Goal: Task Accomplishment & Management: Manage account settings

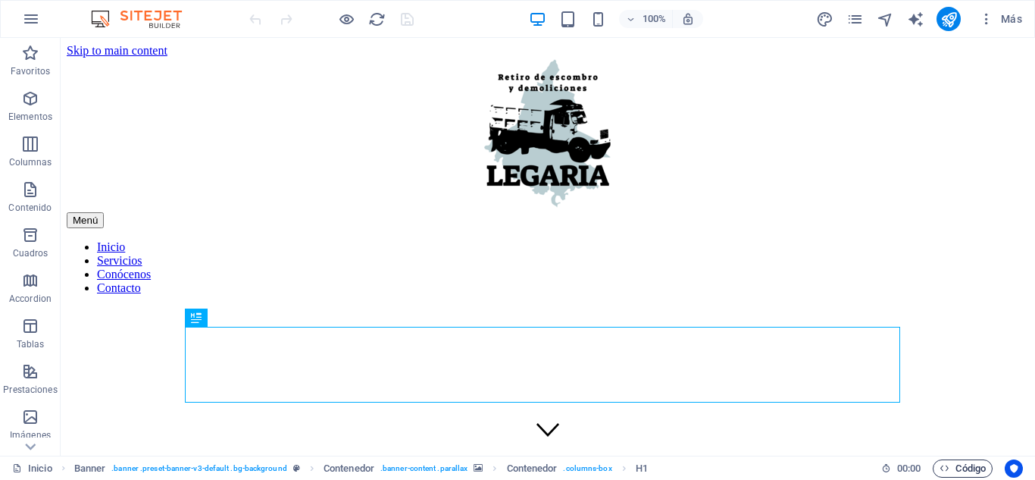
click at [962, 474] on span "Código" at bounding box center [963, 468] width 46 height 18
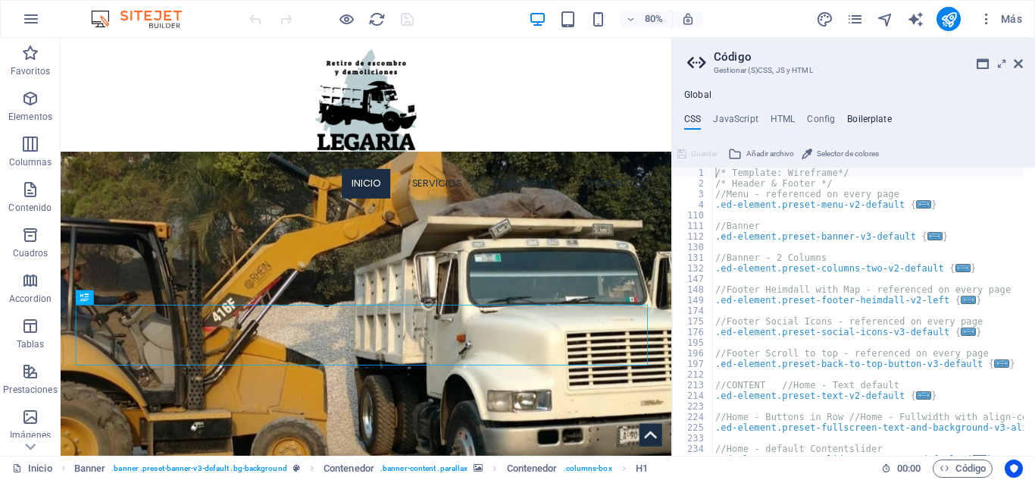
click at [879, 114] on h4 "Boilerplate" at bounding box center [869, 122] width 45 height 17
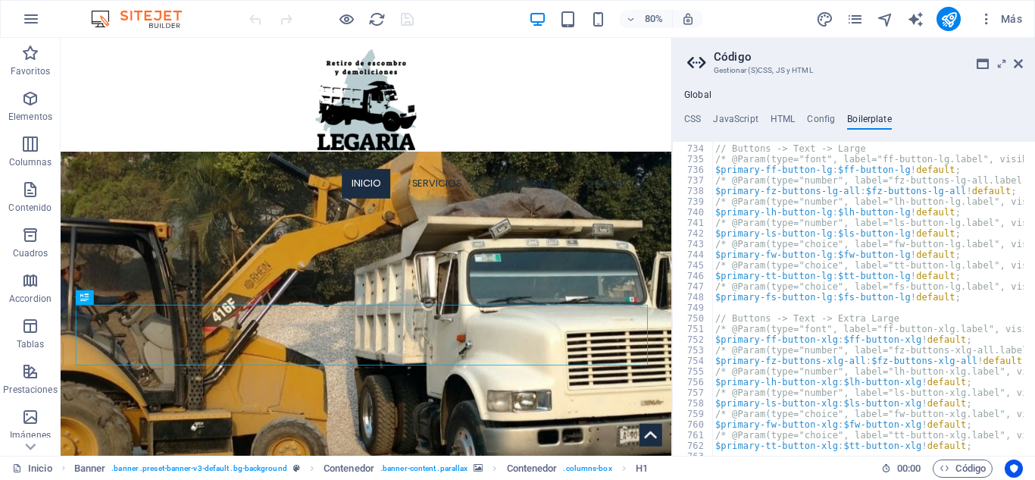
scroll to position [4437, 0]
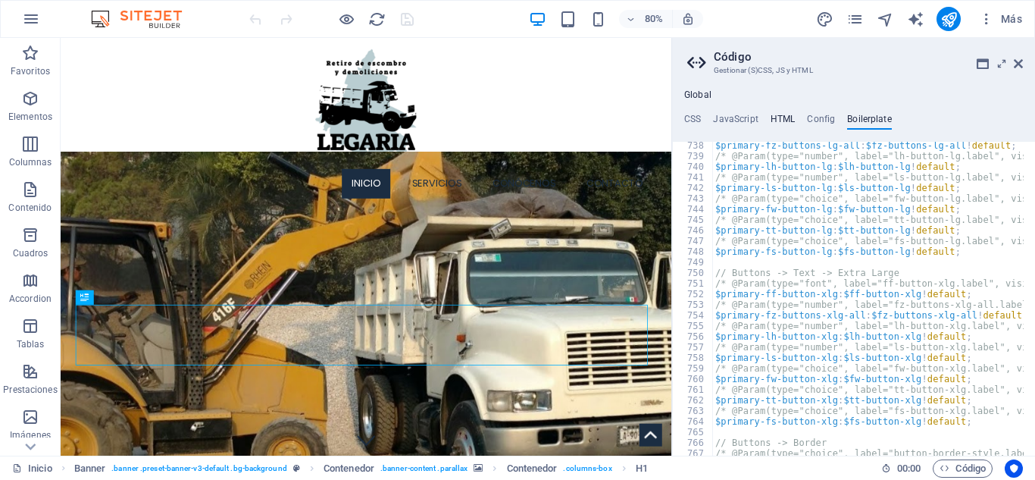
click at [788, 118] on h4 "HTML" at bounding box center [783, 122] width 25 height 17
type textarea "<a href="#main-content" class="wv-link-content button">Skip to main content</a>"
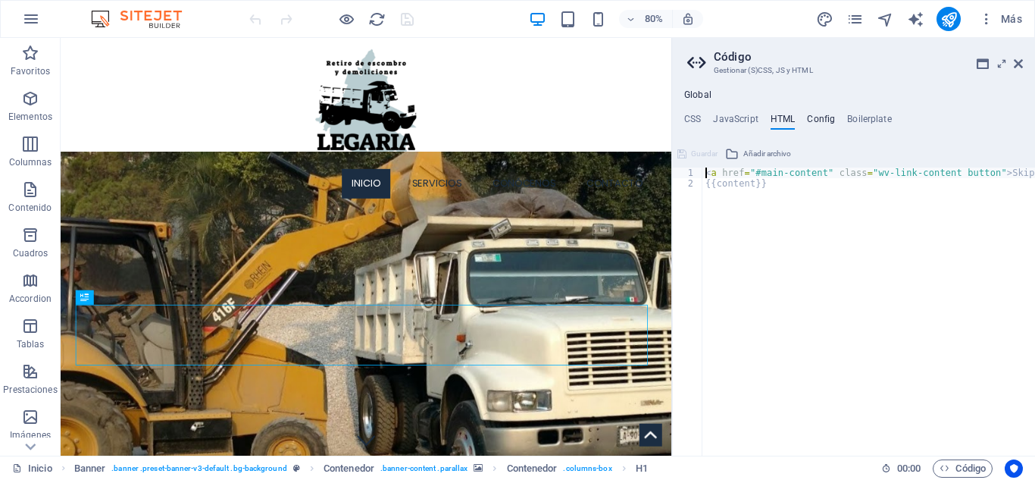
click at [816, 120] on h4 "Config" at bounding box center [821, 122] width 28 height 17
type textarea "$color-background: #ffffff;"
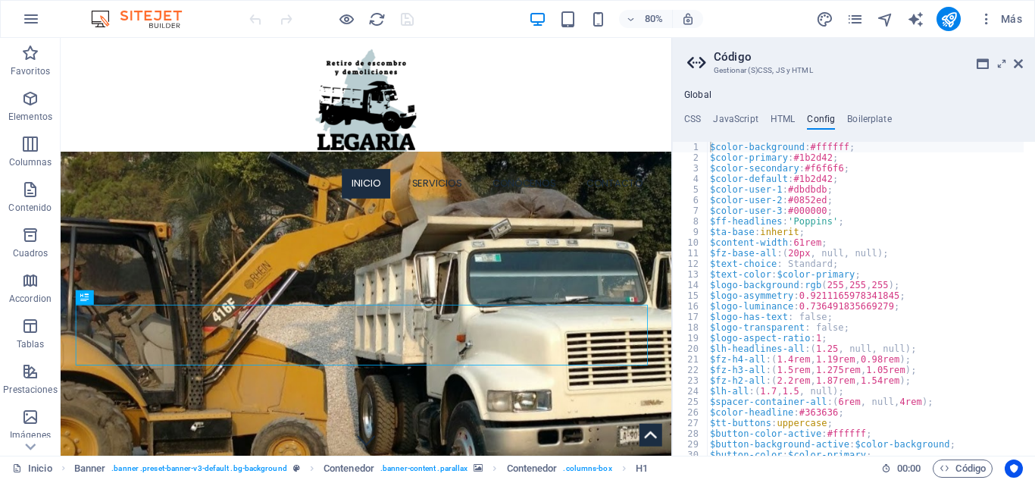
click at [737, 111] on div "Global CSS JavaScript HTML Config Boilerplate /* Template: Wireframe*/ 1 2 3 4 …" at bounding box center [853, 272] width 363 height 366
click at [734, 117] on h4 "JavaScript" at bounding box center [735, 122] width 45 height 17
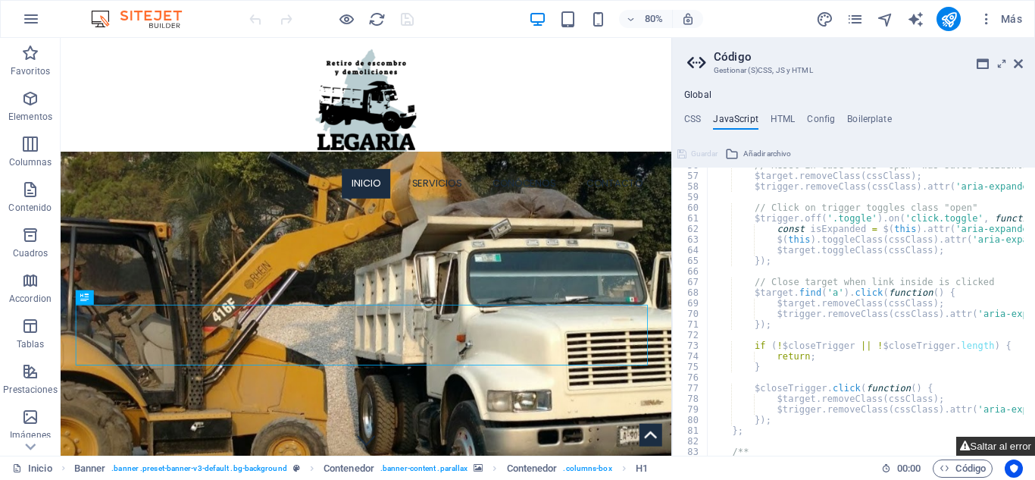
click at [971, 444] on button "Saltar al error" at bounding box center [995, 445] width 79 height 19
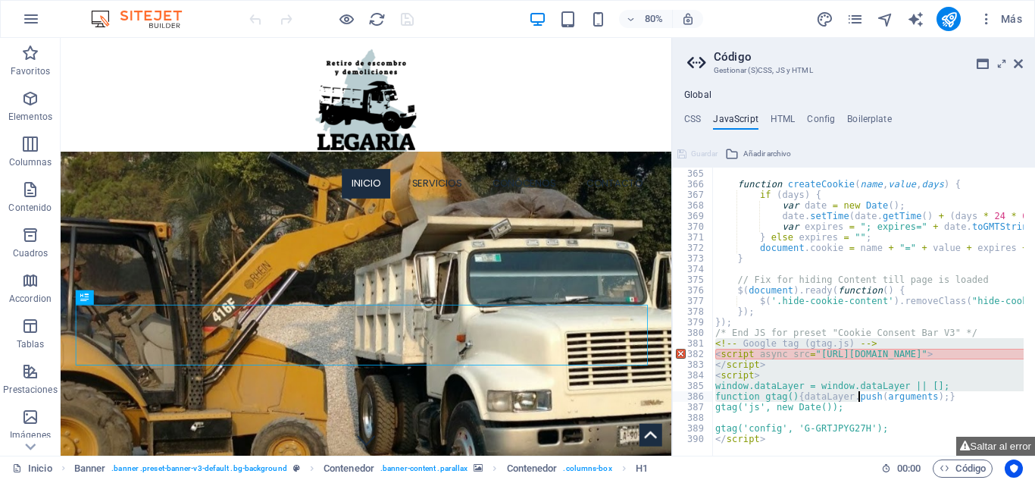
drag, startPoint x: 716, startPoint y: 348, endPoint x: 859, endPoint y: 396, distance: 151.2
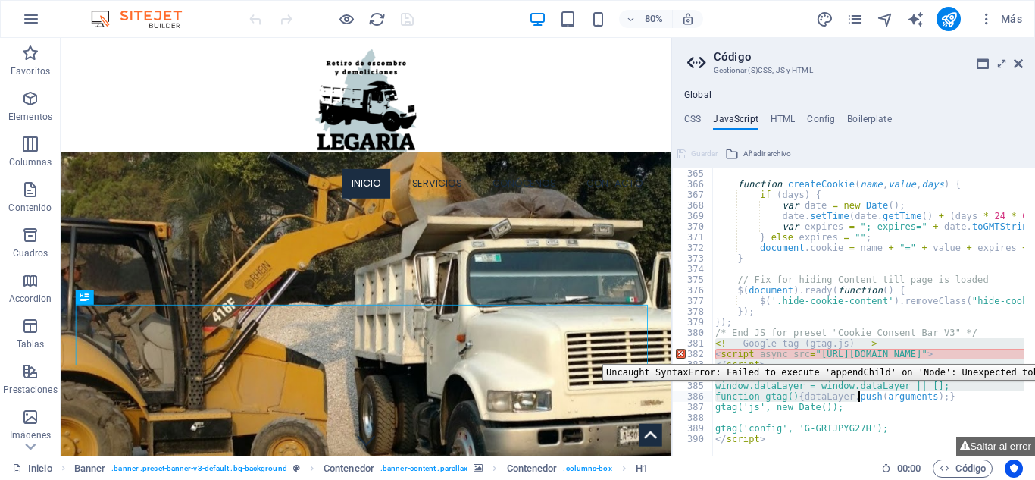
click at [683, 353] on div "382" at bounding box center [693, 354] width 41 height 11
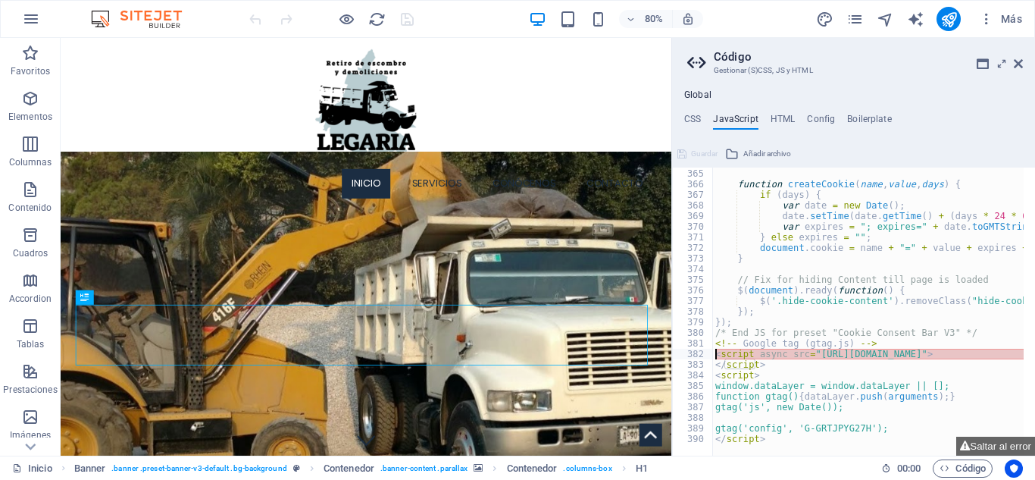
drag, startPoint x: 1024, startPoint y: 354, endPoint x: 724, endPoint y: 358, distance: 300.1
click at [724, 358] on div "<script async src="[URL][DOMAIN_NAME]"> </script> 364 365 366 367 368 369 370 3…" at bounding box center [853, 311] width 363 height 288
type textarea "<script async src="[URL][DOMAIN_NAME]">"
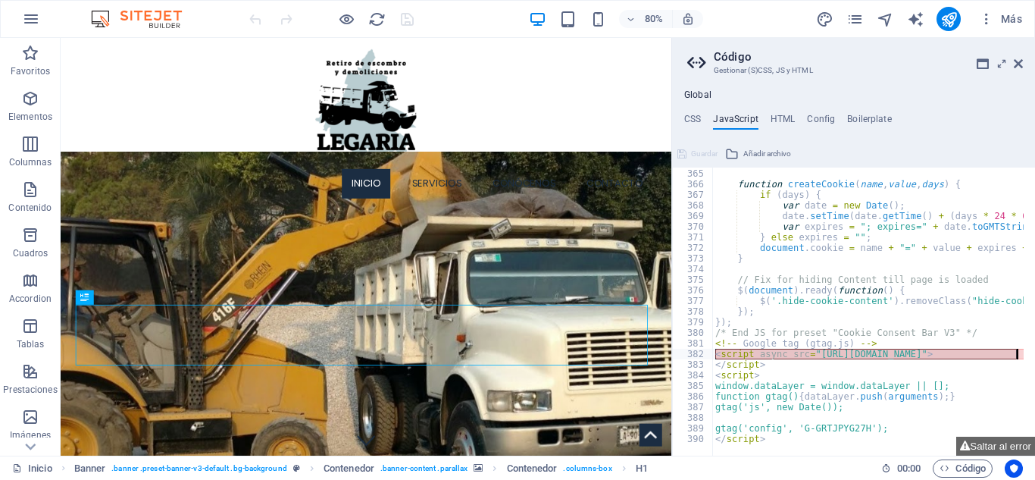
drag, startPoint x: 717, startPoint y: 355, endPoint x: 1034, endPoint y: 358, distance: 317.5
click at [1034, 358] on div "<script async src="[URL][DOMAIN_NAME]"> 364 365 366 367 368 369 370 371 372 373…" at bounding box center [853, 311] width 363 height 288
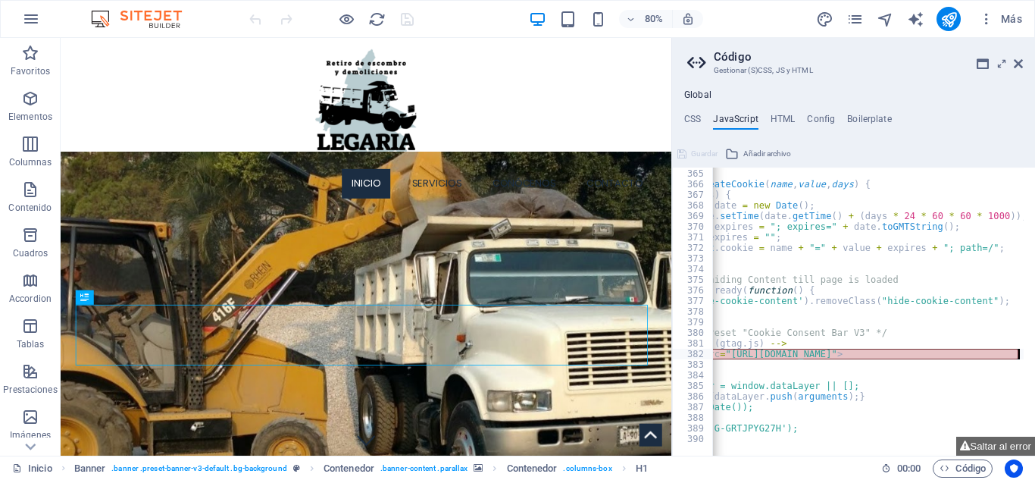
scroll to position [0, 0]
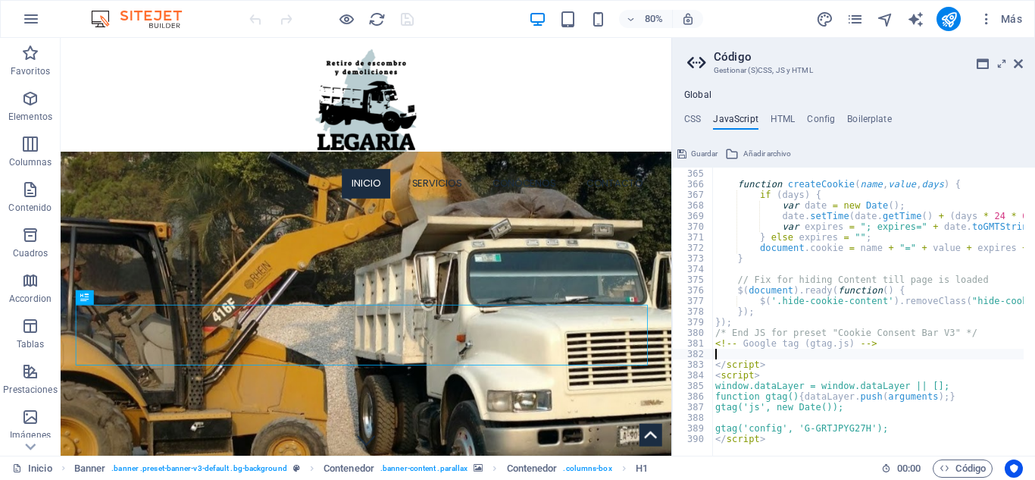
type textarea "<!-- Google tag (gtag.js) -->"
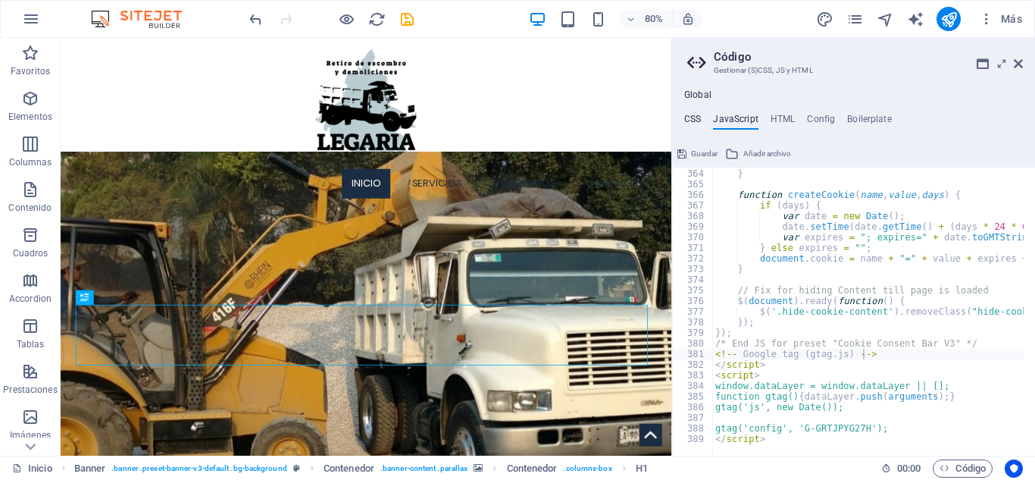
click at [691, 120] on h4 "CSS" at bounding box center [692, 122] width 17 height 17
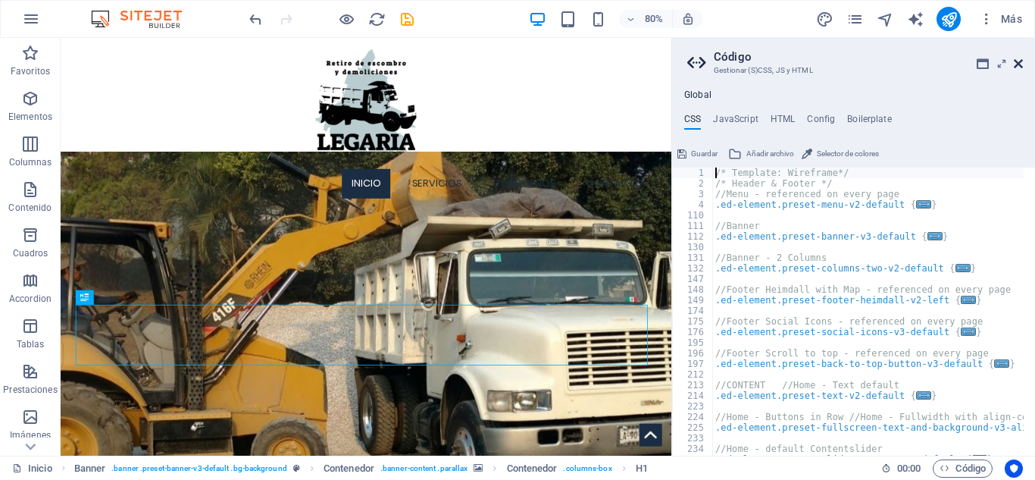
click at [1019, 62] on icon at bounding box center [1018, 64] width 9 height 12
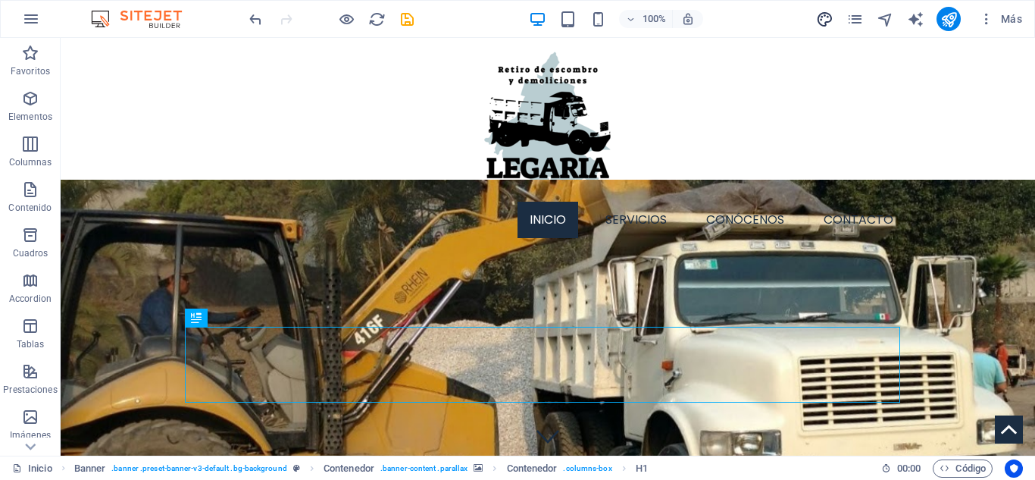
click at [832, 17] on div "Más" at bounding box center [921, 19] width 213 height 24
click at [830, 17] on icon "design" at bounding box center [824, 19] width 17 height 17
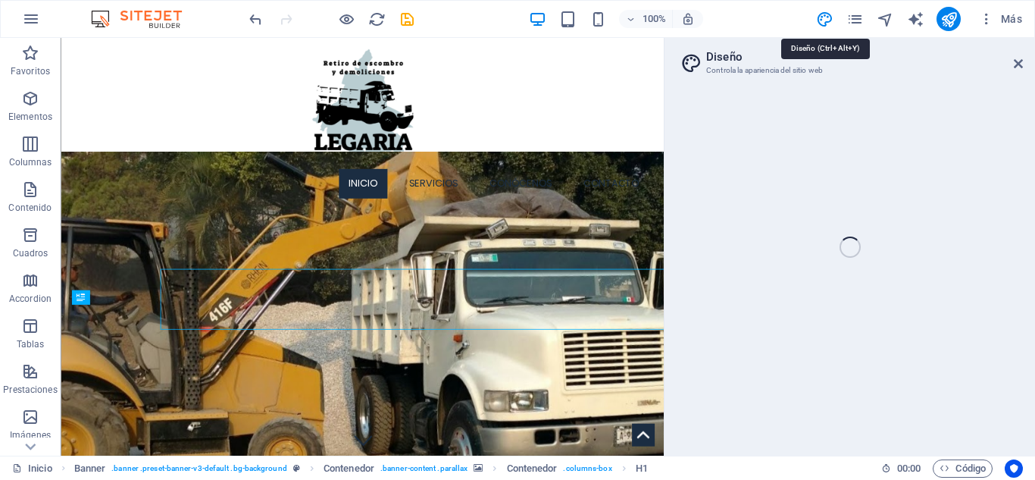
select select "px"
select select "300"
select select "px"
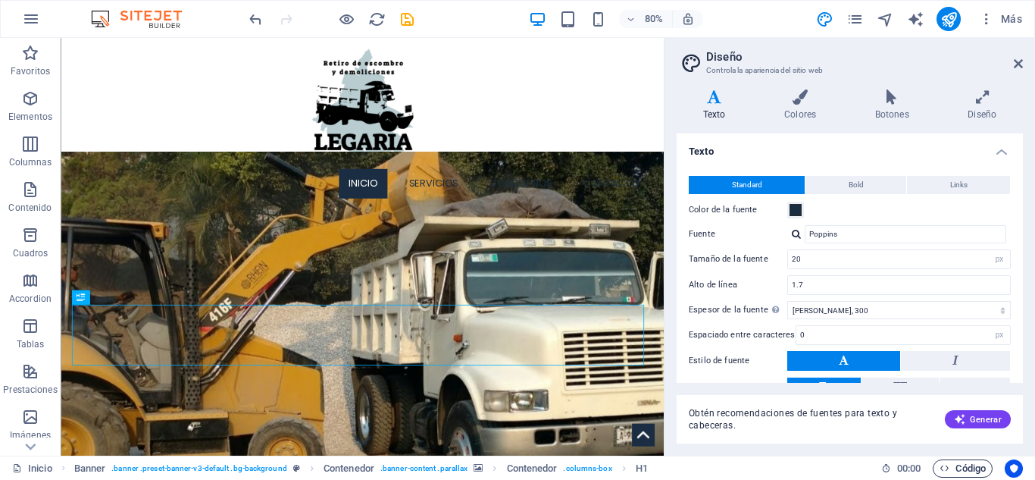
click at [961, 466] on span "Código" at bounding box center [963, 468] width 46 height 18
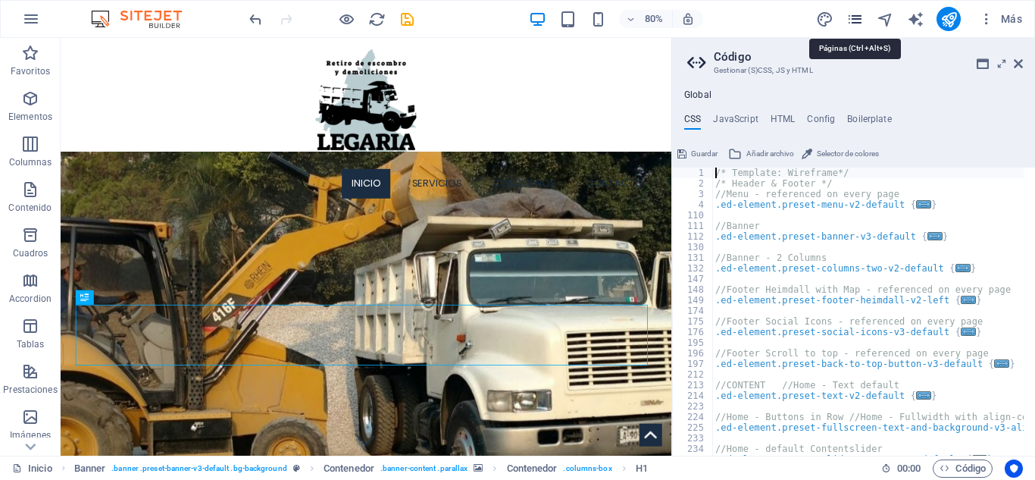
click at [850, 21] on icon "pages" at bounding box center [854, 19] width 17 height 17
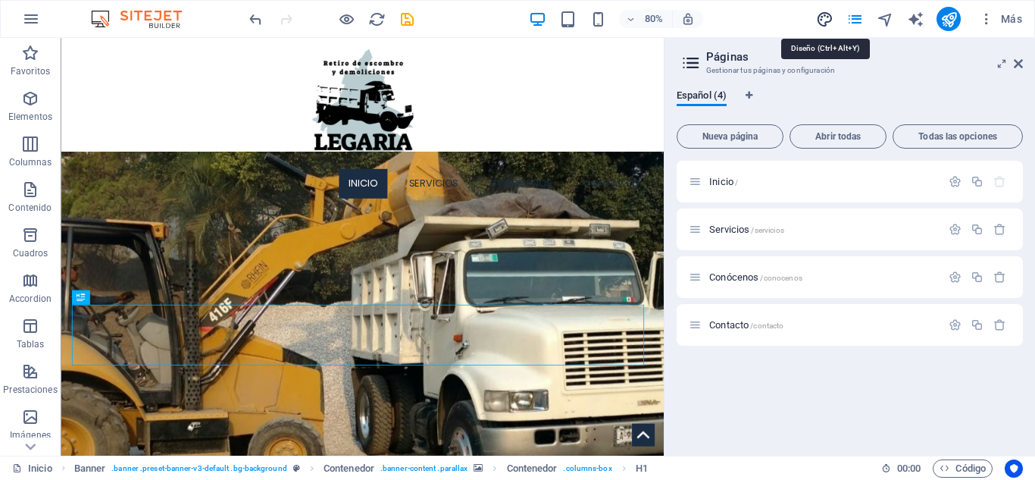
click at [818, 21] on icon "design" at bounding box center [824, 19] width 17 height 17
select select "px"
select select "300"
select select "px"
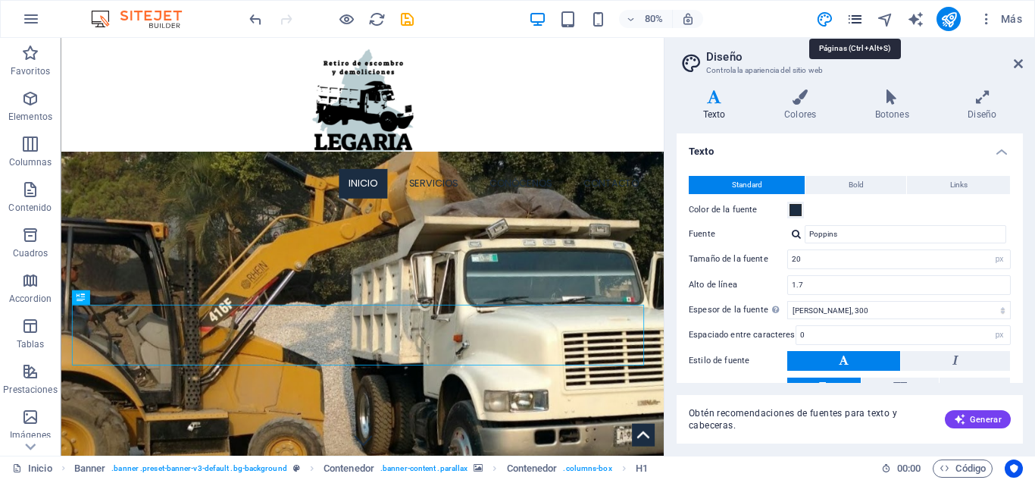
click at [858, 21] on icon "pages" at bounding box center [854, 19] width 17 height 17
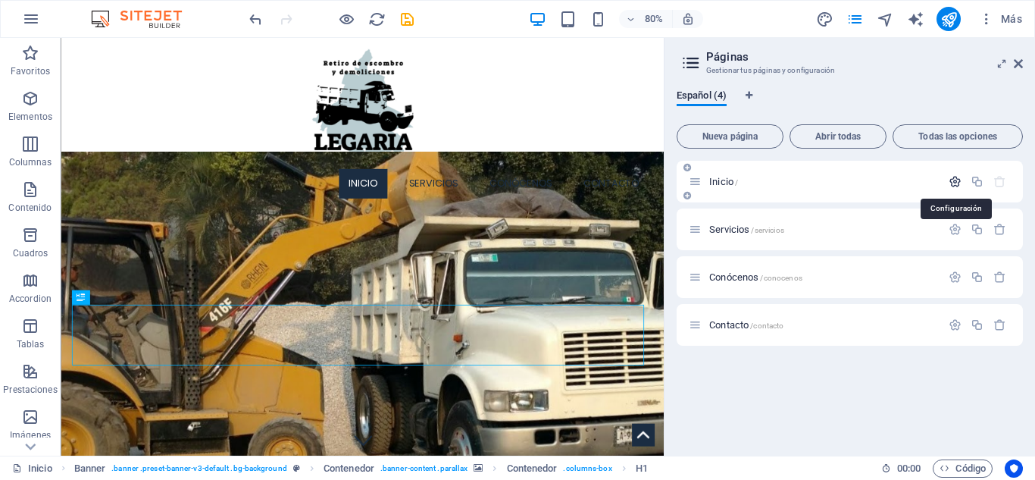
click at [954, 180] on icon "button" at bounding box center [955, 181] width 13 height 13
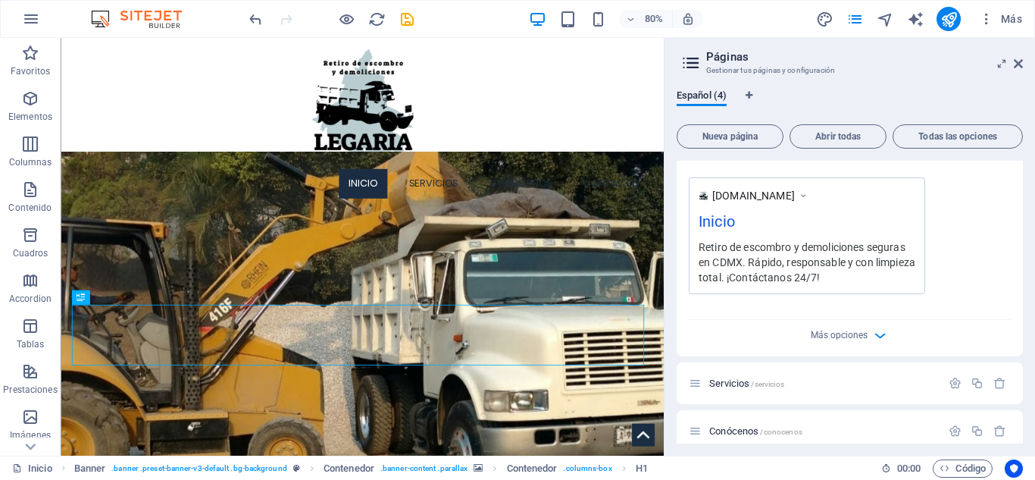
scroll to position [455, 0]
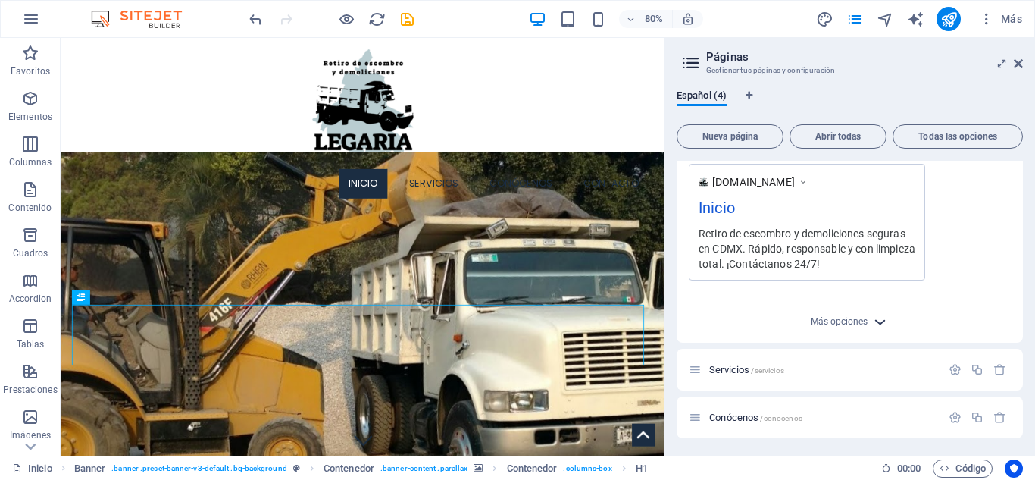
click at [874, 314] on icon "button" at bounding box center [879, 321] width 17 height 17
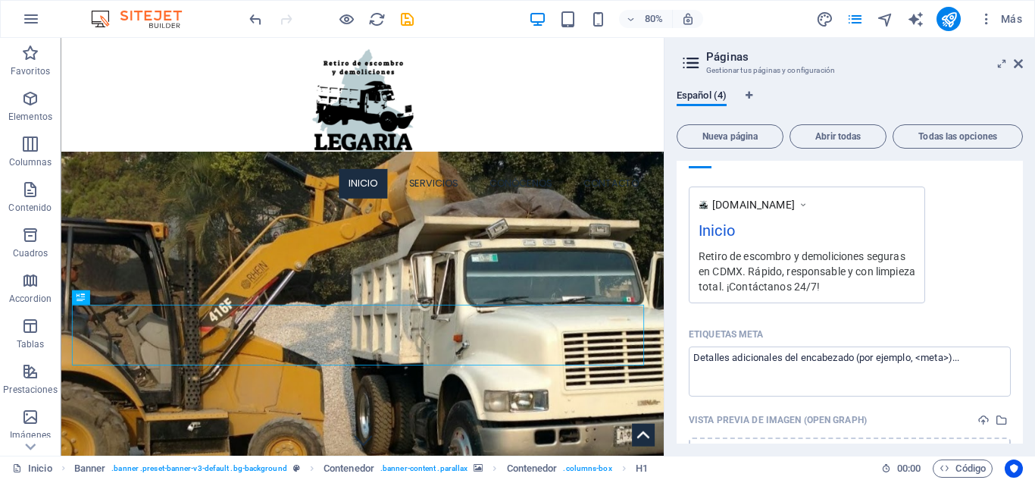
scroll to position [508, 0]
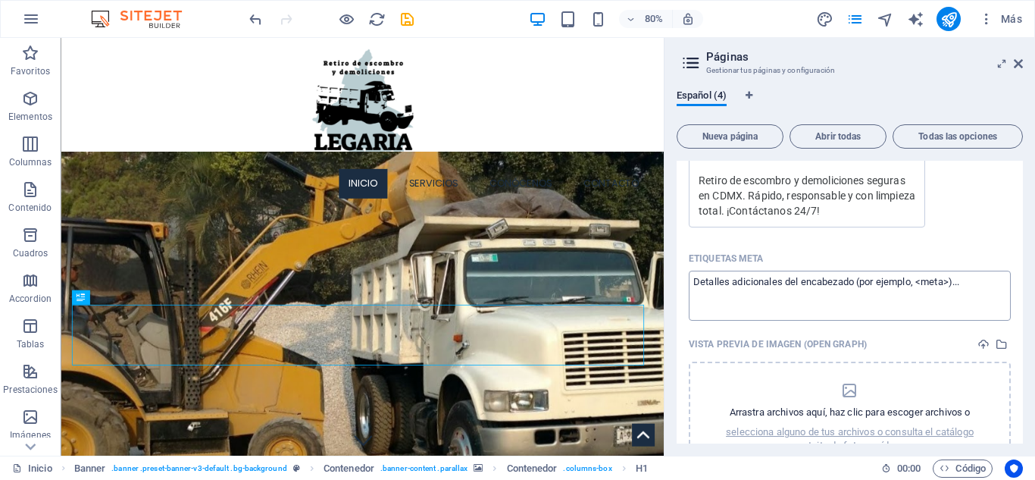
click at [819, 301] on textarea "Etiquetas meta ​" at bounding box center [850, 295] width 322 height 49
click at [994, 286] on textarea "Etiquetas meta ​" at bounding box center [850, 295] width 322 height 49
drag, startPoint x: 994, startPoint y: 286, endPoint x: 987, endPoint y: 287, distance: 7.7
click at [987, 287] on textarea "Etiquetas meta ​" at bounding box center [850, 295] width 322 height 49
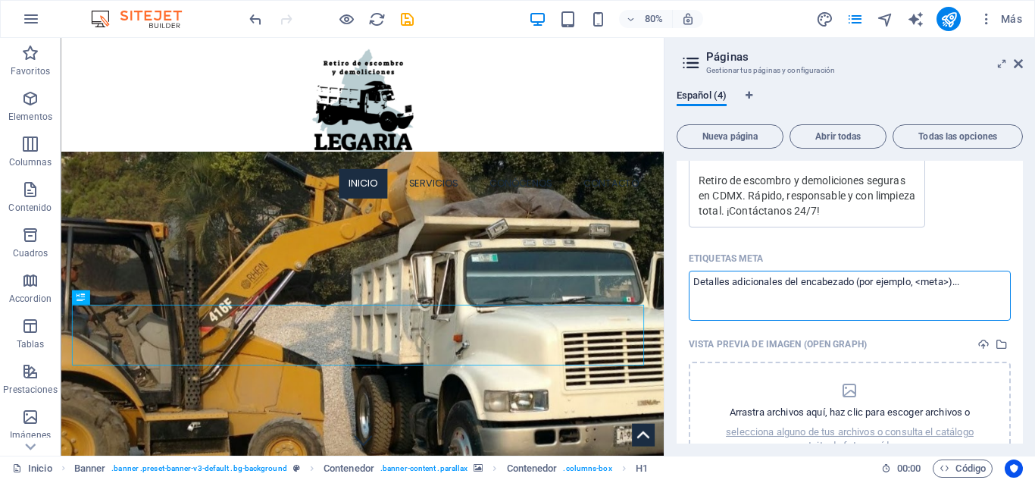
paste textarea "<!-- Google tag (gtag.js) --> <script async src="[URL][DOMAIN_NAME]"> </script>…"
click at [950, 249] on body "Retiro de Escombro y Demoliciones Legaria Inicio Favoritos Elementos Columnas C…" at bounding box center [517, 240] width 1035 height 480
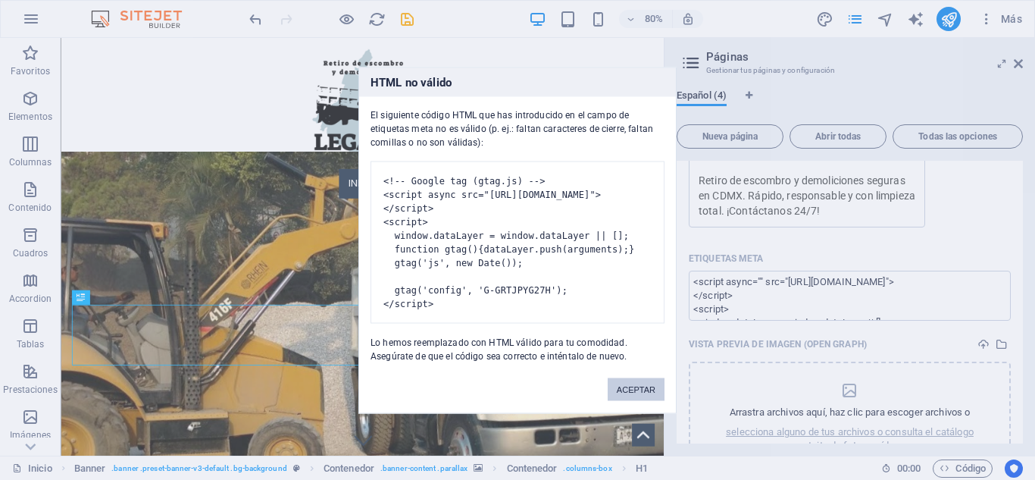
click at [622, 400] on button "ACEPTAR" at bounding box center [636, 388] width 57 height 23
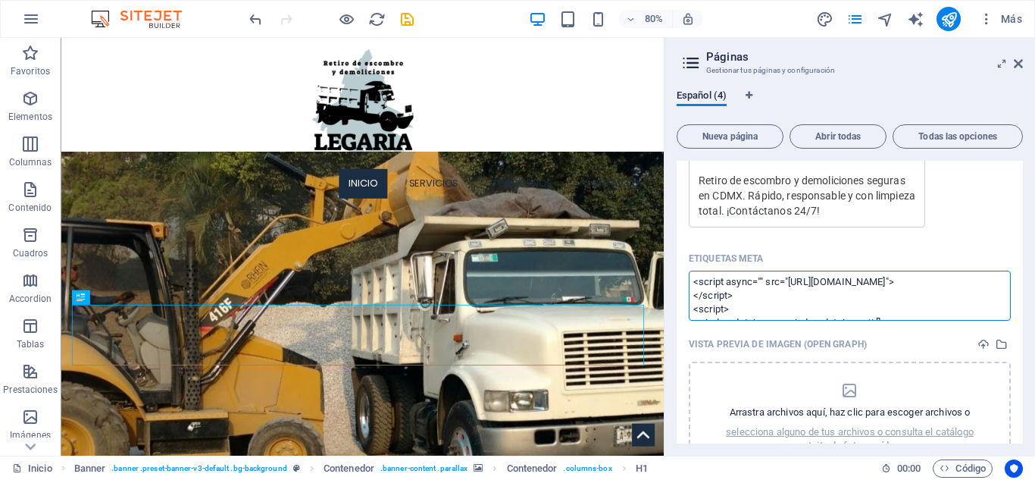
click at [716, 290] on textarea "<script async="" src="[URL][DOMAIN_NAME]"> </script> <script> window.dataLayer …" at bounding box center [850, 295] width 322 height 49
click at [693, 292] on textarea "<script async="" src="[URL][DOMAIN_NAME]"> </script> <script> window.dataLayer …" at bounding box center [850, 295] width 322 height 49
type textarea "<script async="" src="[URL][DOMAIN_NAME]"> </script> <script> window.dataLayer …"
click at [919, 258] on body "Retiro de Escombro y Demoliciones Legaria Inicio Favoritos Elementos Columnas C…" at bounding box center [517, 240] width 1035 height 480
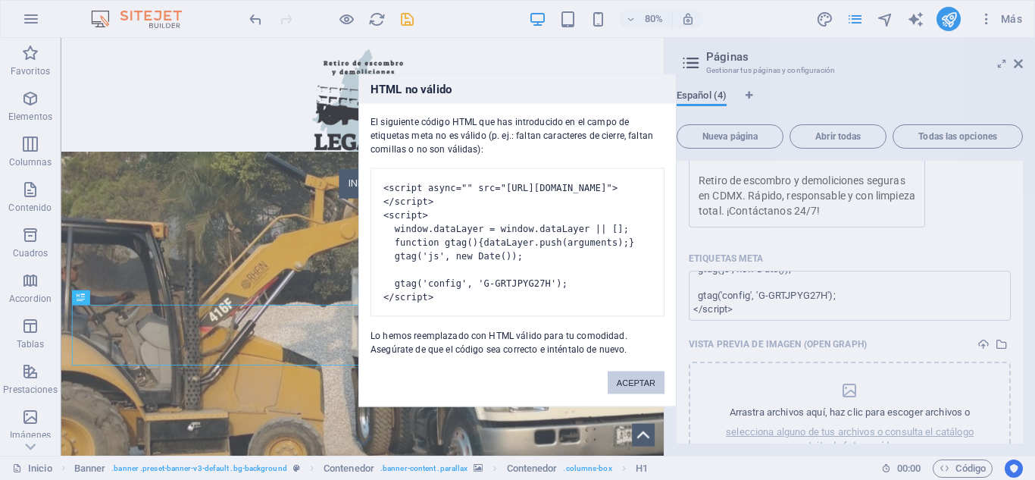
click at [646, 392] on button "ACEPTAR" at bounding box center [636, 382] width 57 height 23
click at [681, 341] on body "Retiro de Escombro y Demoliciones Legaria Inicio Favoritos Elementos Columnas C…" at bounding box center [517, 240] width 1035 height 480
click at [651, 390] on button "ACEPTAR" at bounding box center [636, 382] width 57 height 23
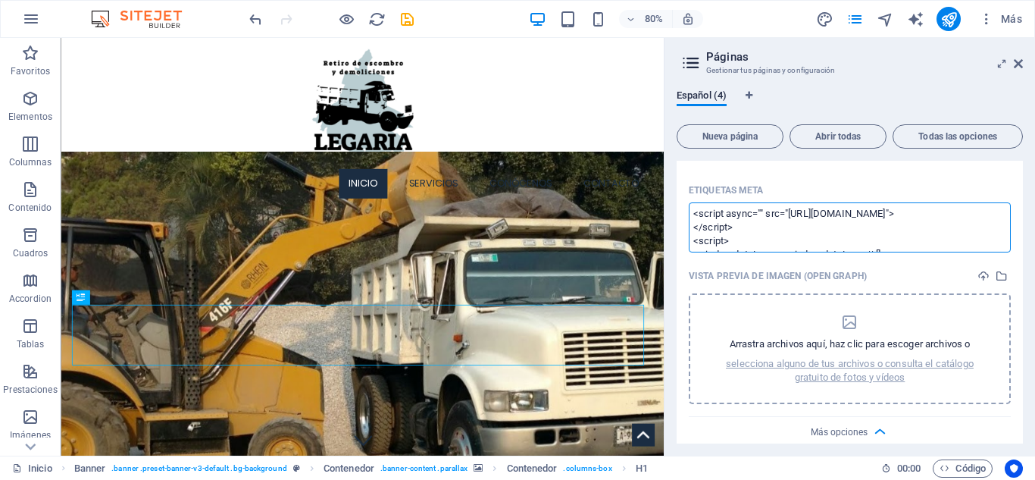
scroll to position [735, 0]
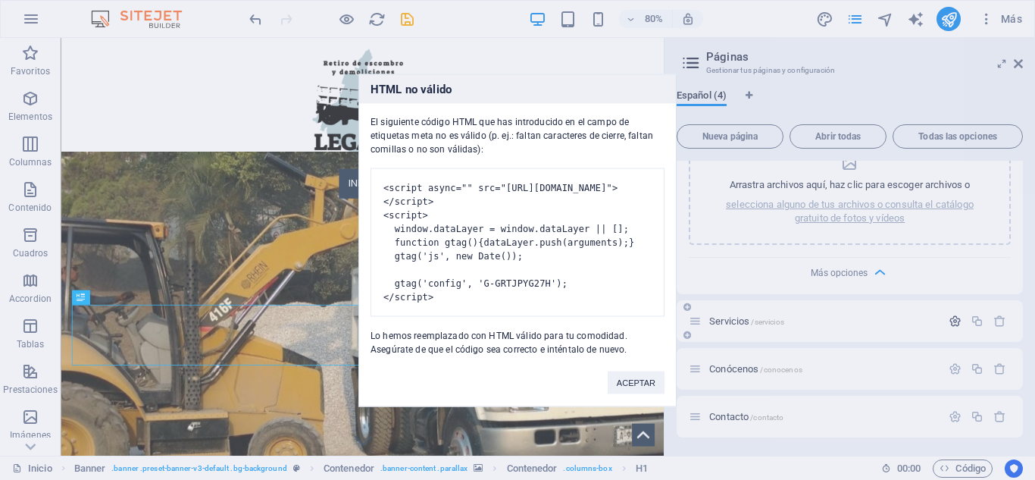
click at [949, 319] on body "Retiro de Escombro y Demoliciones Legaria Inicio Favoritos Elementos Columnas C…" at bounding box center [517, 240] width 1035 height 480
click at [655, 393] on button "ACEPTAR" at bounding box center [636, 382] width 57 height 23
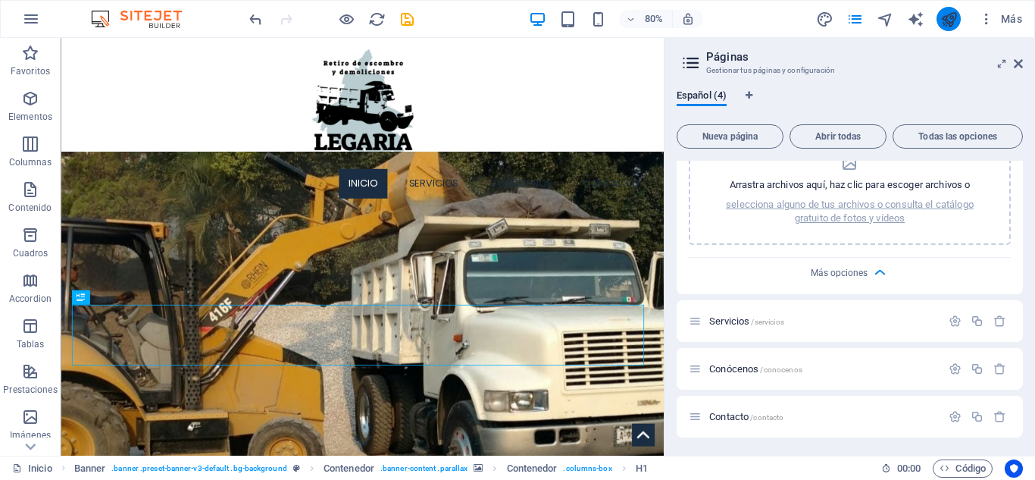
click at [940, 23] on body "Retiro de Escombro y Demoliciones Legaria Inicio Favoritos Elementos Columnas C…" at bounding box center [517, 240] width 1035 height 480
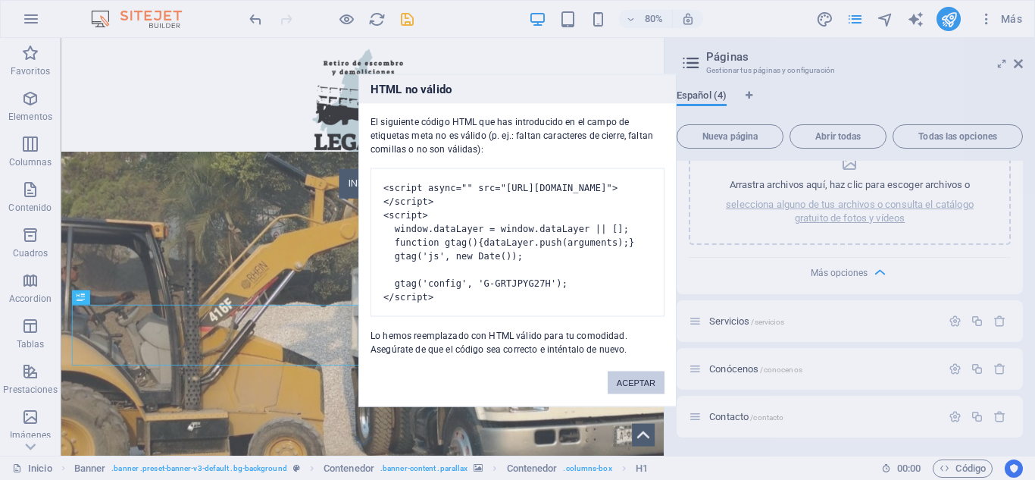
click at [647, 393] on button "ACEPTAR" at bounding box center [636, 382] width 57 height 23
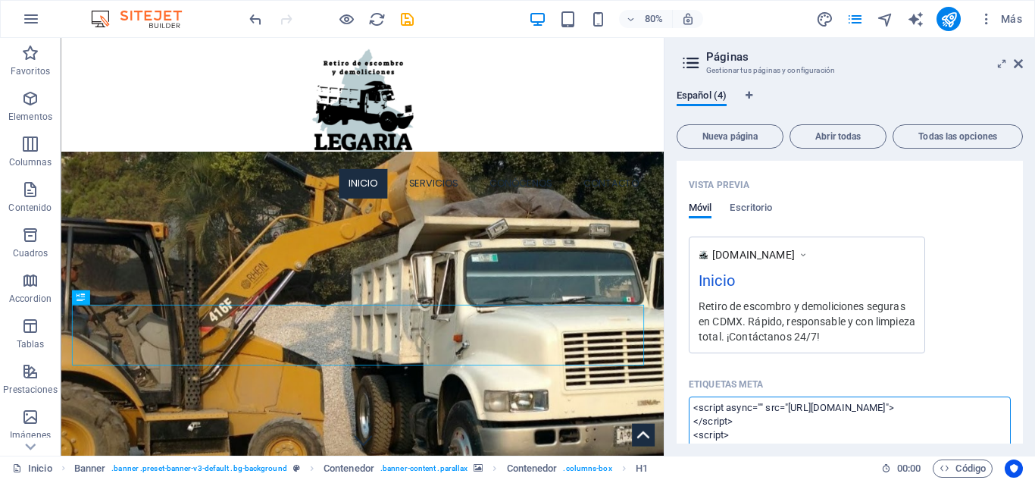
scroll to position [583, 0]
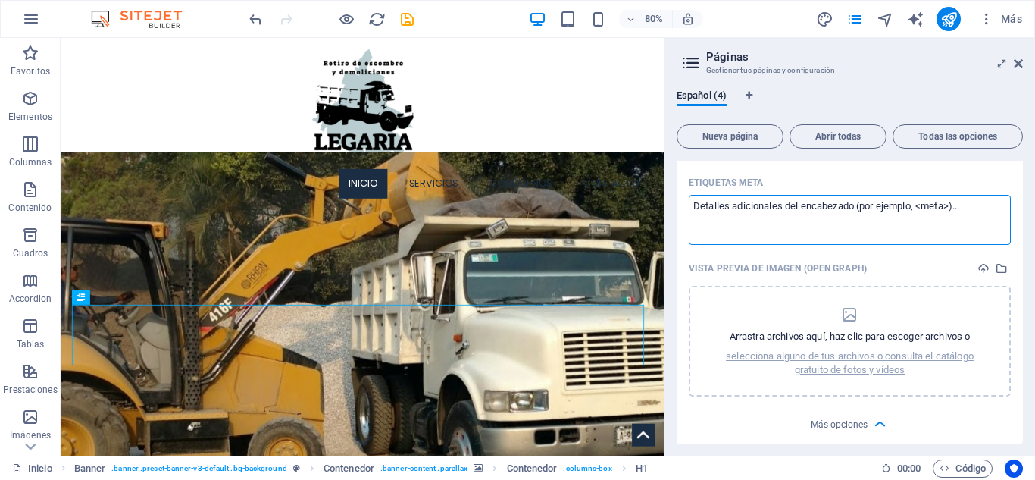
drag, startPoint x: 797, startPoint y: 230, endPoint x: 716, endPoint y: 211, distance: 83.1
click at [716, 211] on textarea "Etiquetas meta ​" at bounding box center [850, 219] width 322 height 49
click at [852, 226] on textarea "Etiquetas meta ​" at bounding box center [850, 219] width 322 height 49
paste textarea "G-GRTJPYG27H"
click at [852, 226] on textarea "G-GRTJPYG27H" at bounding box center [850, 219] width 322 height 49
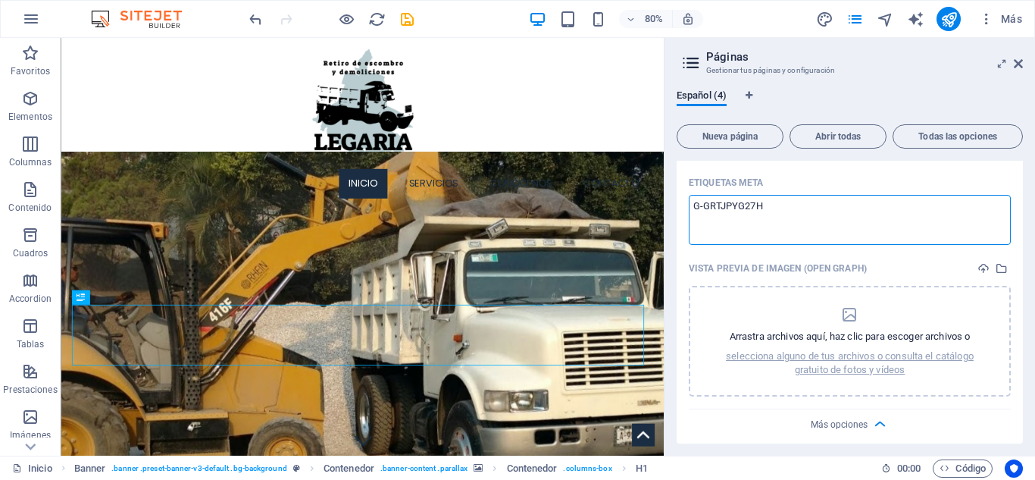
type textarea "G-GRTJPYG27H"
click at [914, 268] on body "Retiro de Escombro y Demoliciones Legaria Inicio Favoritos Elementos Columnas C…" at bounding box center [517, 240] width 1035 height 480
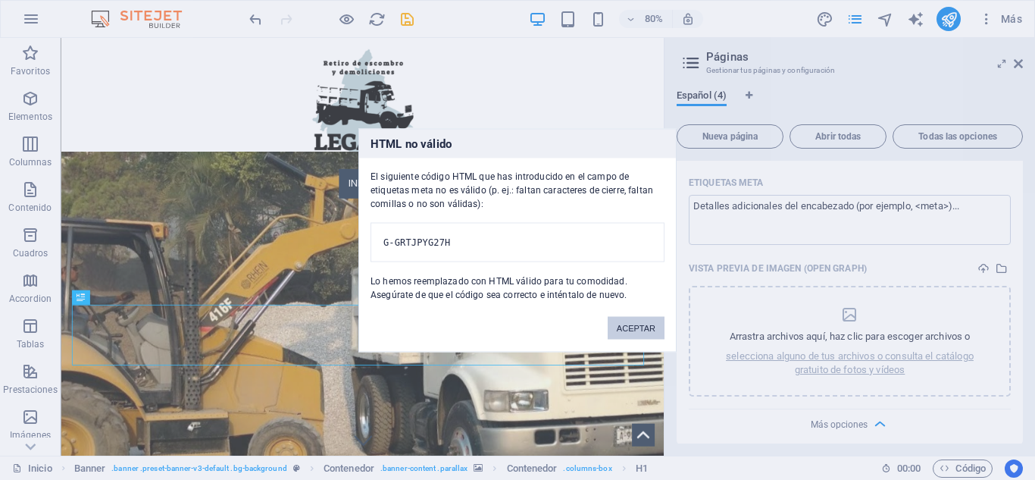
click at [658, 332] on button "ACEPTAR" at bounding box center [636, 327] width 57 height 23
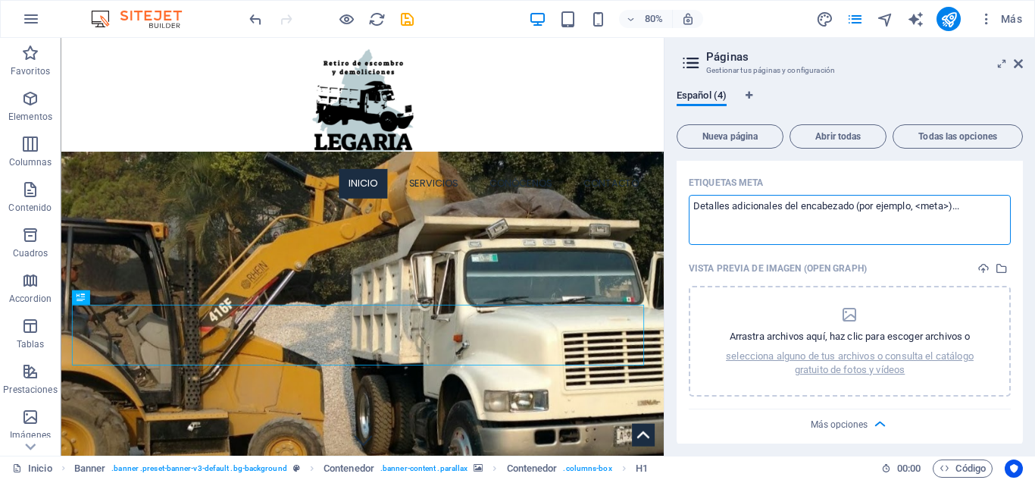
paste textarea "<!-- Google tag (gtag.js) --> <script async src="[URL][DOMAIN_NAME]"> </script>…"
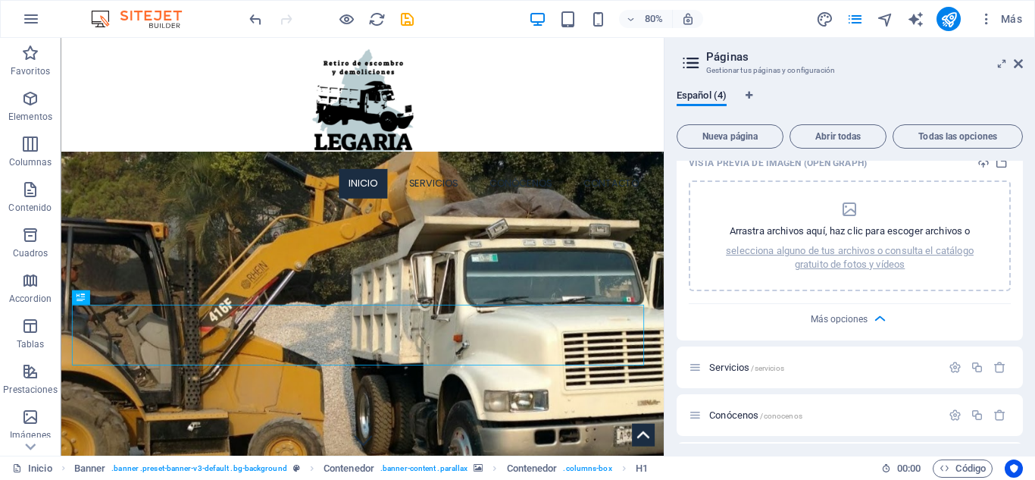
scroll to position [735, 0]
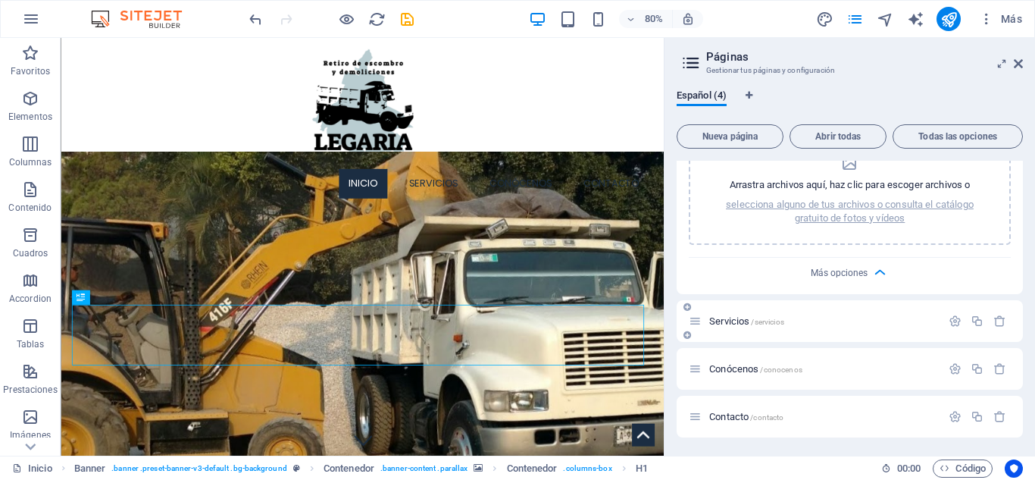
click at [802, 323] on body "Retiro de Escombro y Demoliciones Legaria Inicio Favoritos Elementos Columnas C…" at bounding box center [517, 240] width 1035 height 480
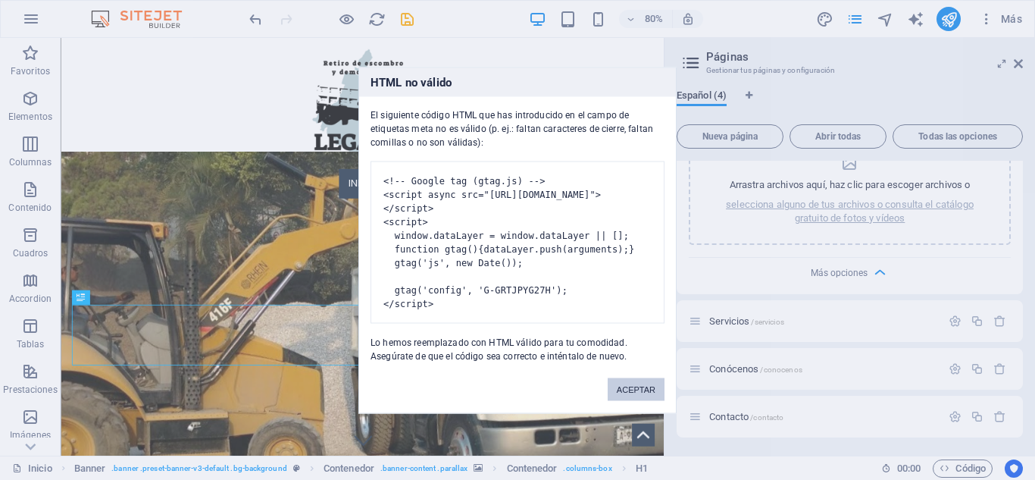
click at [631, 398] on button "ACEPTAR" at bounding box center [636, 388] width 57 height 23
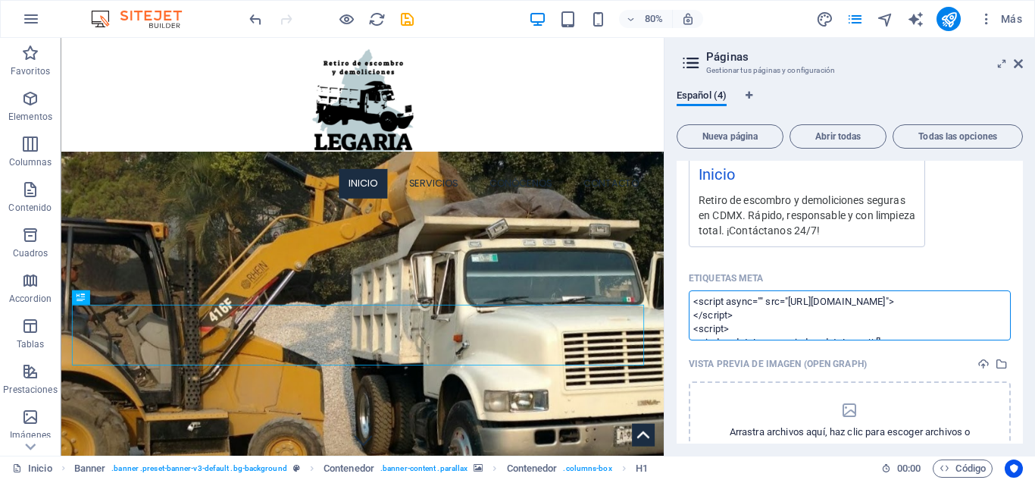
click at [755, 311] on textarea "<script async="" src="[URL][DOMAIN_NAME]"> </script> <script> window.dataLayer …" at bounding box center [850, 314] width 322 height 49
click at [692, 318] on textarea "<script async="" src="[URL][DOMAIN_NAME]"> </script> <script> window.dataLayer …" at bounding box center [850, 314] width 322 height 49
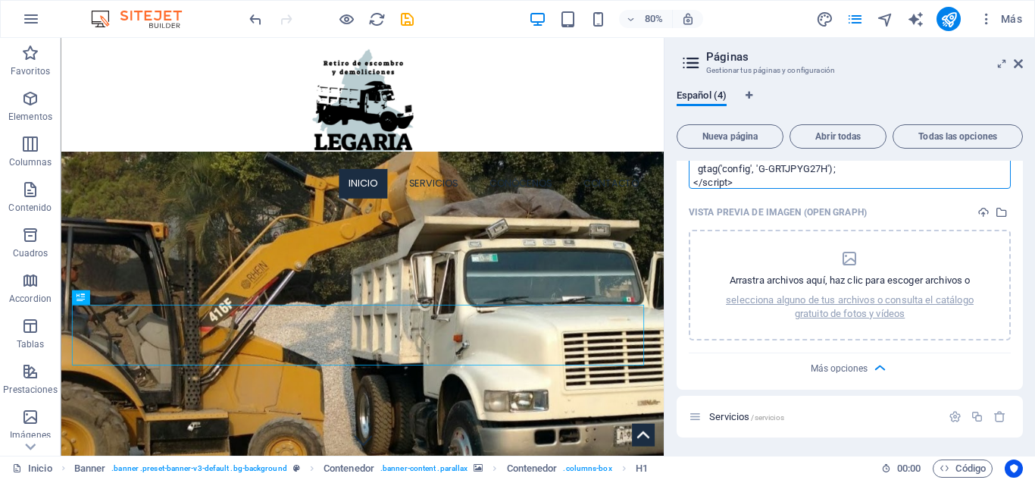
scroll to position [715, 0]
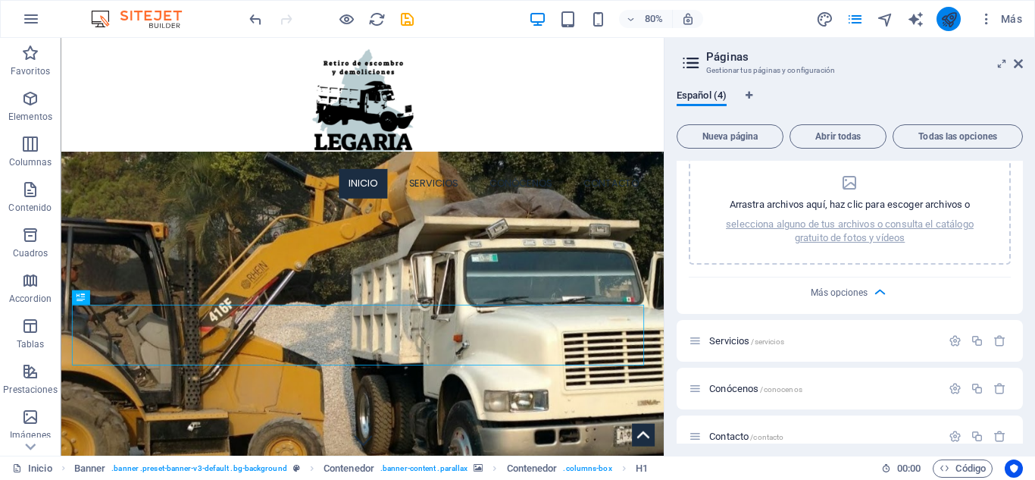
type textarea "<script async="" src="[URL][DOMAIN_NAME]"> </script> <script> window.dataLayer …"
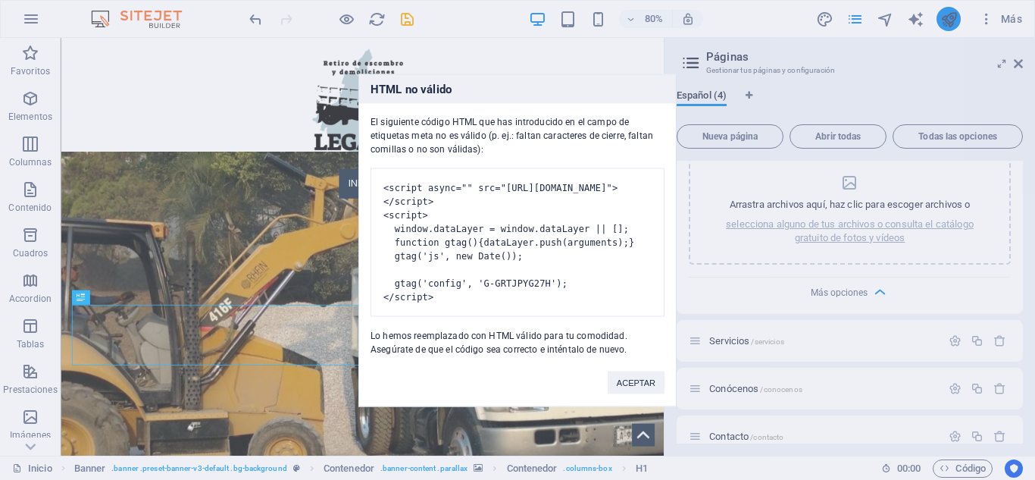
click at [955, 24] on body "Retiro de Escombro y Demoliciones Legaria Inicio Favoritos Elementos Columnas C…" at bounding box center [517, 240] width 1035 height 480
click at [641, 393] on button "ACEPTAR" at bounding box center [636, 382] width 57 height 23
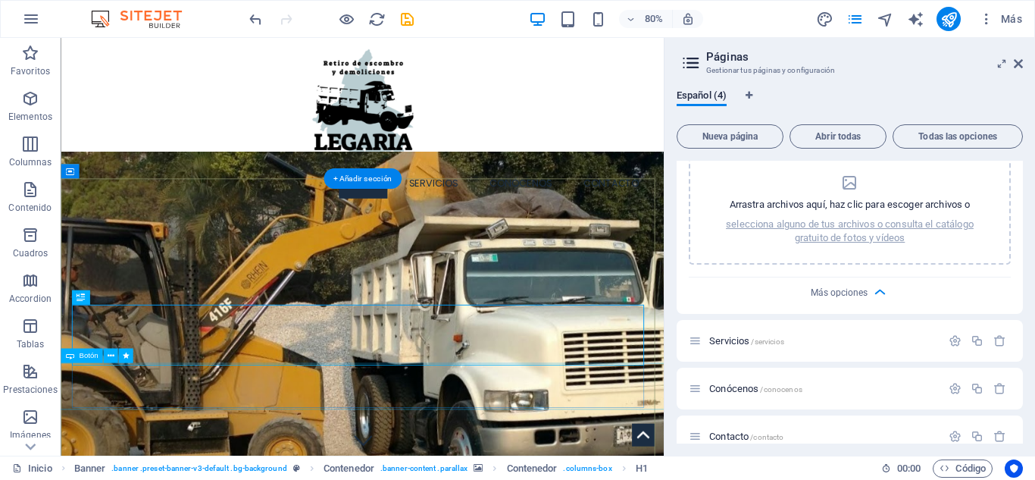
scroll to position [488, 0]
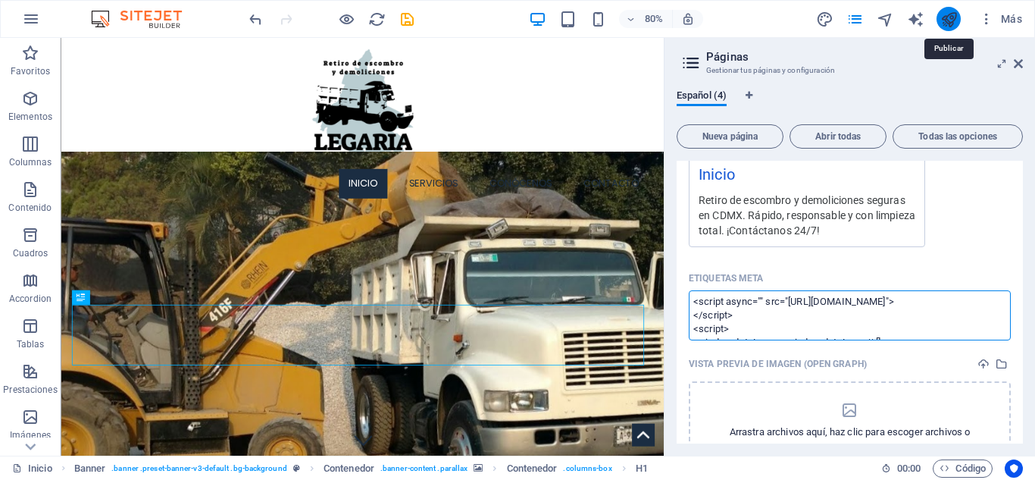
click at [956, 11] on body "Retiro de Escombro y Demoliciones Legaria Inicio Favoritos Elementos Columnas C…" at bounding box center [517, 240] width 1035 height 480
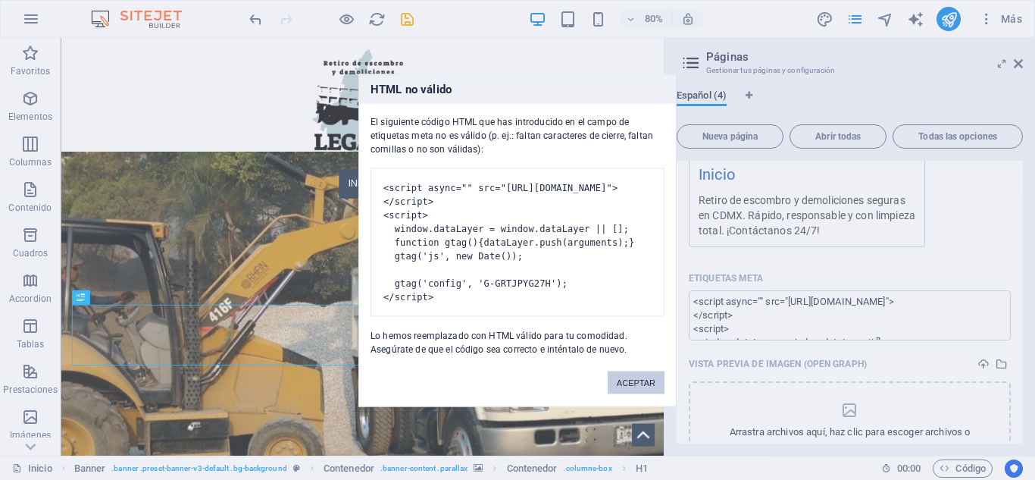
click at [655, 385] on button "ACEPTAR" at bounding box center [636, 382] width 57 height 23
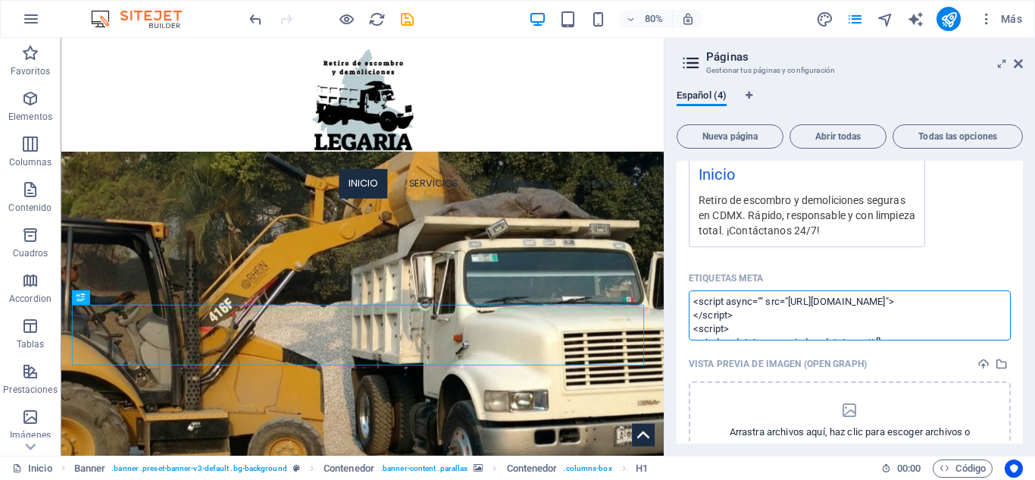
click at [769, 327] on textarea "<script async="" src="[URL][DOMAIN_NAME]"> </script> <script> window.dataLayer …" at bounding box center [850, 314] width 322 height 49
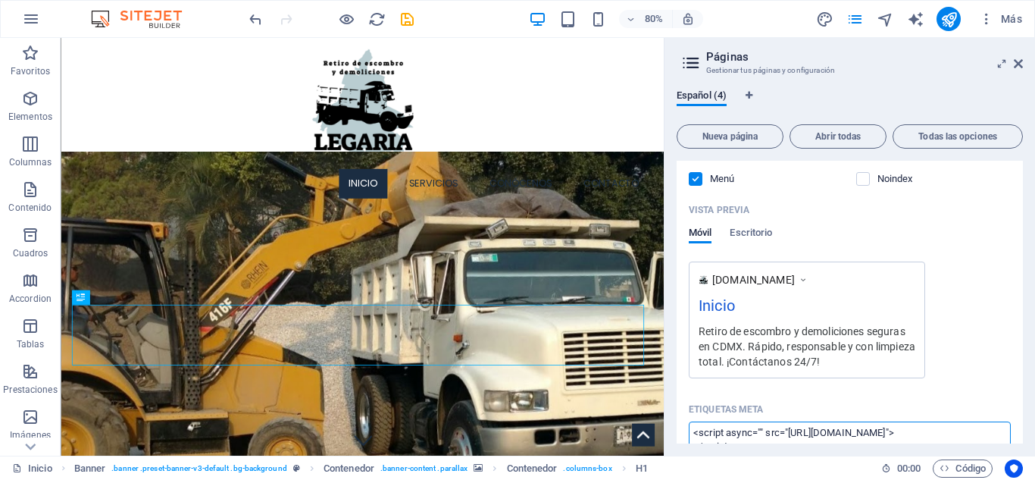
scroll to position [336, 0]
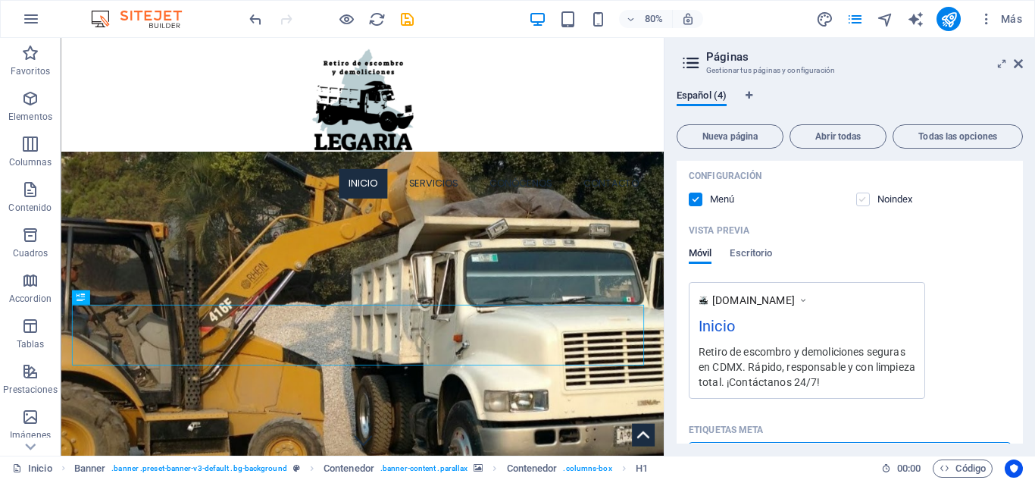
click at [867, 199] on body "Retiro de Escombro y Demoliciones Legaria Inicio Favoritos Elementos Columnas C…" at bounding box center [517, 240] width 1035 height 480
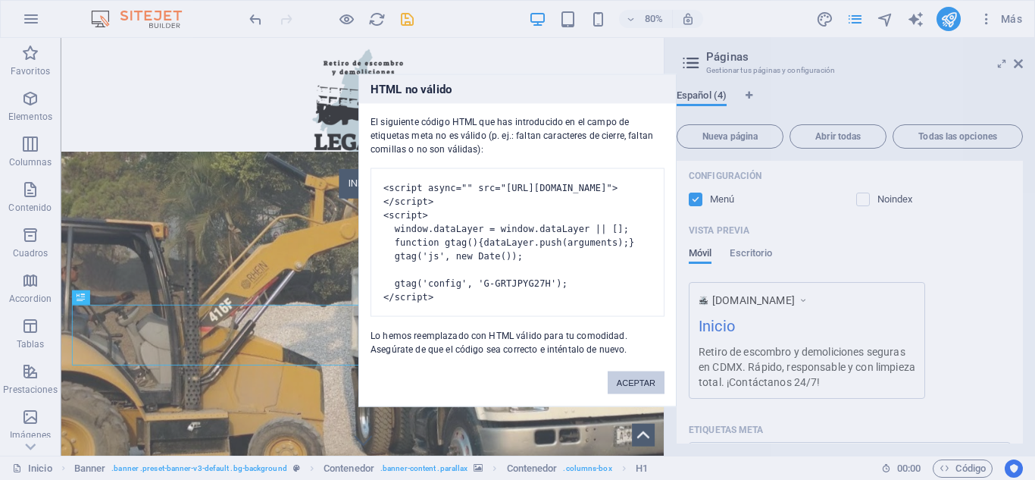
click at [652, 389] on button "ACEPTAR" at bounding box center [636, 382] width 57 height 23
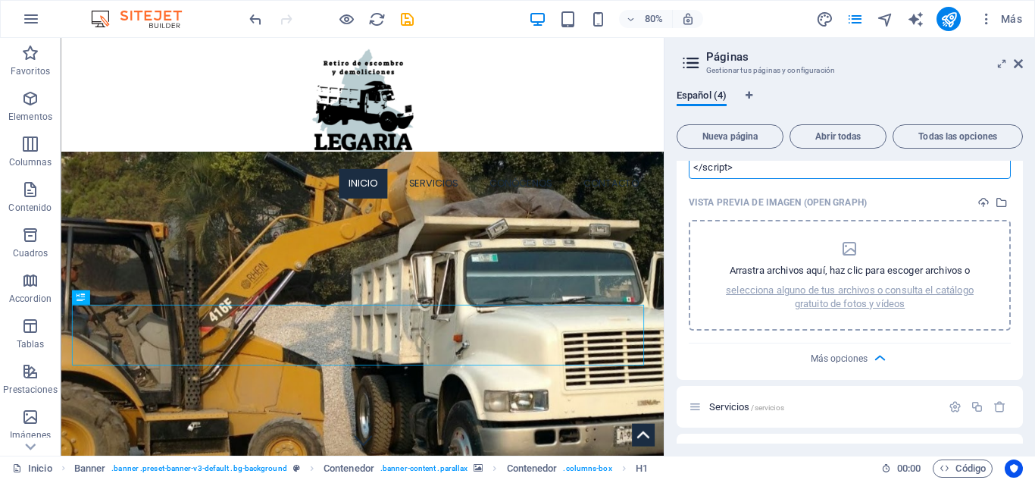
scroll to position [735, 0]
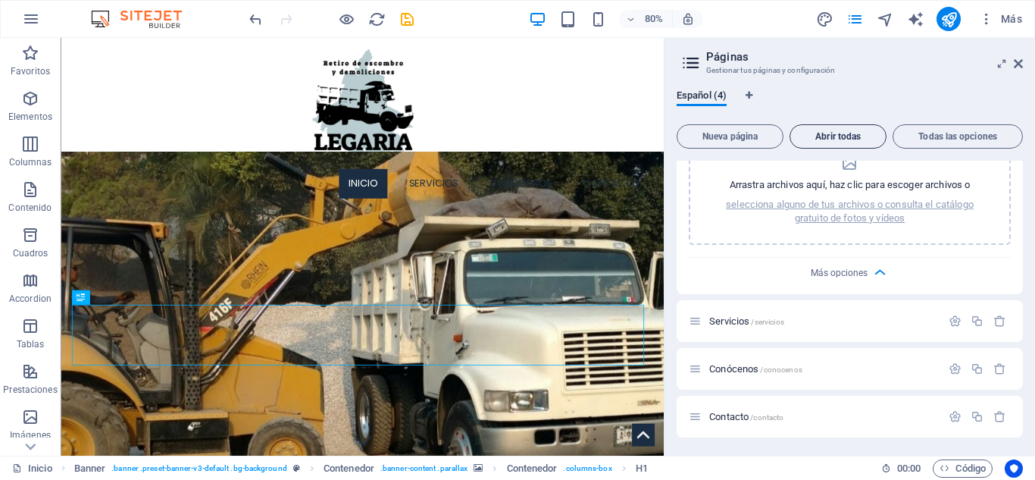
click at [851, 144] on body "Retiro de Escombro y Demoliciones Legaria Inicio Favoritos Elementos Columnas C…" at bounding box center [517, 240] width 1035 height 480
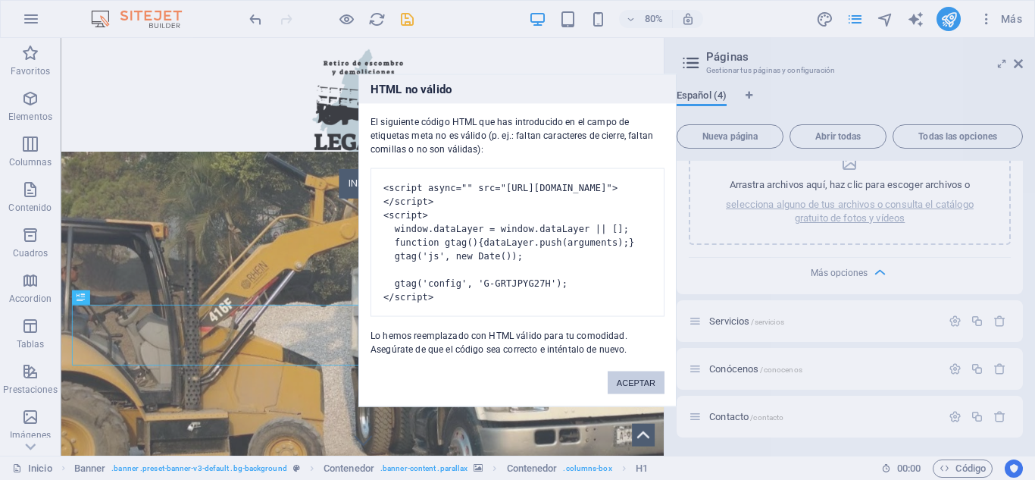
click at [635, 393] on button "ACEPTAR" at bounding box center [636, 382] width 57 height 23
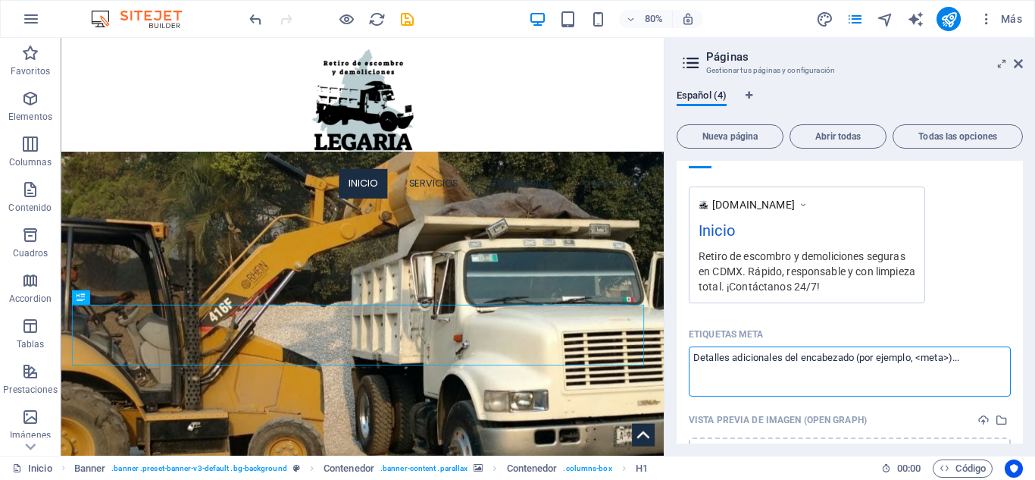
scroll to position [0, 0]
click at [837, 146] on button "Abrir todas" at bounding box center [838, 136] width 97 height 24
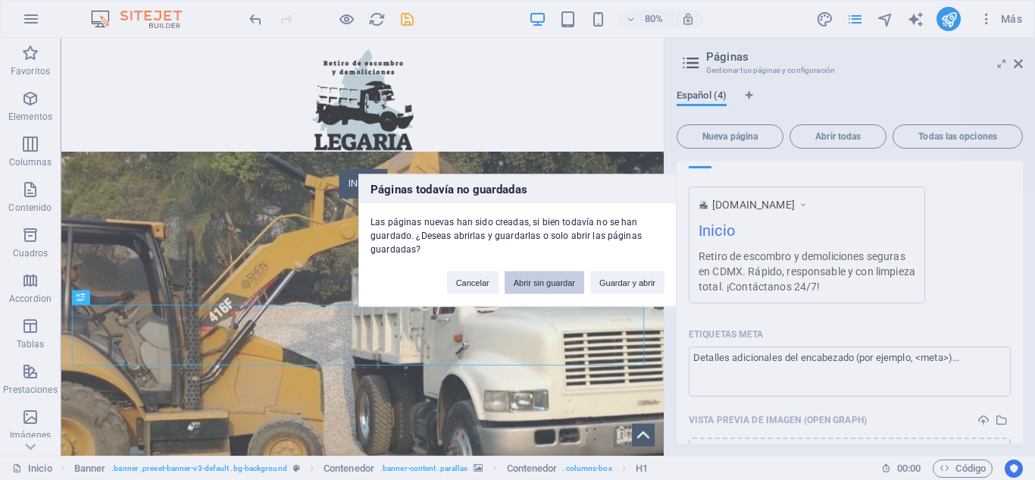
click at [571, 289] on button "Abrir sin guardar" at bounding box center [545, 282] width 80 height 23
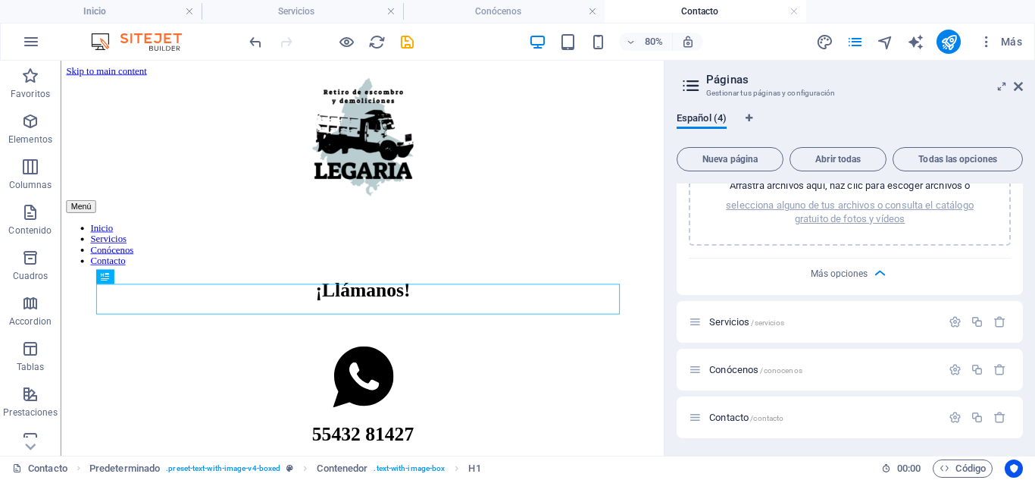
scroll to position [758, 0]
click at [859, 276] on span "Más opciones" at bounding box center [839, 272] width 57 height 11
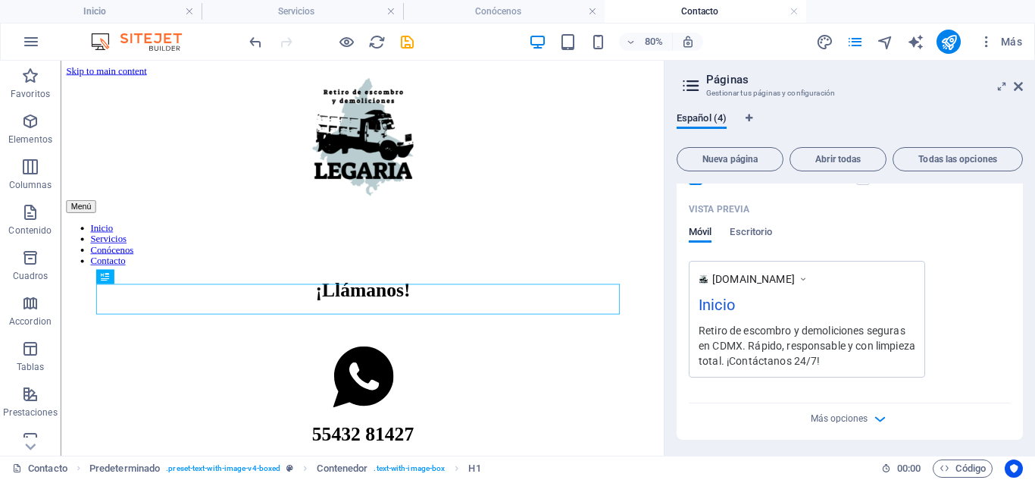
scroll to position [374, 0]
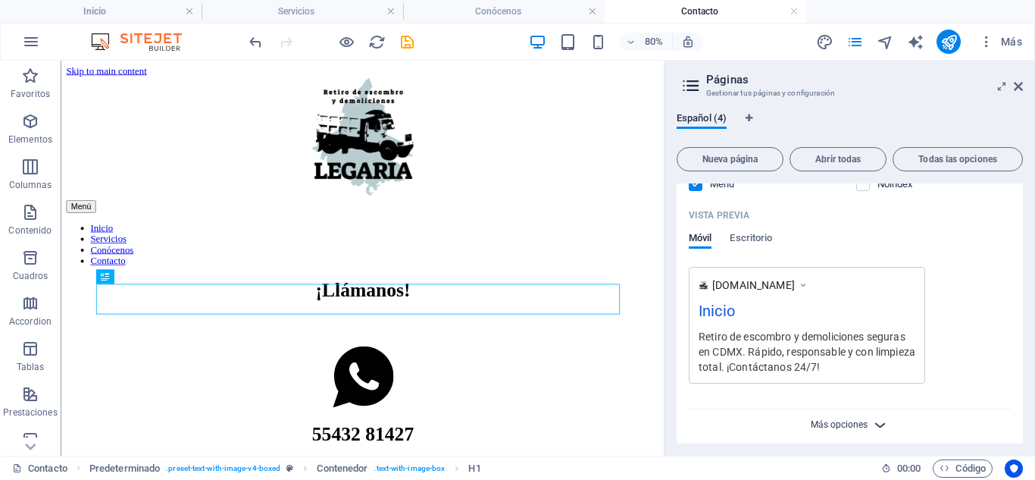
click at [856, 424] on span "Más opciones" at bounding box center [839, 424] width 57 height 11
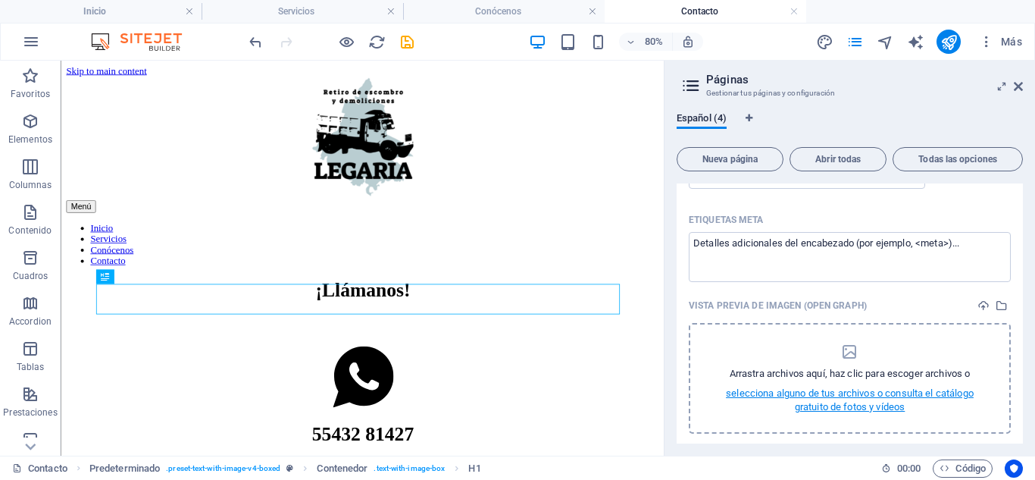
scroll to position [602, 0]
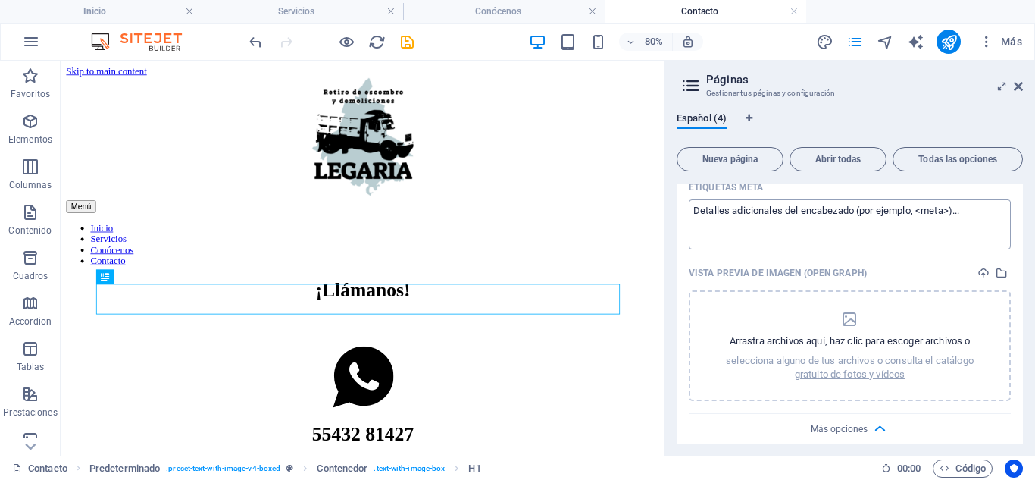
click at [841, 240] on textarea "Etiquetas meta ​" at bounding box center [850, 223] width 322 height 49
click at [936, 224] on textarea "Etiquetas meta ​" at bounding box center [850, 223] width 322 height 49
paste textarea "G-GRTJPYG27H"
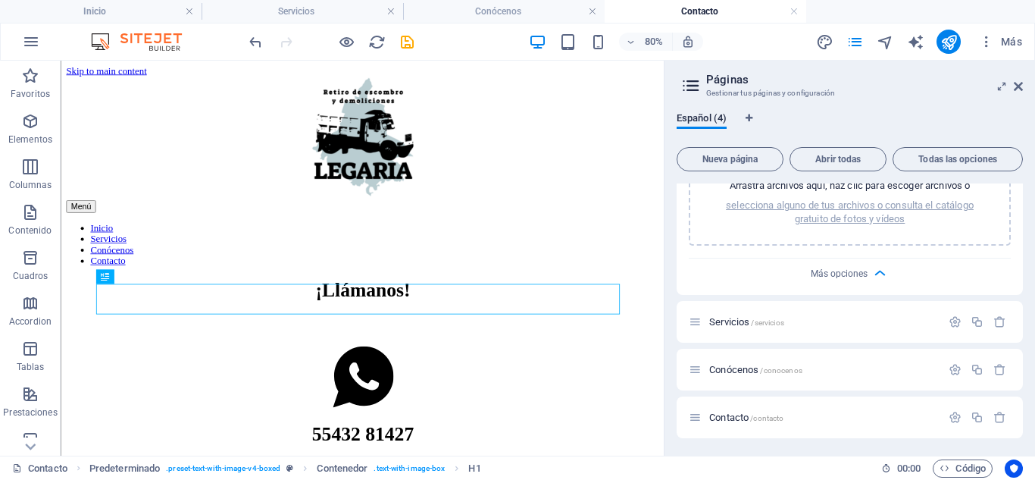
scroll to position [758, 0]
type textarea "G-GRTJPYG27H"
click at [946, 317] on body "Retiro de Escombro y Demoliciones Legaria Inicio Servicios Conócenos Contacto F…" at bounding box center [517, 240] width 1035 height 480
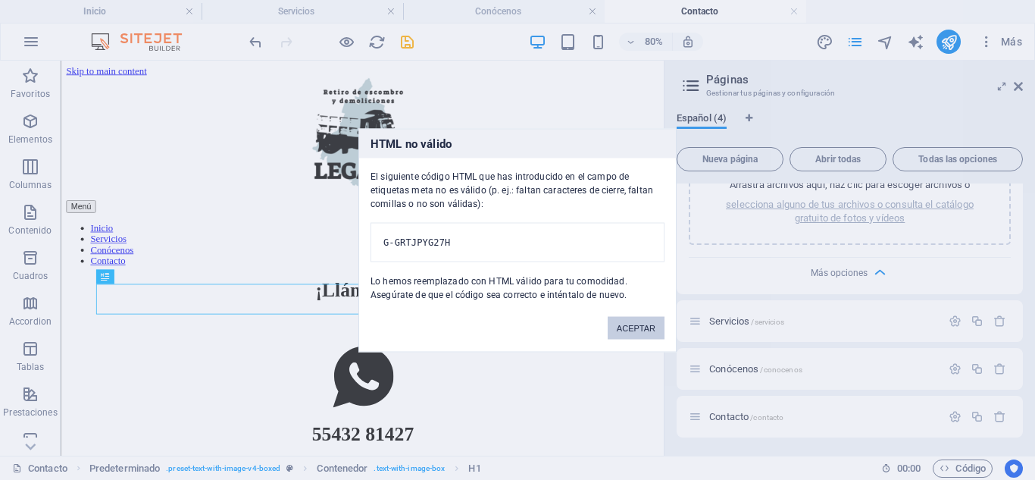
click at [623, 335] on button "ACEPTAR" at bounding box center [636, 327] width 57 height 23
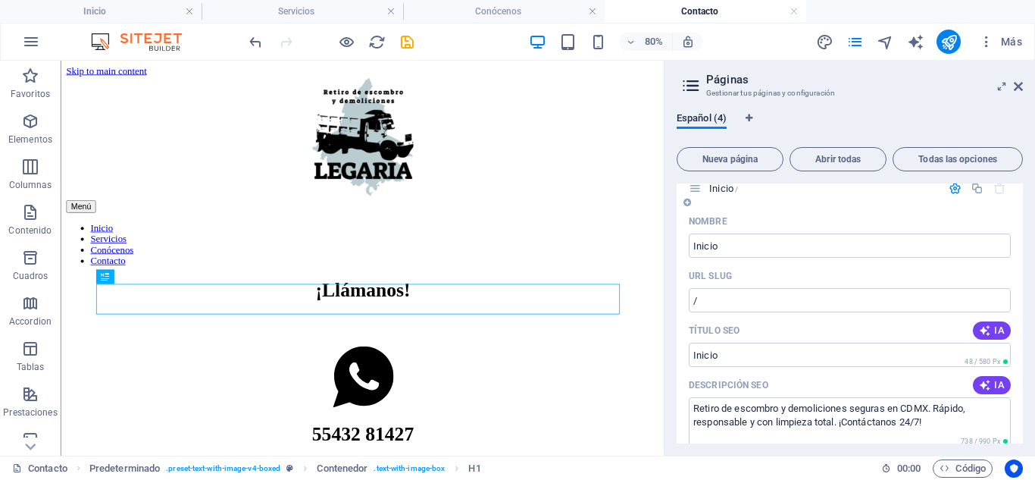
scroll to position [0, 0]
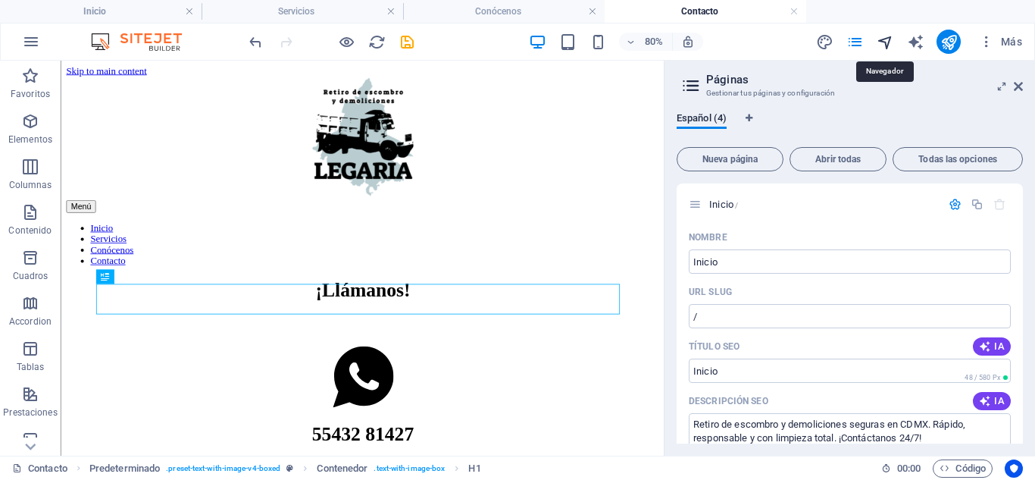
click at [886, 41] on icon "navigator" at bounding box center [885, 41] width 17 height 17
select select "16067393-es"
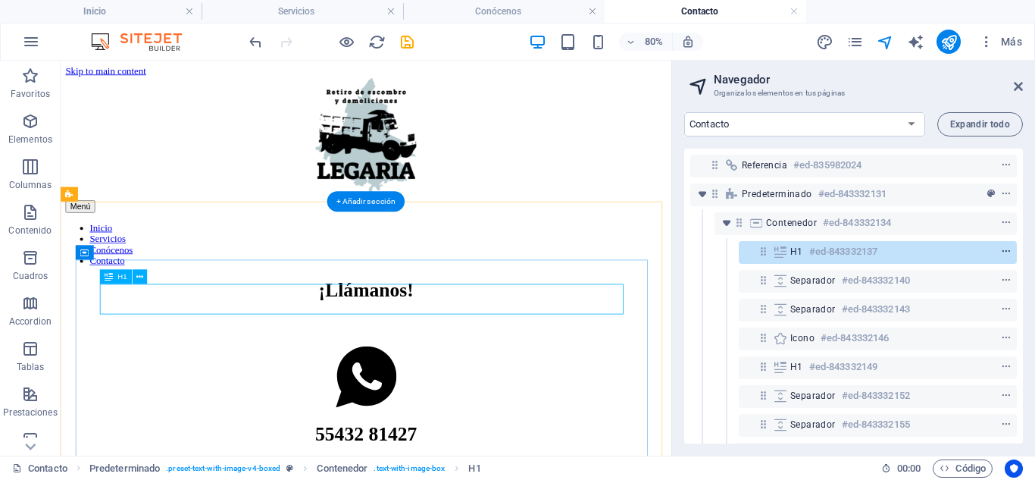
click at [1006, 249] on icon "context-menu" at bounding box center [1006, 251] width 11 height 11
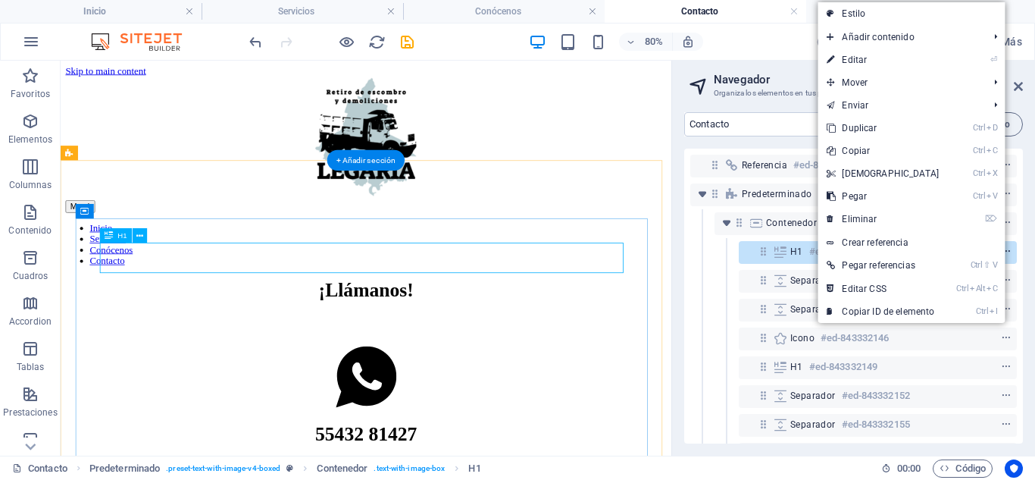
scroll to position [52, 0]
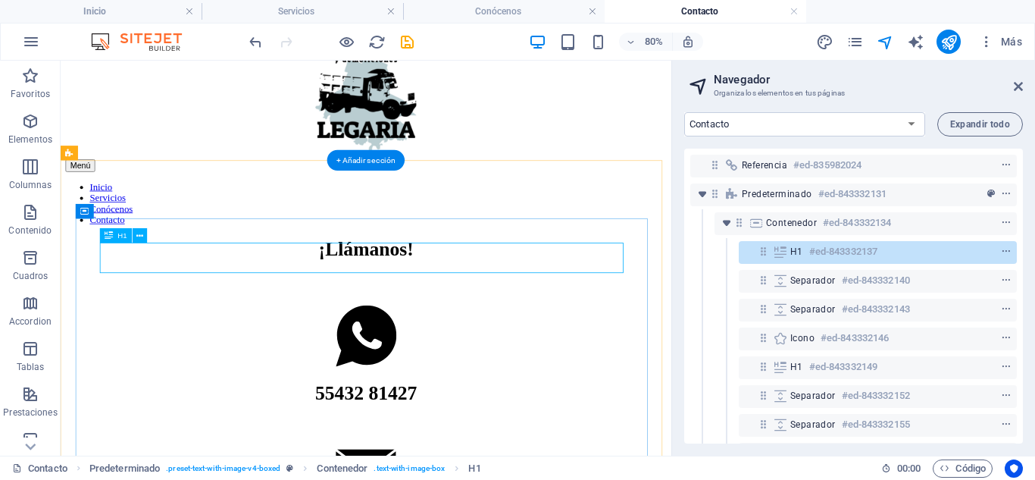
click at [800, 255] on span "H1" at bounding box center [796, 252] width 13 height 12
click at [770, 257] on icon at bounding box center [763, 251] width 13 height 13
click at [1002, 250] on icon "context-menu" at bounding box center [1006, 251] width 11 height 11
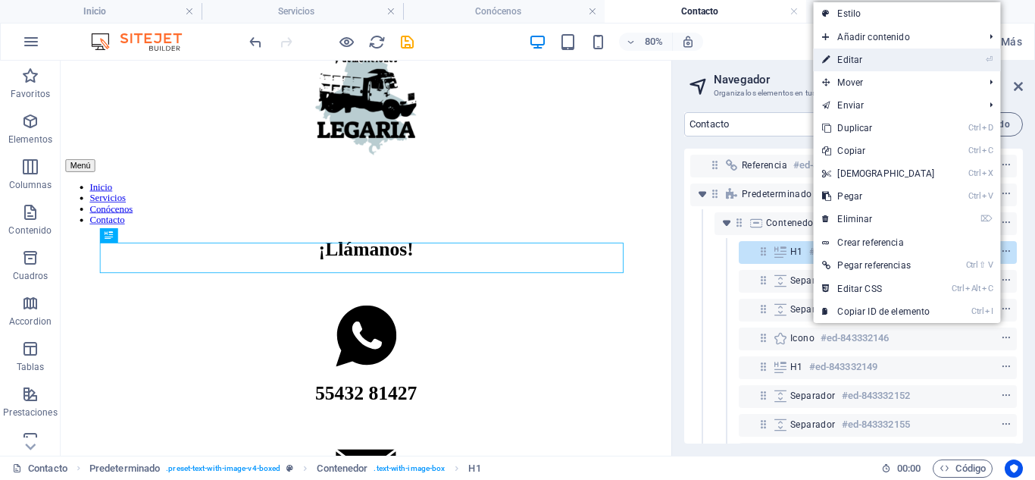
click at [822, 62] on link "⏎ Editar" at bounding box center [878, 59] width 130 height 23
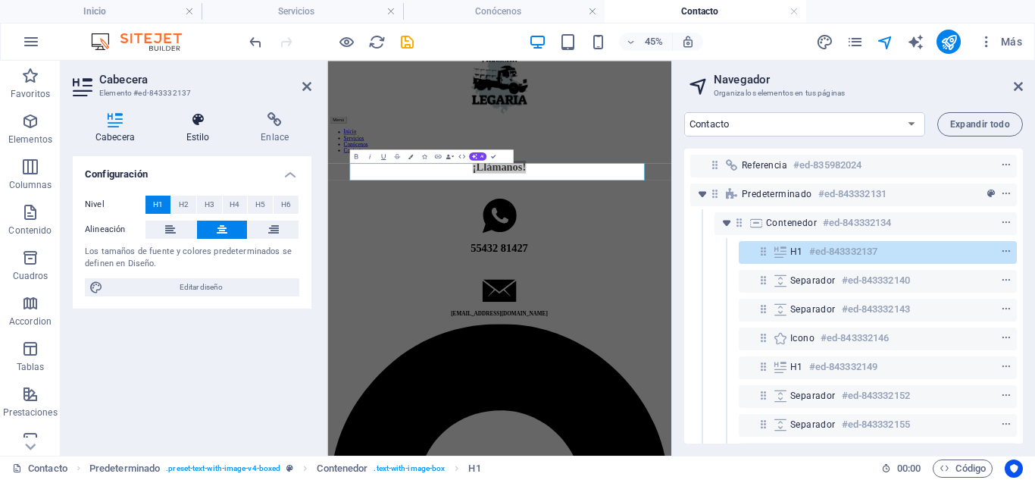
click at [187, 125] on icon at bounding box center [198, 119] width 69 height 15
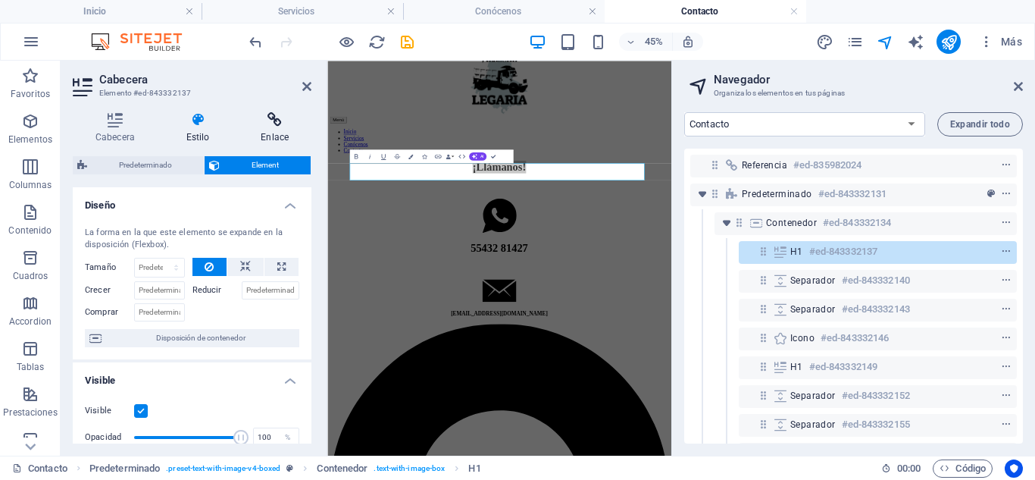
click at [249, 123] on icon at bounding box center [275, 119] width 74 height 15
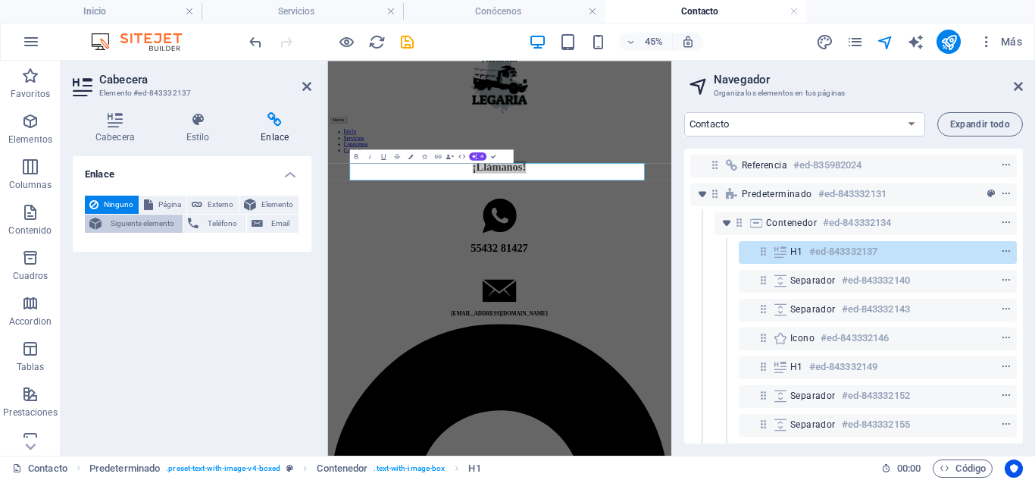
click at [149, 230] on span "Siguiente elemento" at bounding box center [142, 223] width 72 height 18
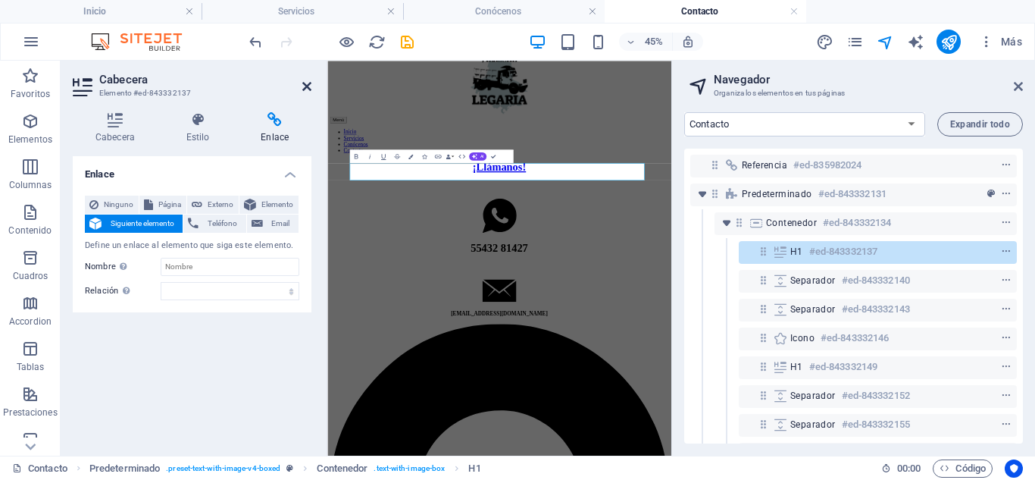
click at [307, 86] on icon at bounding box center [306, 86] width 9 height 12
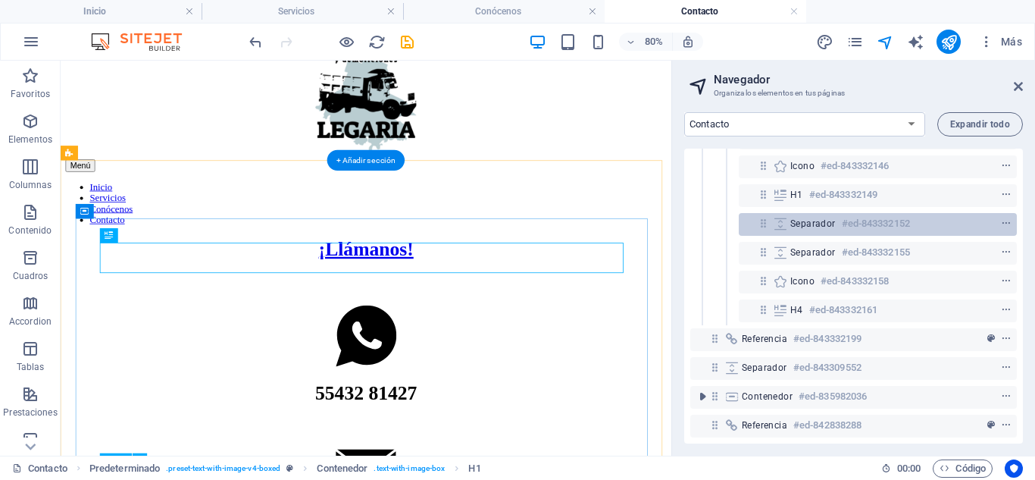
scroll to position [0, 0]
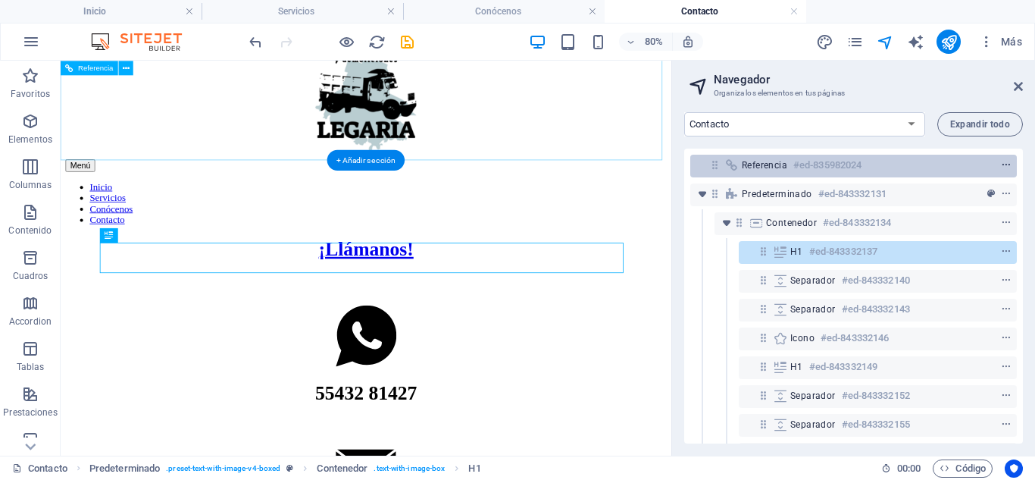
click at [1001, 163] on icon "context-menu" at bounding box center [1006, 165] width 11 height 11
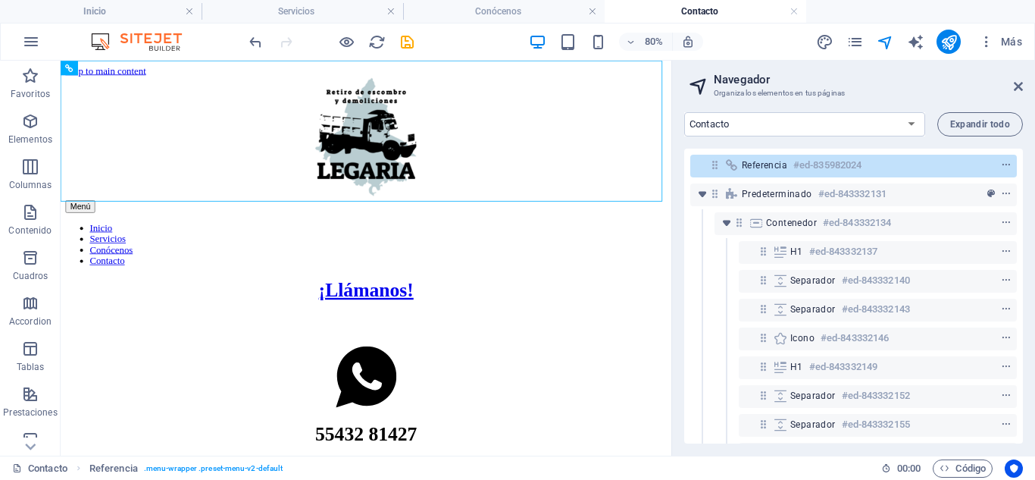
click at [790, 149] on div "Referencia #ed-835982024 Predeterminado #ed-843332131 Contenedor #ed-843332134 …" at bounding box center [853, 296] width 339 height 295
click at [715, 172] on div "Referencia #ed-835982024" at bounding box center [853, 166] width 327 height 23
drag, startPoint x: 958, startPoint y: 23, endPoint x: 1018, endPoint y: 83, distance: 85.7
click at [1018, 83] on icon at bounding box center [1018, 86] width 9 height 12
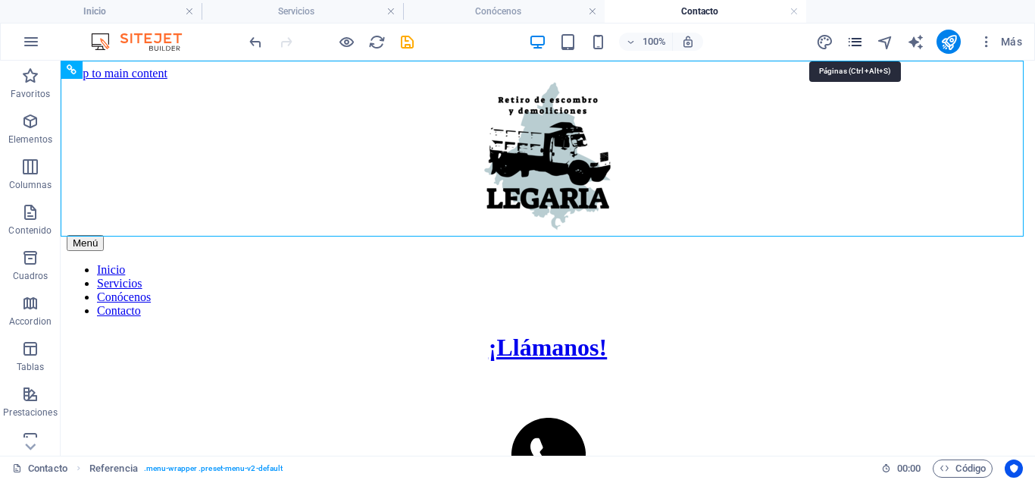
click at [849, 43] on icon "pages" at bounding box center [854, 41] width 17 height 17
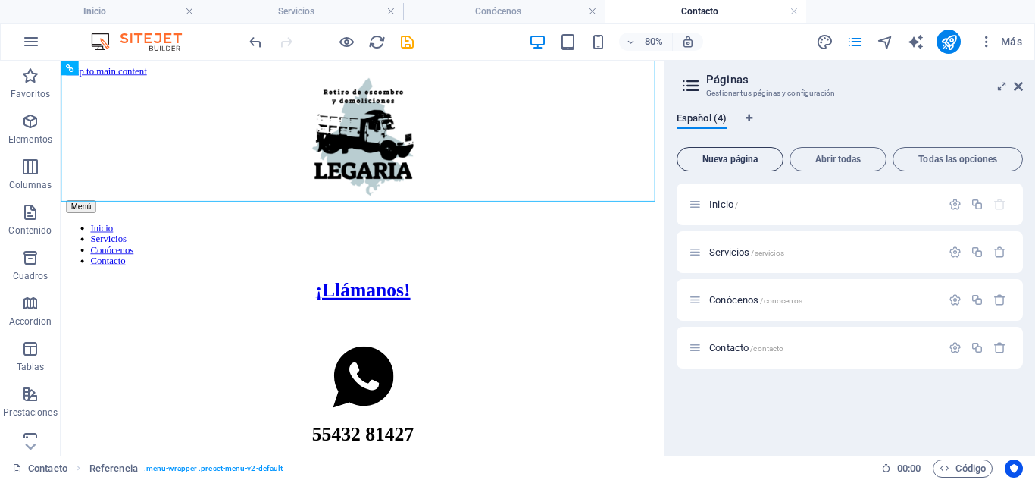
click at [737, 160] on span "Nueva página" at bounding box center [729, 159] width 93 height 9
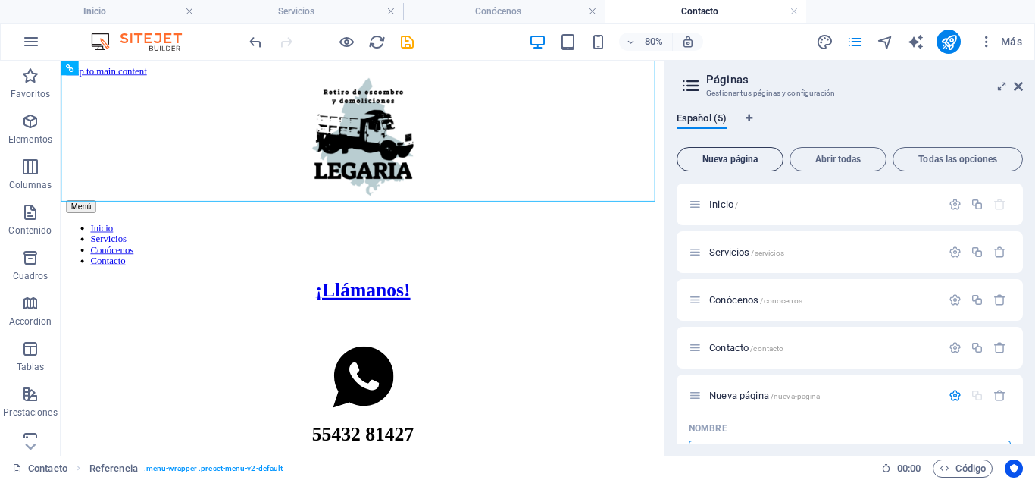
scroll to position [21, 0]
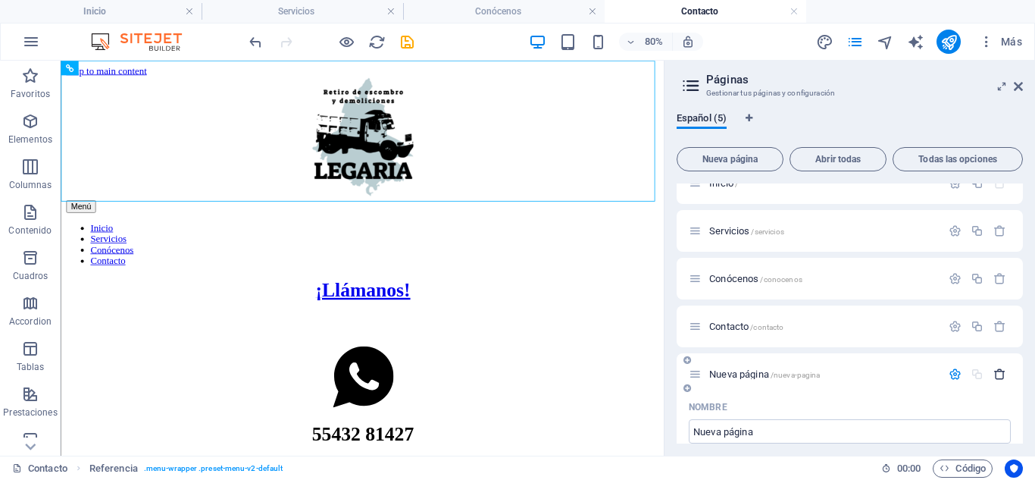
click at [1000, 370] on icon "button" at bounding box center [999, 374] width 13 height 13
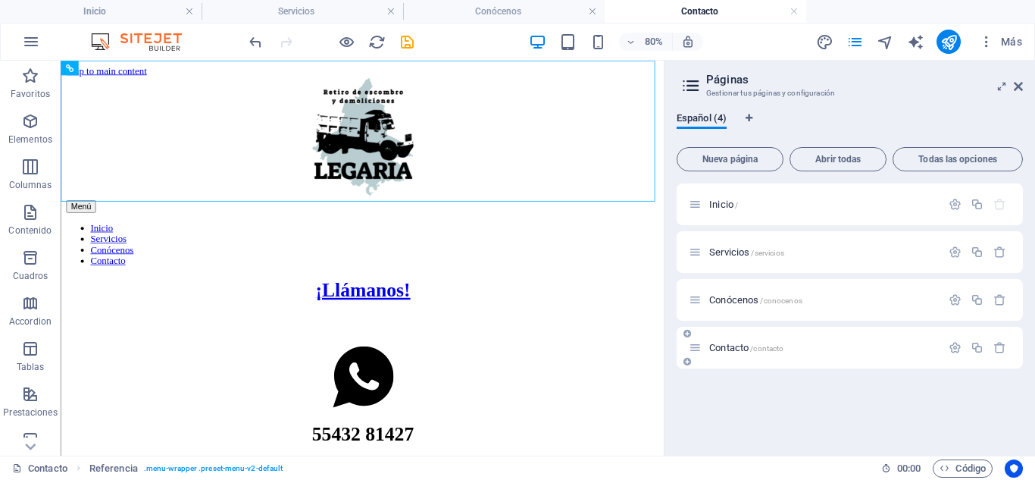
scroll to position [0, 0]
click at [721, 200] on span "Inicio /" at bounding box center [723, 204] width 29 height 11
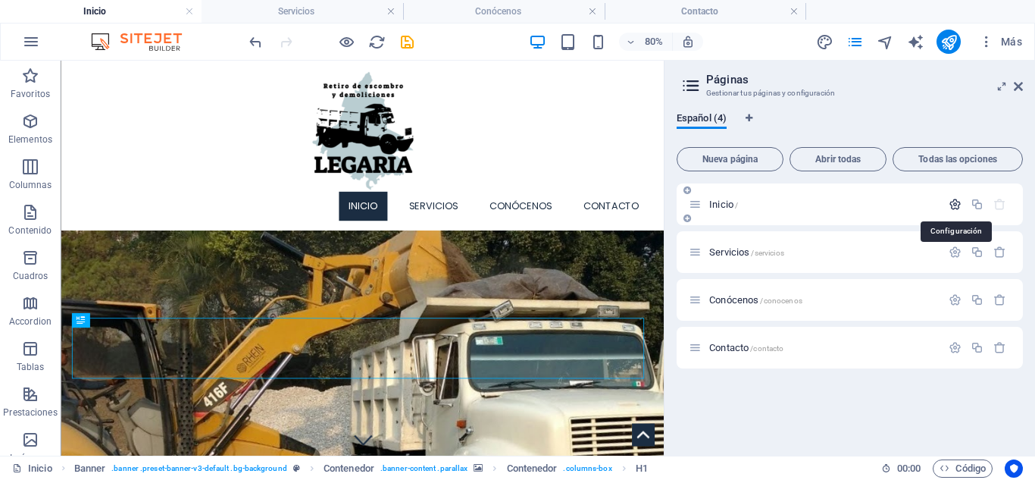
click at [951, 209] on icon "button" at bounding box center [955, 204] width 13 height 13
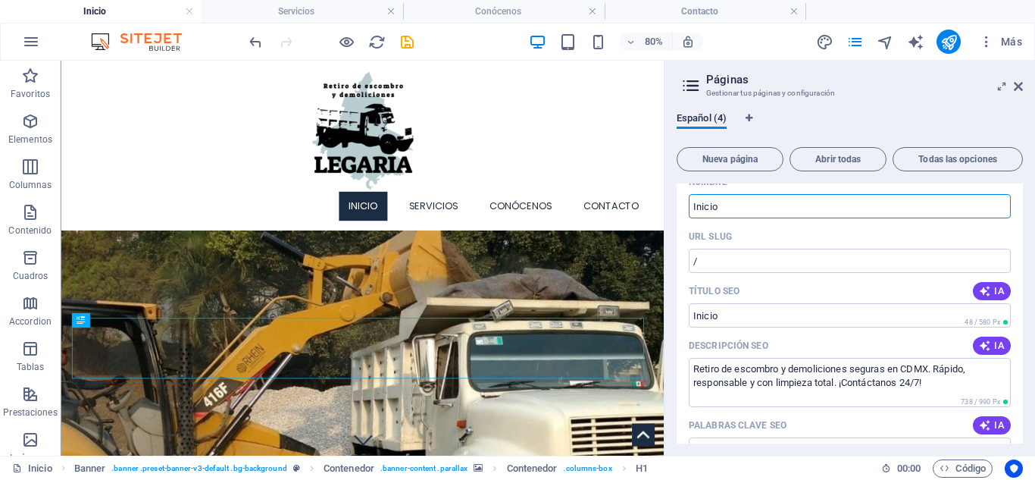
scroll to position [76, 0]
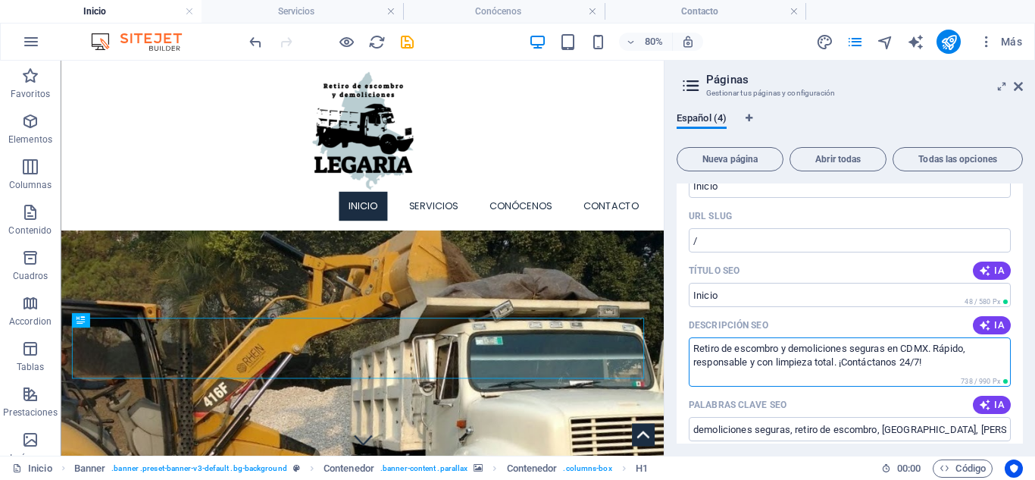
drag, startPoint x: 785, startPoint y: 349, endPoint x: 887, endPoint y: 349, distance: 102.3
click at [887, 349] on textarea "Retiro de escombro y demoliciones seguras en CDMX. Rápido, responsable y con li…" at bounding box center [850, 361] width 322 height 49
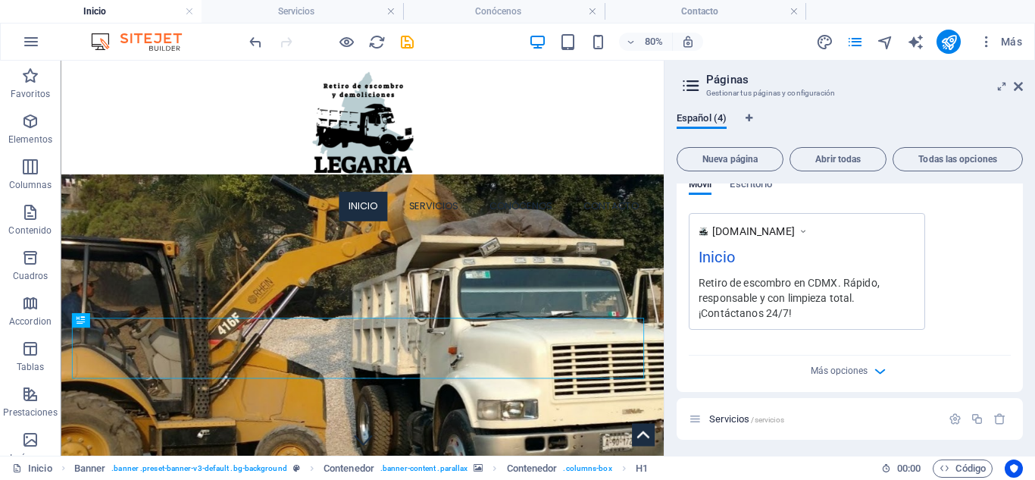
scroll to position [455, 0]
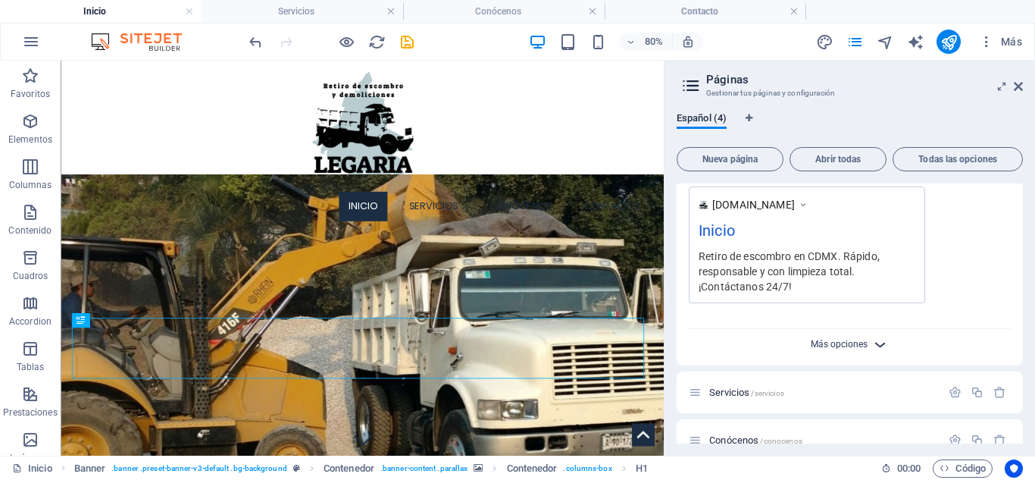
type textarea "Retiro de escombro en CDMX. Rápido, responsable y con limpieza total. ¡Contácta…"
click at [821, 345] on span "Más opciones" at bounding box center [839, 344] width 57 height 11
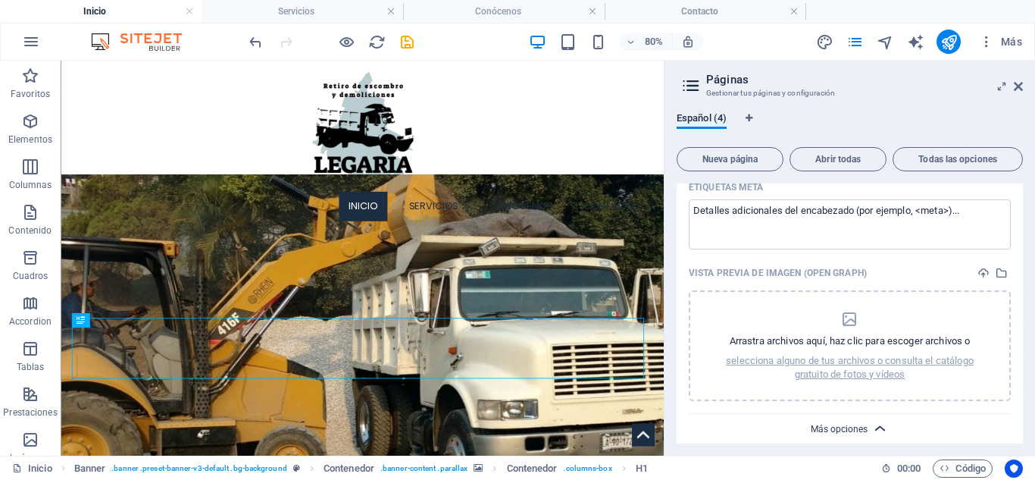
scroll to position [530, 0]
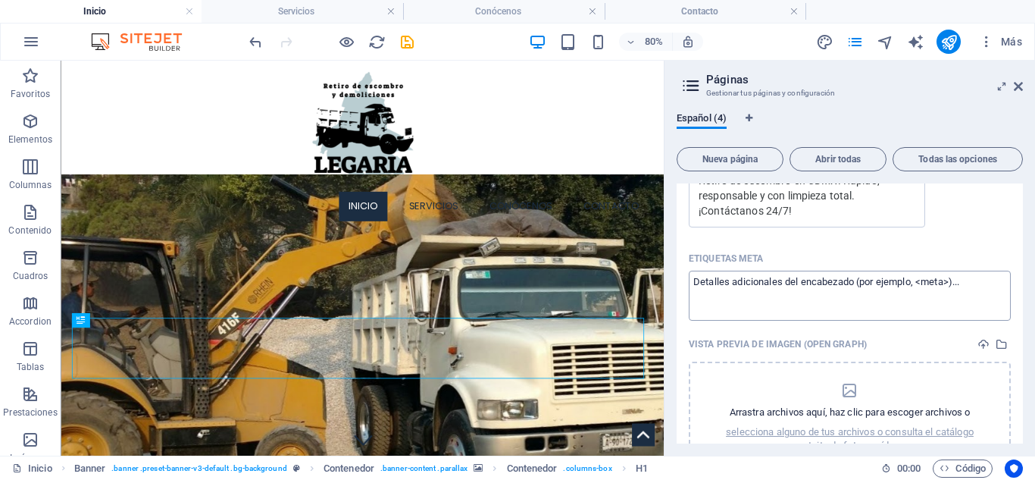
click at [796, 296] on textarea "Etiquetas meta ​" at bounding box center [850, 295] width 322 height 49
click at [830, 297] on textarea "Etiquetas meta ​" at bounding box center [850, 295] width 322 height 49
paste textarea "<!-- Google tag (gtag.js) --> <script async src="[URL][DOMAIN_NAME]"> </script>…"
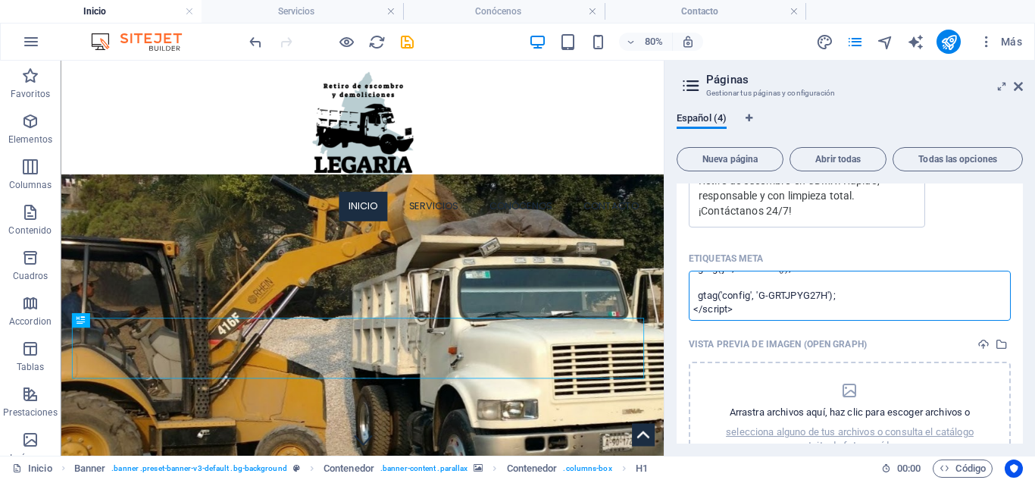
scroll to position [0, 0]
drag, startPoint x: 824, startPoint y: 282, endPoint x: 691, endPoint y: 281, distance: 132.6
click at [691, 281] on textarea "<!-- Google tag (gtag.js) --> <script async src="[URL][DOMAIN_NAME]"> </script>…" at bounding box center [850, 295] width 322 height 49
click at [699, 314] on textarea "<script async src="[URL][DOMAIN_NAME]"> </script> <script> window.dataLayer = w…" at bounding box center [850, 295] width 322 height 49
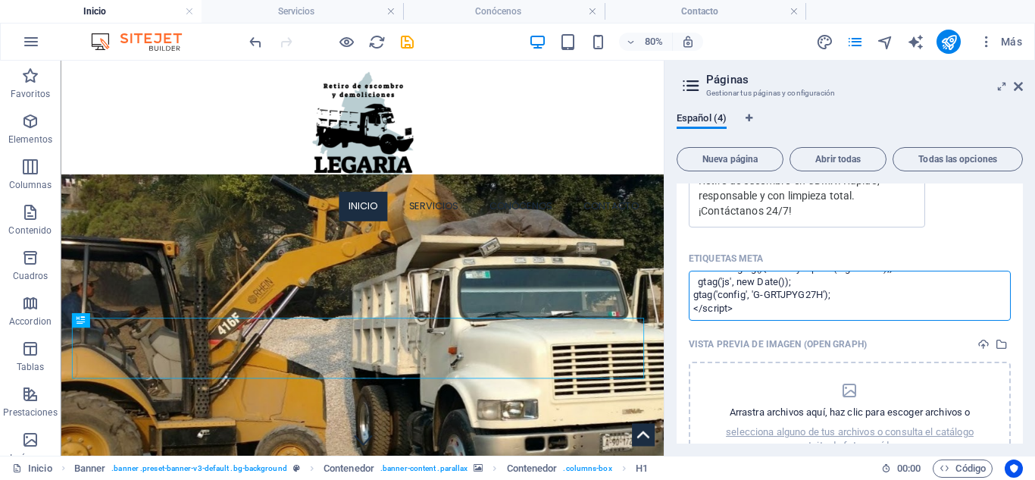
scroll to position [81, 0]
click at [890, 335] on body "Retiro de Escombro y Demoliciones Legaria Inicio Servicios Conócenos Contacto F…" at bounding box center [517, 240] width 1035 height 480
type textarea "<script async="" src="[URL][DOMAIN_NAME]"> </script> <script> window.dataLayer …"
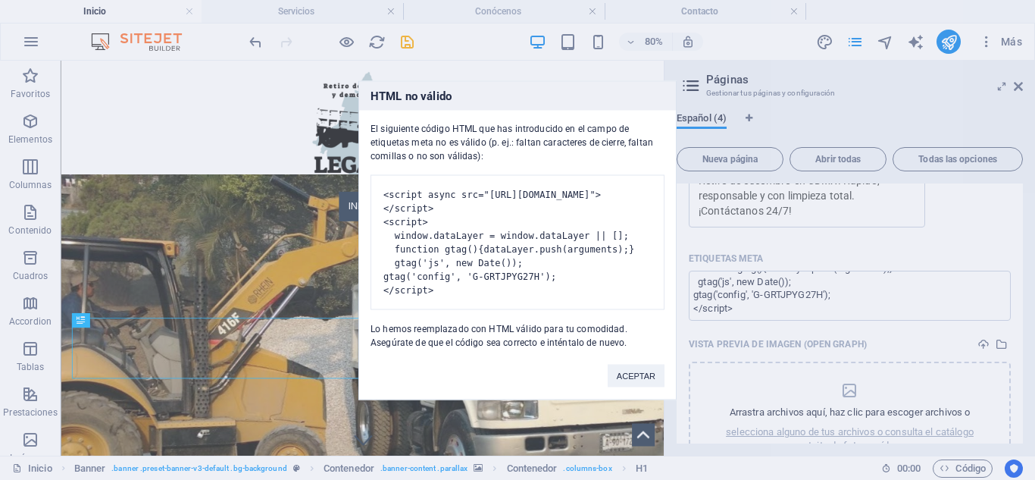
drag, startPoint x: 500, startPoint y: 181, endPoint x: 551, endPoint y: 299, distance: 128.6
click at [551, 299] on pre "<script async src="[URL][DOMAIN_NAME]"> </script> <script> window.dataLayer = w…" at bounding box center [518, 241] width 294 height 135
copy pre "<script async src="[URL][DOMAIN_NAME]"> </script> <script> window.dataLayer = w…"
click at [638, 385] on button "ACEPTAR" at bounding box center [636, 375] width 57 height 23
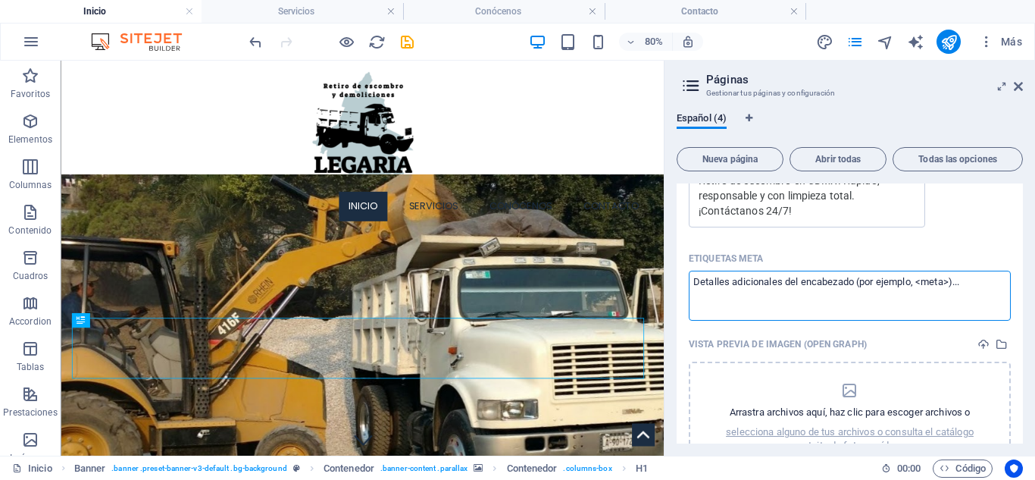
paste textarea "<script async src="[URL][DOMAIN_NAME]"> </script> <script> window.dataLayer = w…"
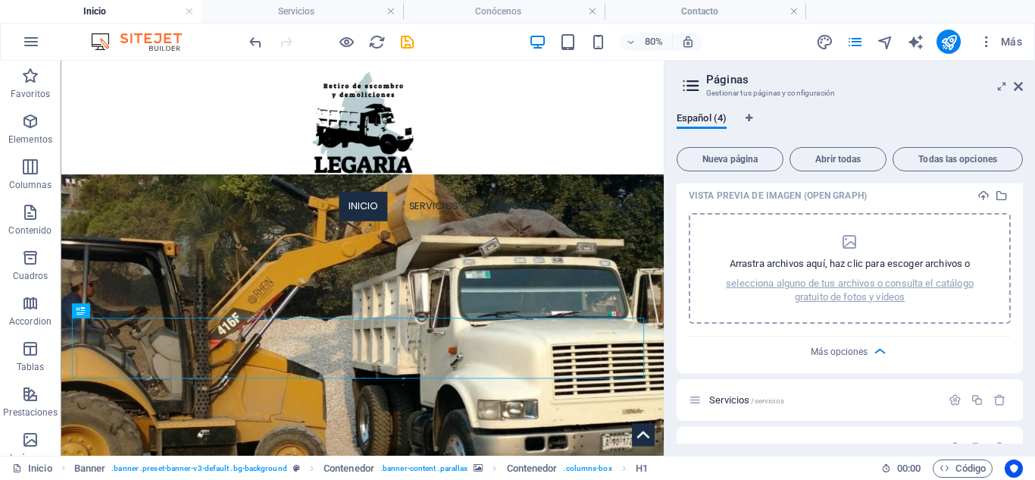
scroll to position [606, 0]
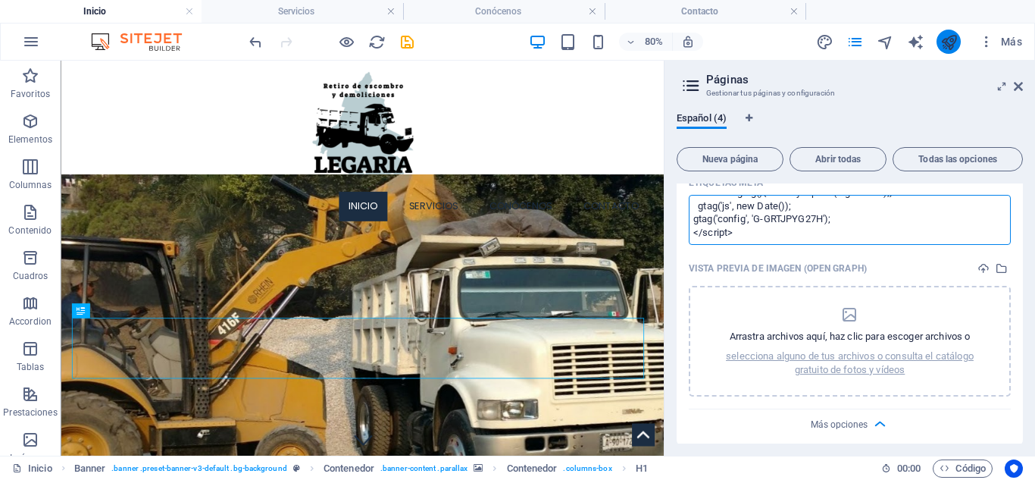
click at [946, 48] on body "Retiro de Escombro y Demoliciones Legaria Inicio Servicios Conócenos Contacto F…" at bounding box center [517, 240] width 1035 height 480
type textarea "<script async="" src="[URL][DOMAIN_NAME]"> </script> <script> window.dataLayer …"
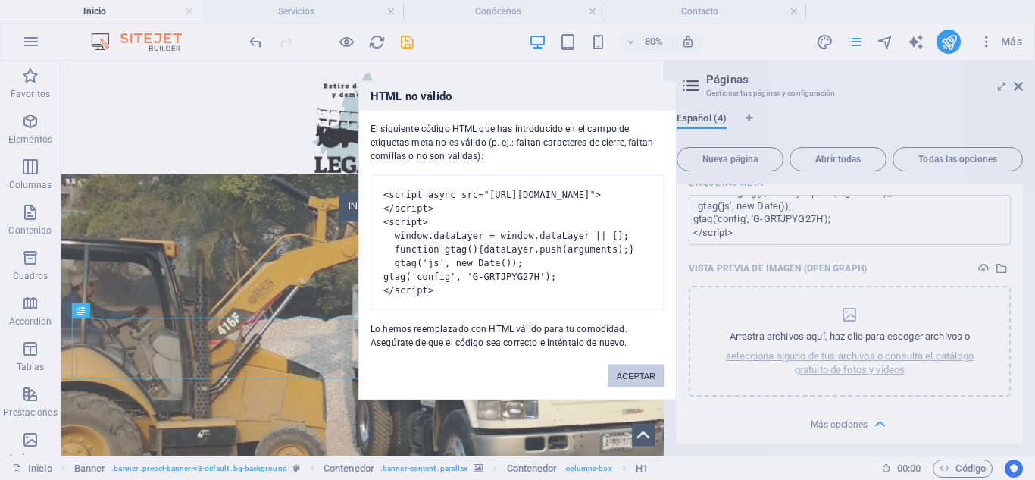
click at [624, 386] on button "ACEPTAR" at bounding box center [636, 375] width 57 height 23
click at [953, 41] on body "Retiro de Escombro y Demoliciones Legaria Inicio Servicios Conócenos Contacto F…" at bounding box center [517, 240] width 1035 height 480
click at [655, 382] on button "ACEPTAR" at bounding box center [636, 375] width 57 height 23
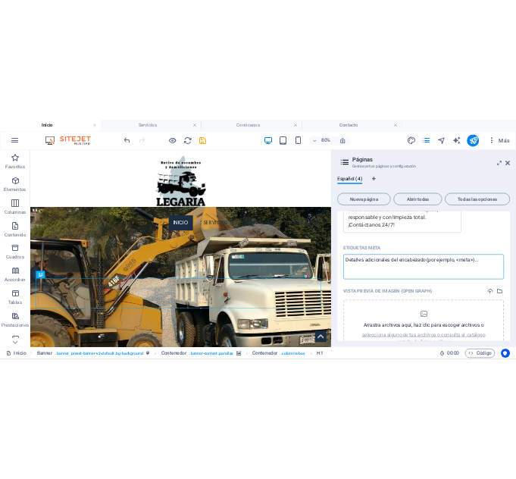
scroll to position [530, 0]
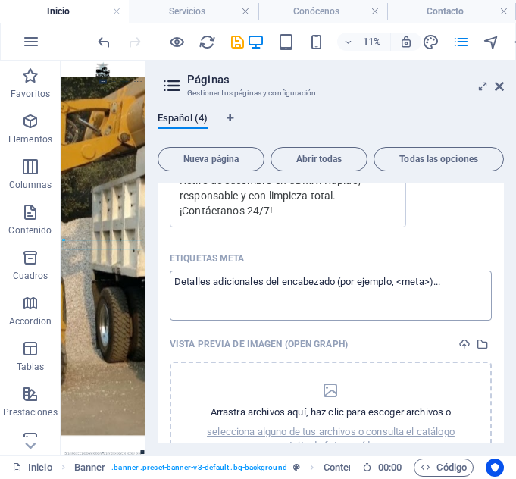
click at [312, 292] on textarea "Etiquetas meta ​" at bounding box center [331, 295] width 322 height 49
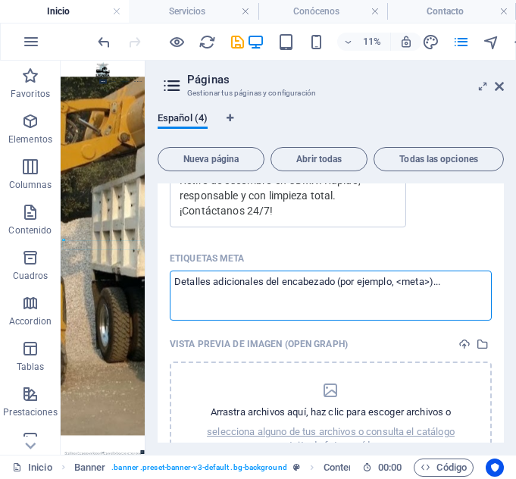
type textarea "°"
click at [311, 292] on textarea "Etiquetas meta ​" at bounding box center [331, 295] width 322 height 49
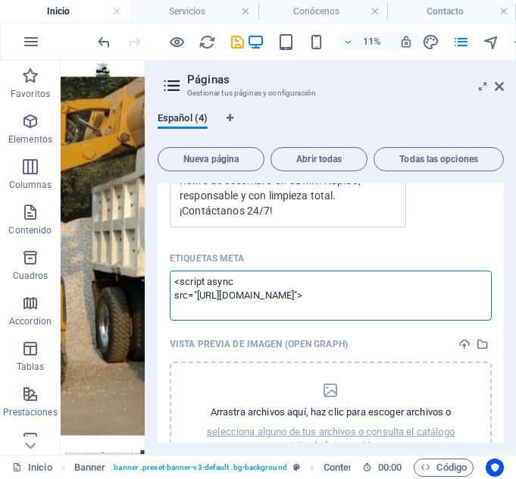
click at [472, 249] on body "Retiro de Escombro y Demoliciones Legaria Inicio Servicios Conócenos Contacto F…" at bounding box center [258, 239] width 516 height 479
type textarea "<script async="" src="[URL][DOMAIN_NAME]"></script>"
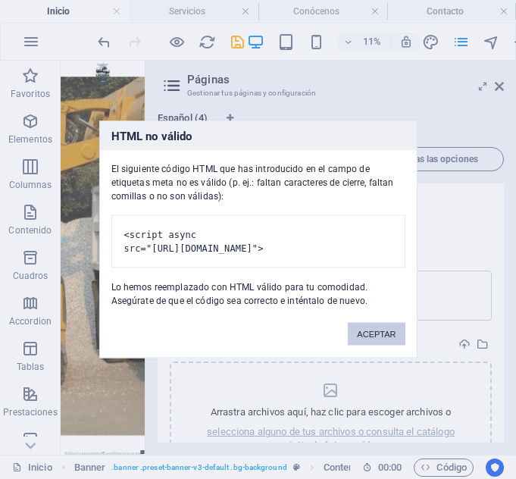
click at [361, 342] on button "ACEPTAR" at bounding box center [376, 334] width 57 height 23
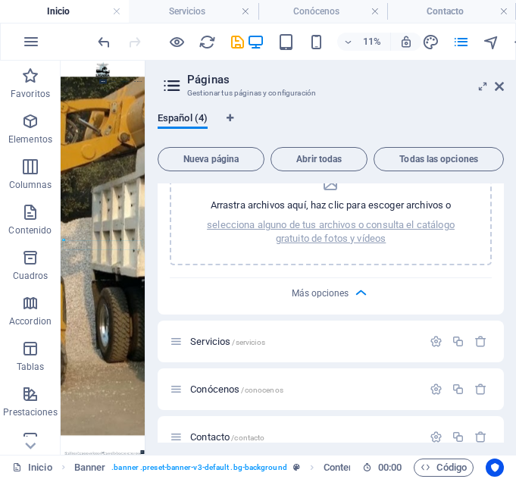
scroll to position [758, 0]
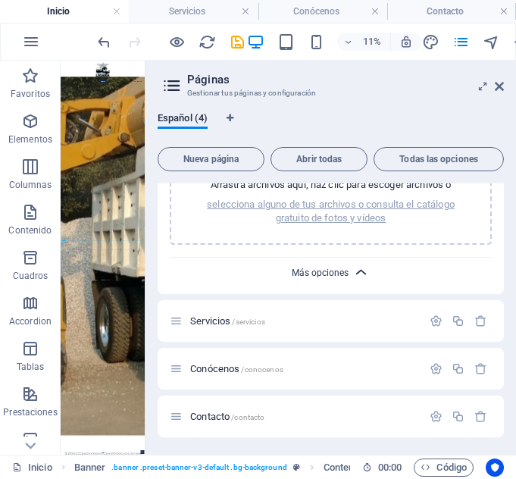
click at [322, 275] on span "Más opciones" at bounding box center [320, 272] width 57 height 11
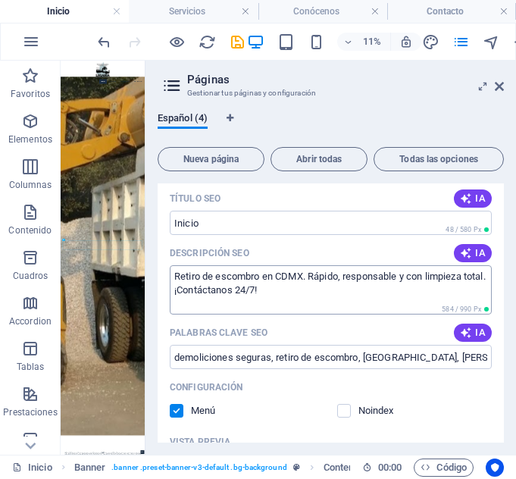
scroll to position [0, 0]
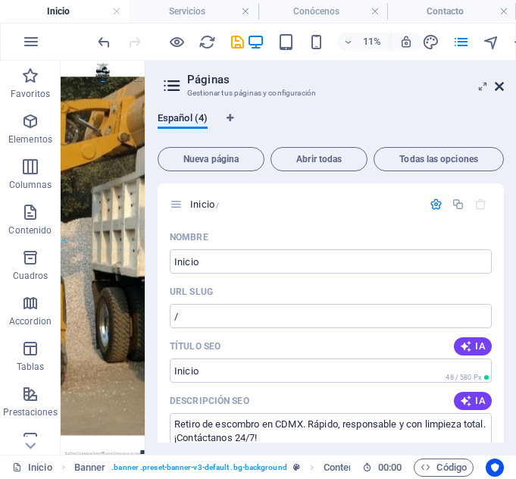
click at [497, 86] on icon at bounding box center [499, 86] width 9 height 12
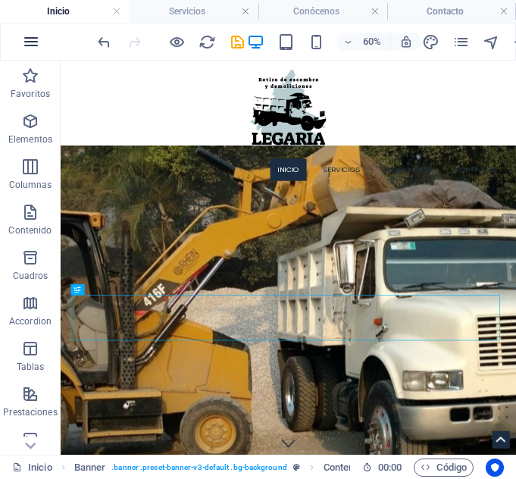
click at [37, 43] on icon "button" at bounding box center [31, 42] width 18 height 18
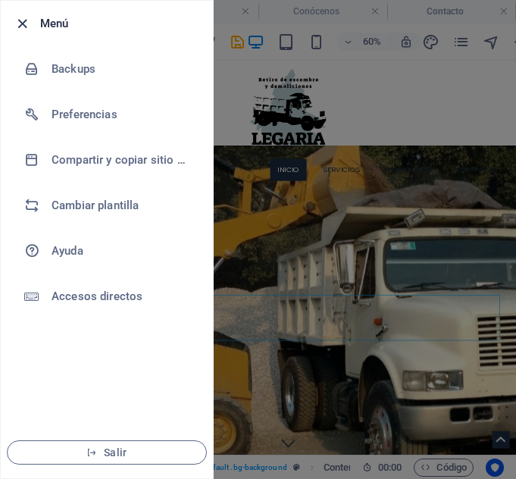
click at [26, 30] on icon "button" at bounding box center [22, 23] width 17 height 17
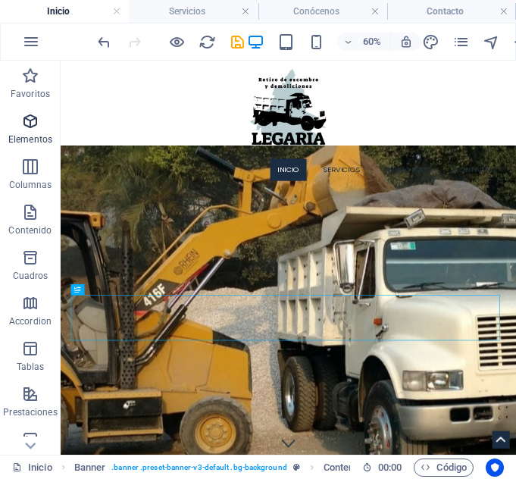
click at [36, 127] on icon "button" at bounding box center [30, 121] width 18 height 18
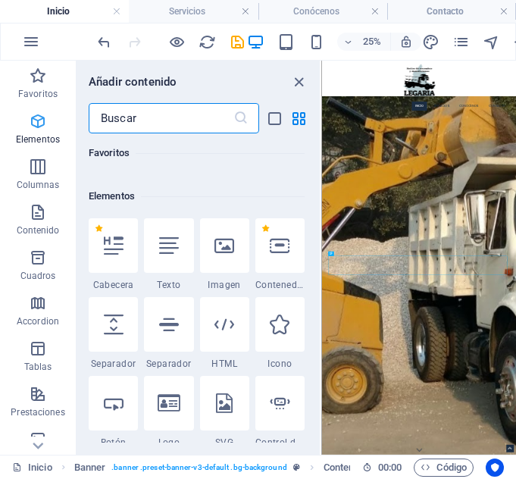
scroll to position [286, 0]
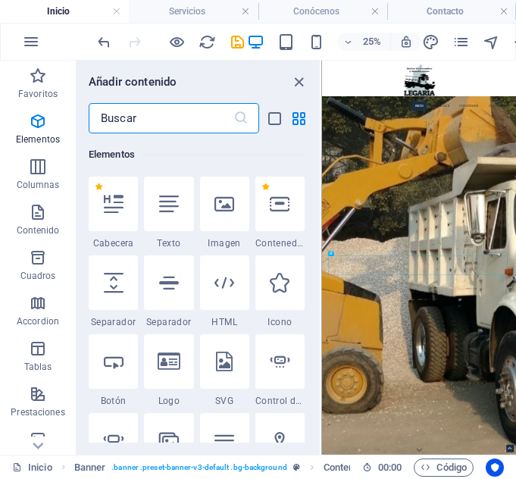
click at [233, 294] on div at bounding box center [224, 282] width 49 height 55
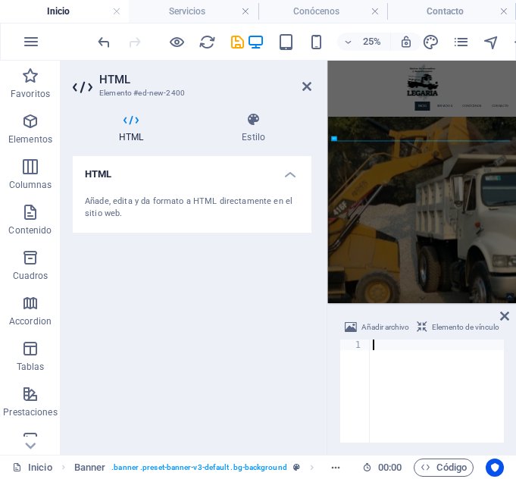
scroll to position [203, 0]
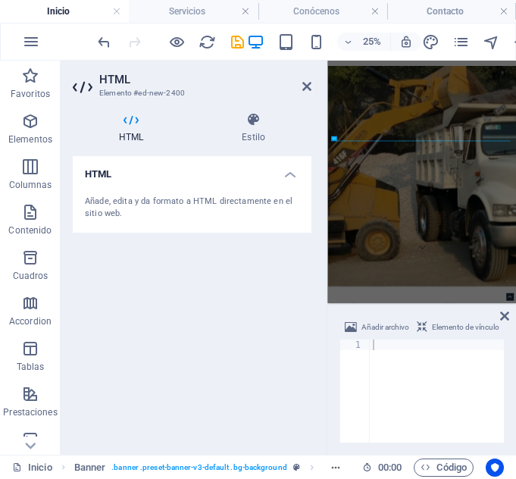
click at [399, 383] on div at bounding box center [437, 401] width 134 height 124
paste textarea "</script>"
type textarea "</script>"
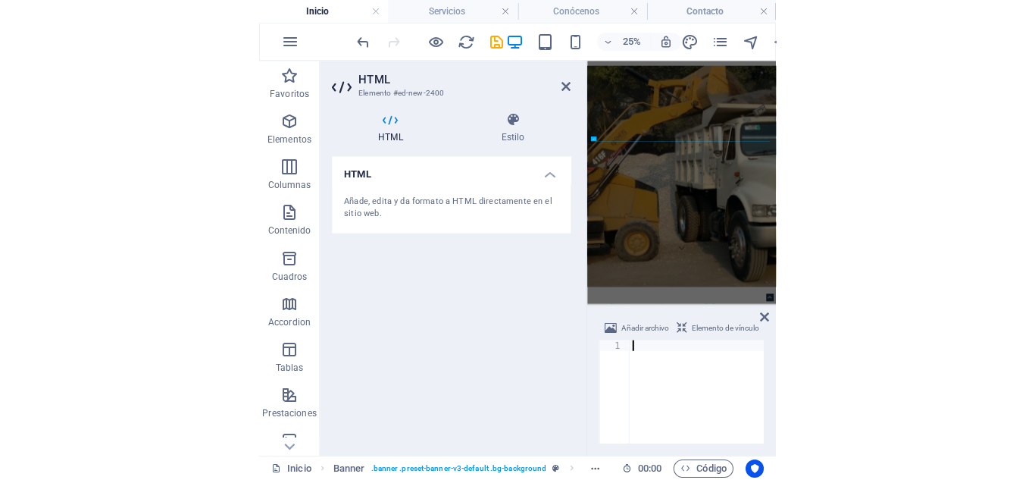
scroll to position [3, 0]
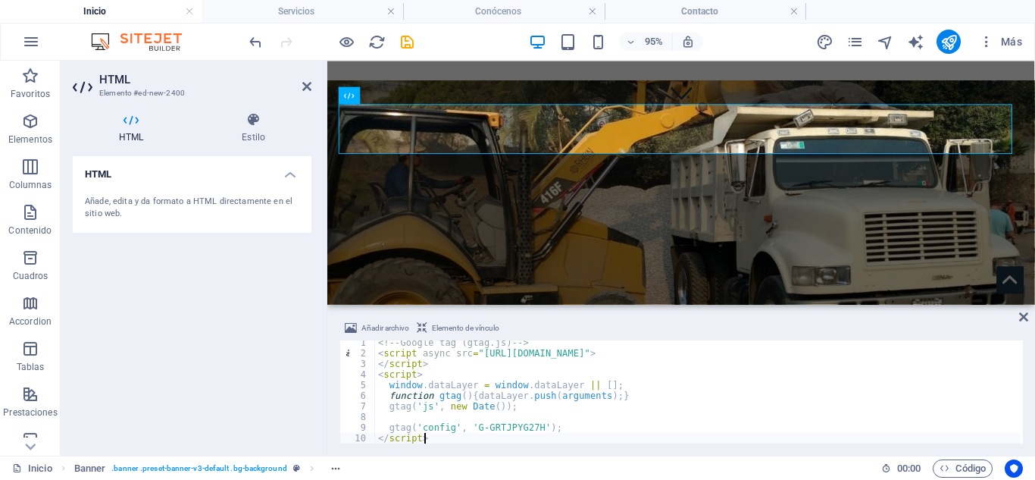
click at [778, 471] on div "Inicio Banner . banner .preset-banner-v3-default .bg-background" at bounding box center [440, 468] width 857 height 18
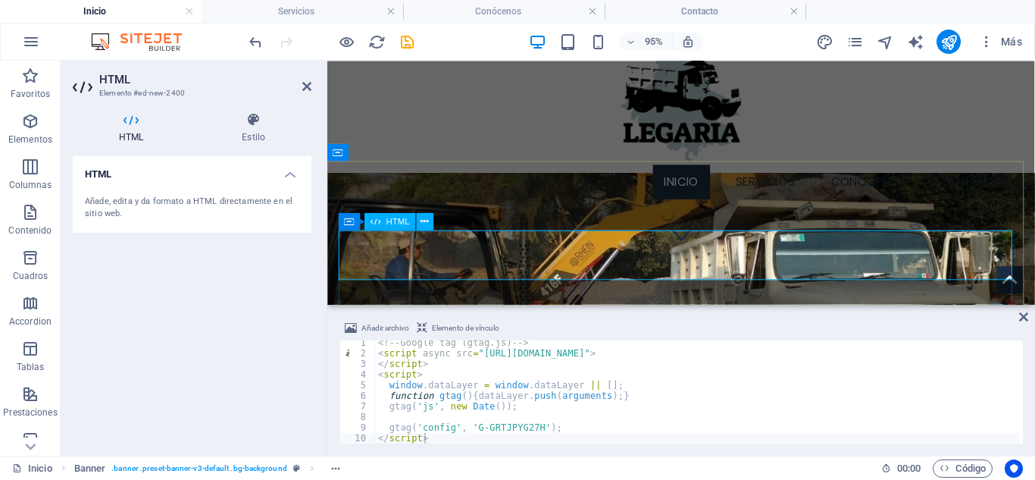
scroll to position [76, 0]
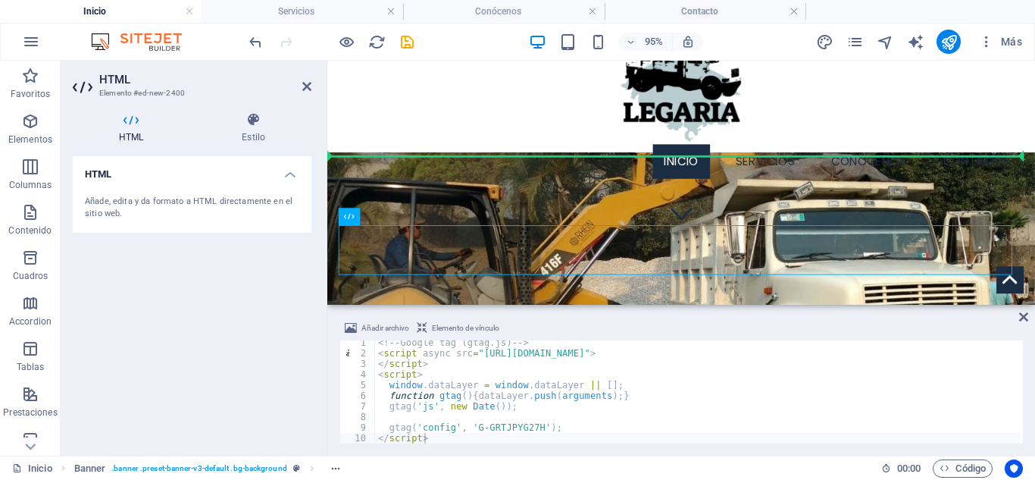
drag, startPoint x: 490, startPoint y: 246, endPoint x: 499, endPoint y: 139, distance: 107.2
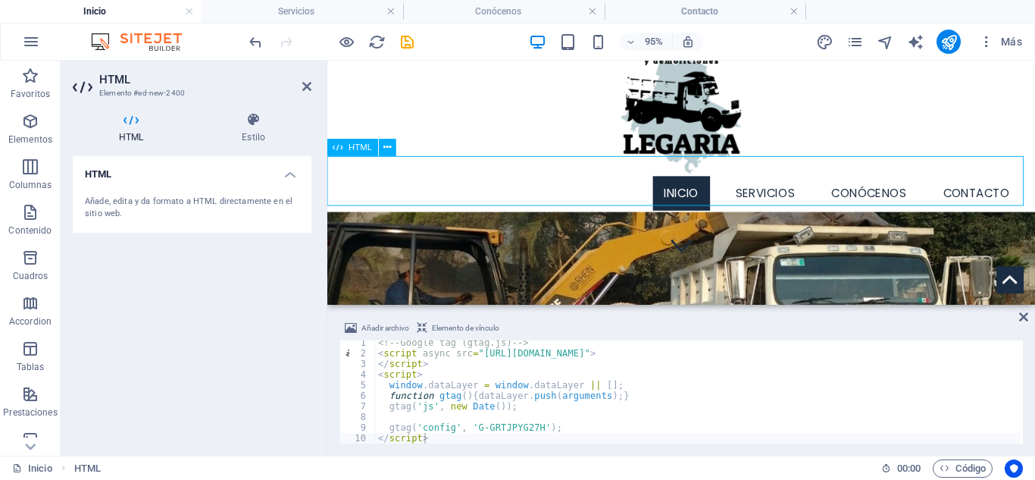
scroll to position [0, 0]
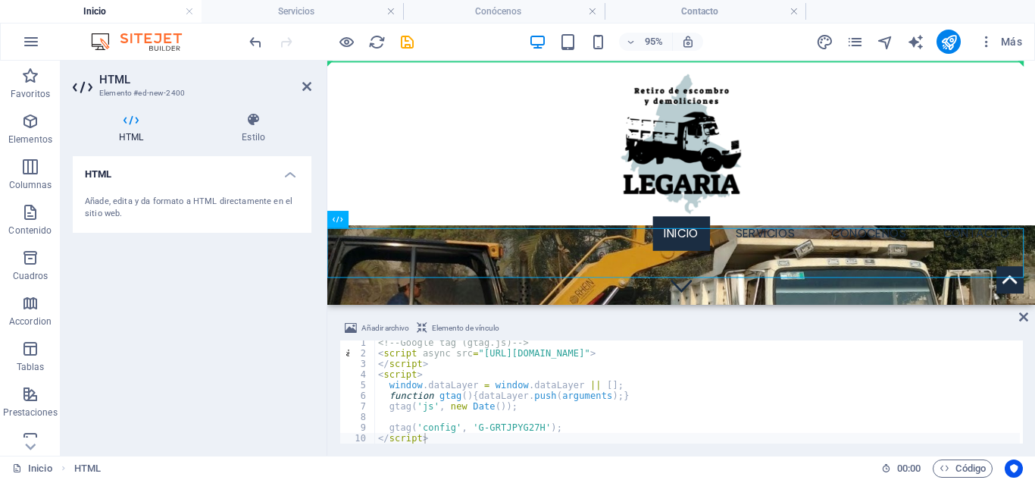
drag, startPoint x: 506, startPoint y: 244, endPoint x: 499, endPoint y: 94, distance: 150.2
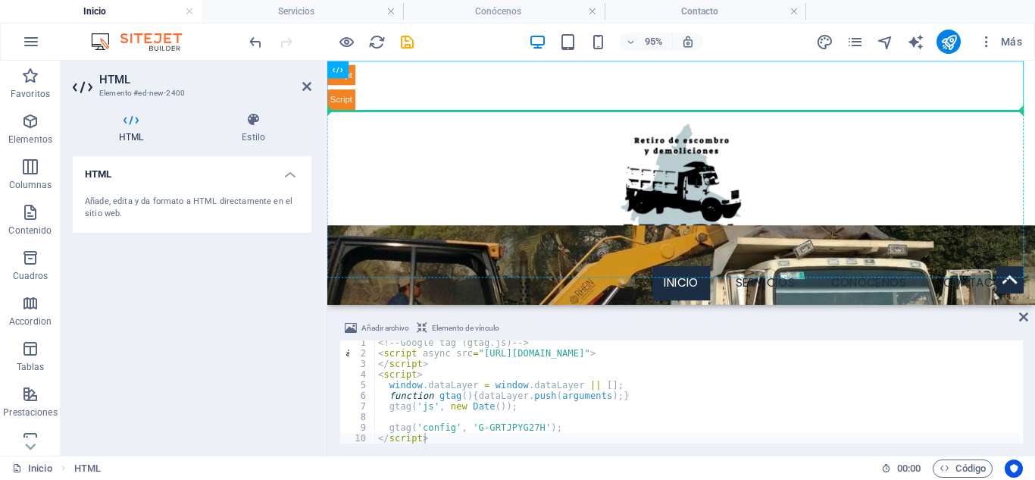
drag, startPoint x: 498, startPoint y: 97, endPoint x: 486, endPoint y: 196, distance: 100.0
drag, startPoint x: 466, startPoint y: 94, endPoint x: 463, endPoint y: 177, distance: 82.6
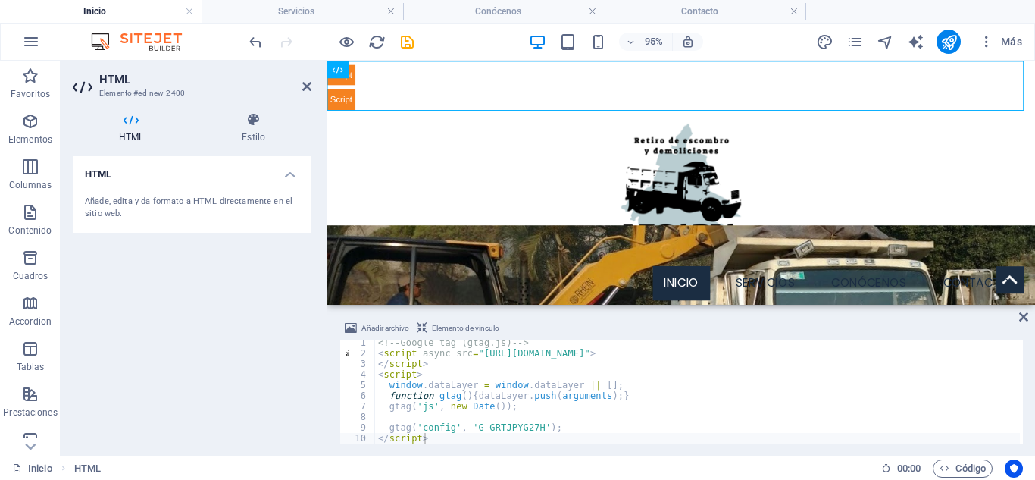
click at [446, 333] on span "Elemento de vínculo" at bounding box center [465, 328] width 67 height 18
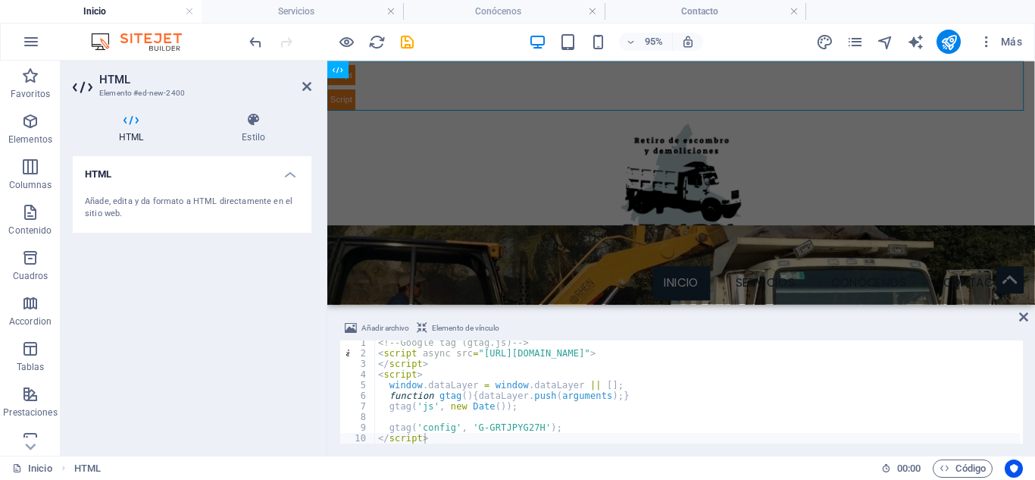
click at [446, 333] on span "Elemento de vínculo" at bounding box center [465, 328] width 67 height 18
click at [386, 327] on span "Añadir archivo" at bounding box center [385, 328] width 48 height 18
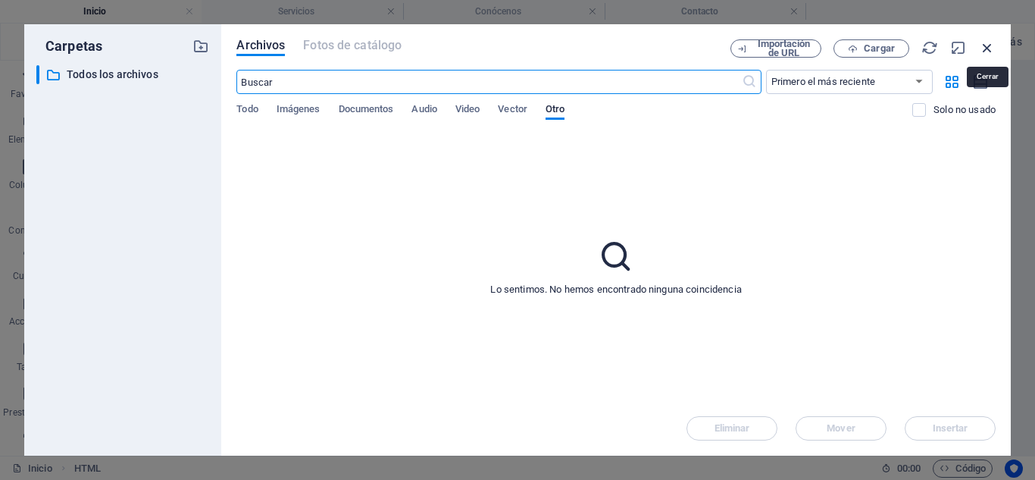
click at [981, 45] on icon "button" at bounding box center [987, 47] width 17 height 17
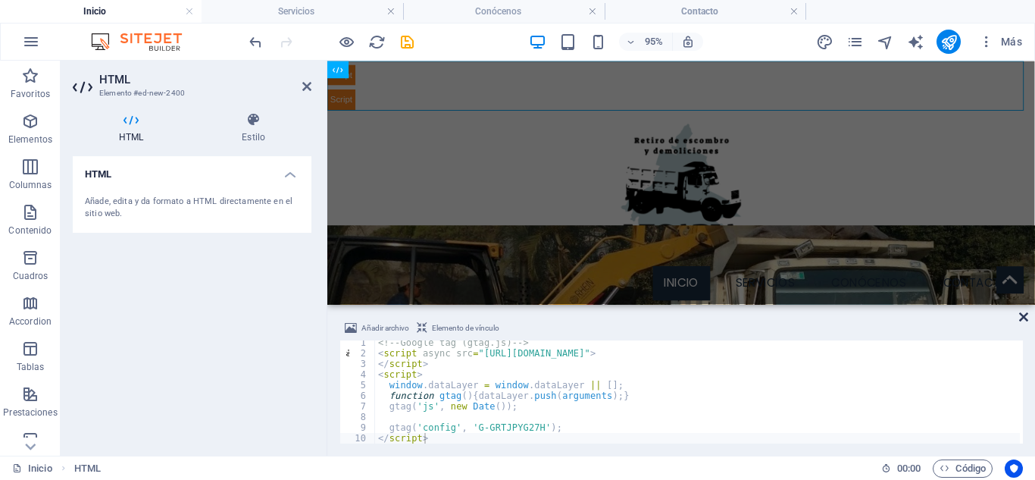
click at [1027, 315] on icon at bounding box center [1023, 317] width 9 height 12
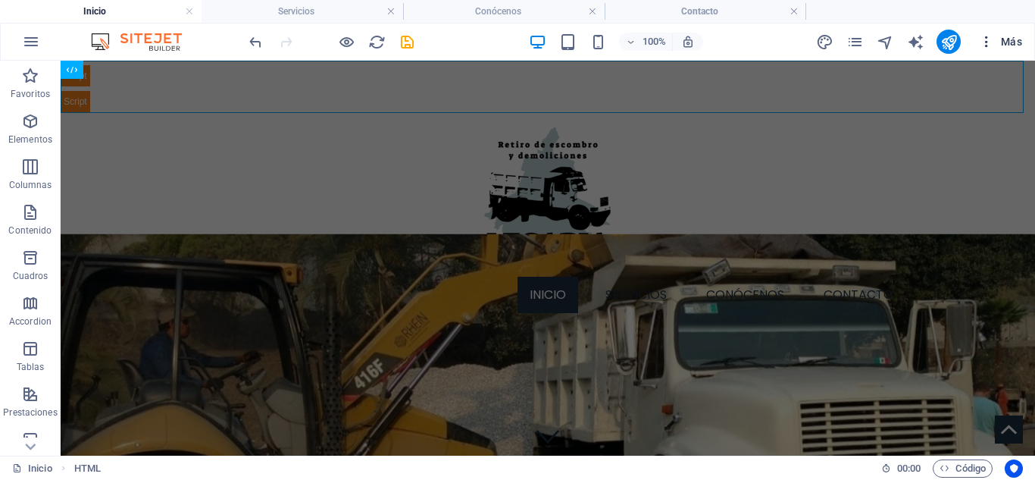
click at [996, 44] on span "Más" at bounding box center [1000, 41] width 43 height 15
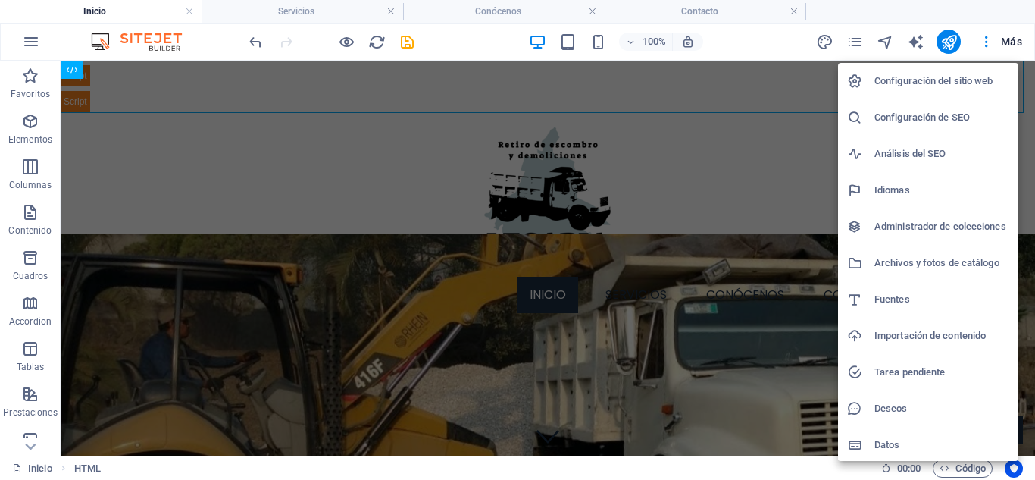
click at [977, 80] on h6 "Configuración del sitio web" at bounding box center [941, 81] width 135 height 18
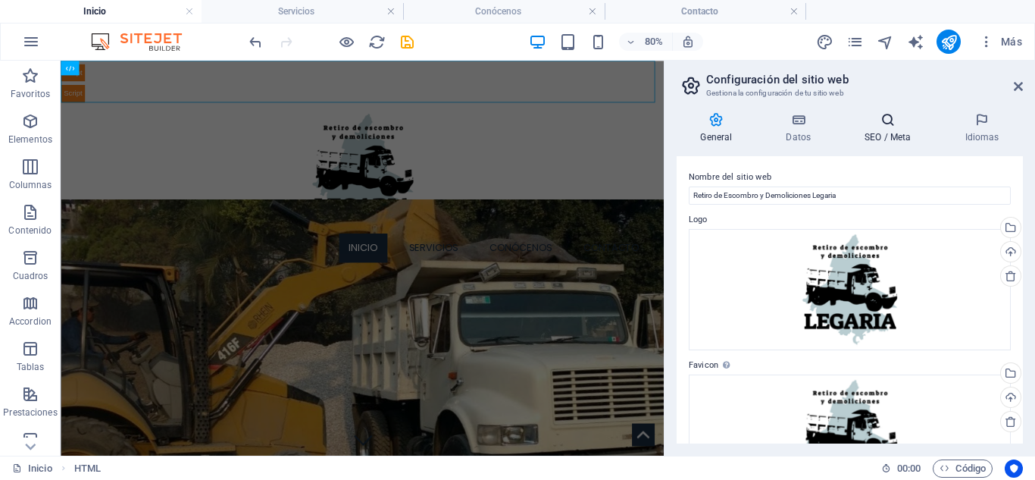
click at [893, 128] on h4 "SEO / Meta" at bounding box center [891, 128] width 100 height 32
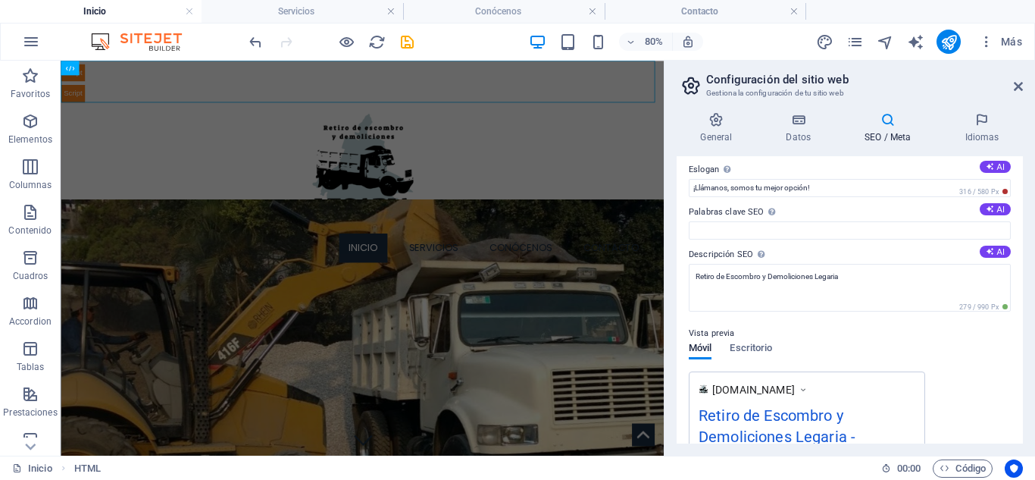
scroll to position [76, 0]
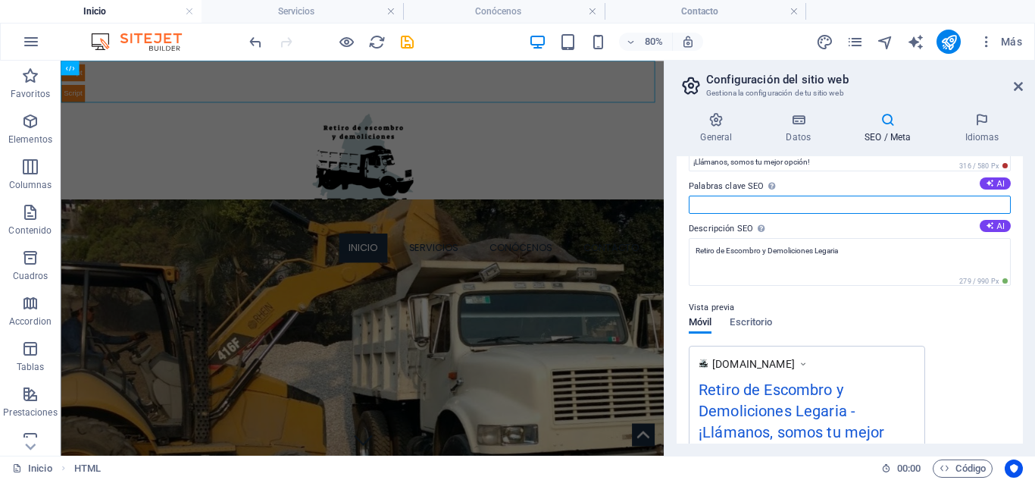
click at [850, 207] on input "Palabras clave SEO Lista de palabras clave separadas por comas que describen tu…" at bounding box center [850, 204] width 322 height 18
type input "Retiro de Escombro, Escombros, Escombros CDMX"
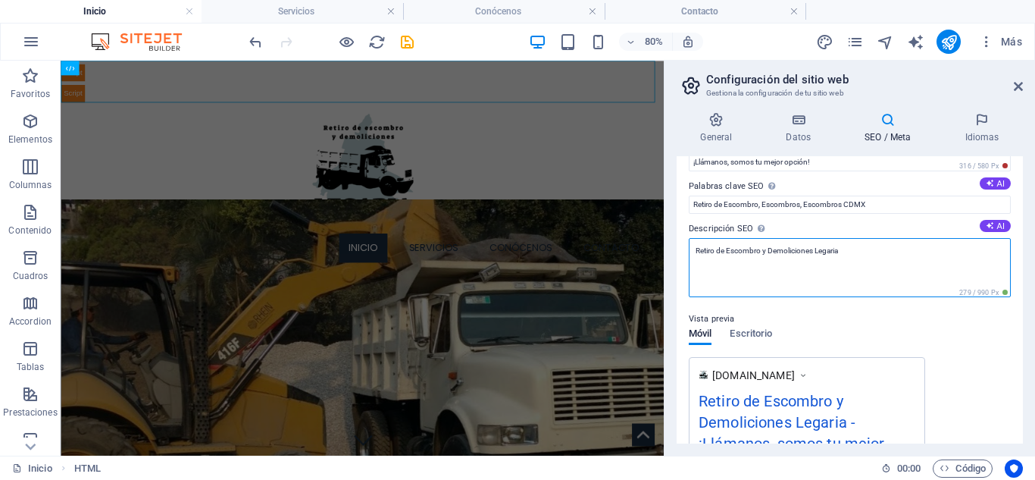
click at [873, 268] on textarea "Retiro de Escombro y Demoliciones Legaria" at bounding box center [850, 267] width 322 height 59
click at [873, 264] on textarea "Retiro de Escombro y Demoliciones Legaria" at bounding box center [850, 267] width 322 height 59
click at [991, 226] on button "AI" at bounding box center [995, 226] width 31 height 12
drag, startPoint x: 870, startPoint y: 250, endPoint x: 758, endPoint y: 255, distance: 112.3
click at [758, 255] on textarea "¡Retira escombros y realiza demoliciones seguras en CDMX! Trabajo rápido, limpi…" at bounding box center [850, 267] width 322 height 59
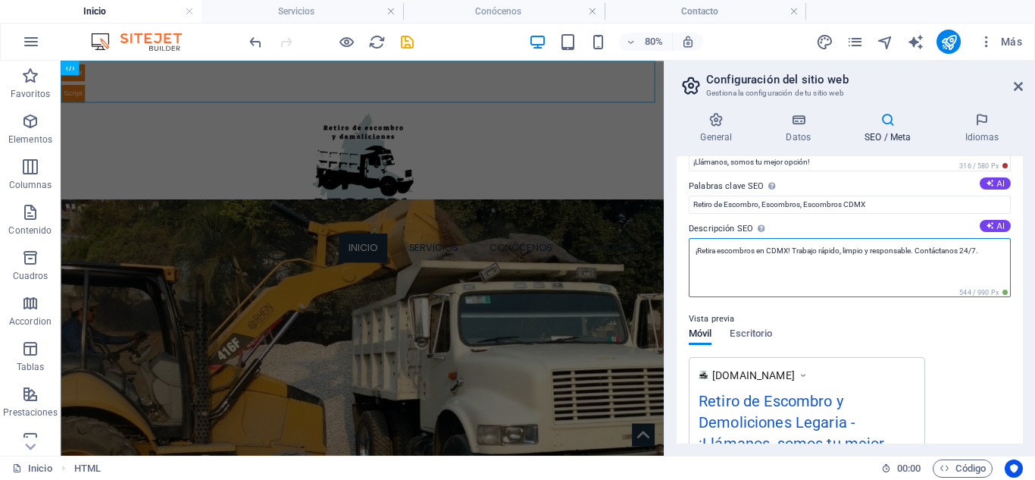
type textarea "¡Retira escombros en CDMX! Trabajo rápido, limpio y responsable. Contáctanos 24…"
click at [967, 319] on div "Vista previa Móvil Escritorio [DOMAIN_NAME] Retiro de Escombro y Demoliciones L…" at bounding box center [850, 410] width 322 height 224
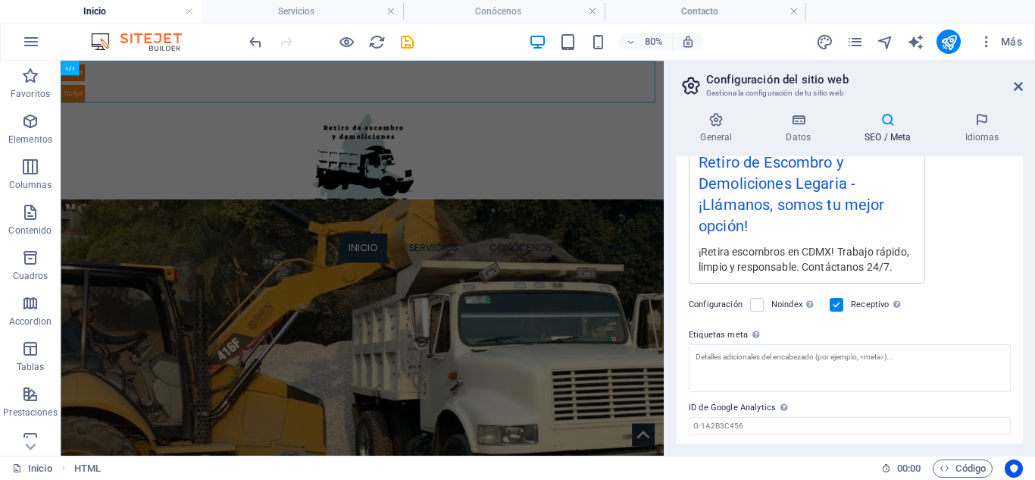
scroll to position [349, 0]
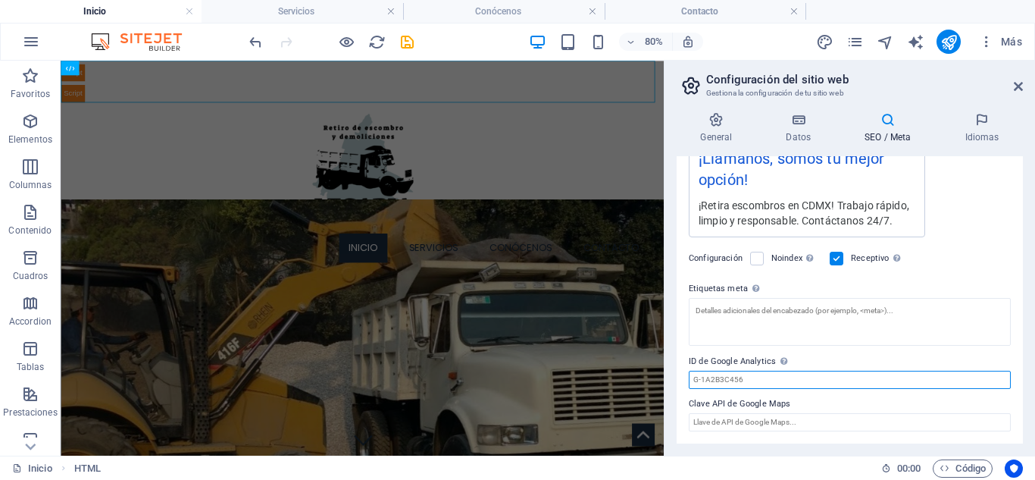
click at [840, 384] on input "ID de Google Analytics Añada únicamente el ID de Google Analytics. Incluimos el…" at bounding box center [850, 380] width 322 height 18
paste input "G-GRTJPYG27H"
type input "G-GRTJPYG27H"
click at [863, 356] on label "ID de Google Analytics Añada únicamente el ID de Google Analytics. Incluimos el…" at bounding box center [850, 361] width 322 height 18
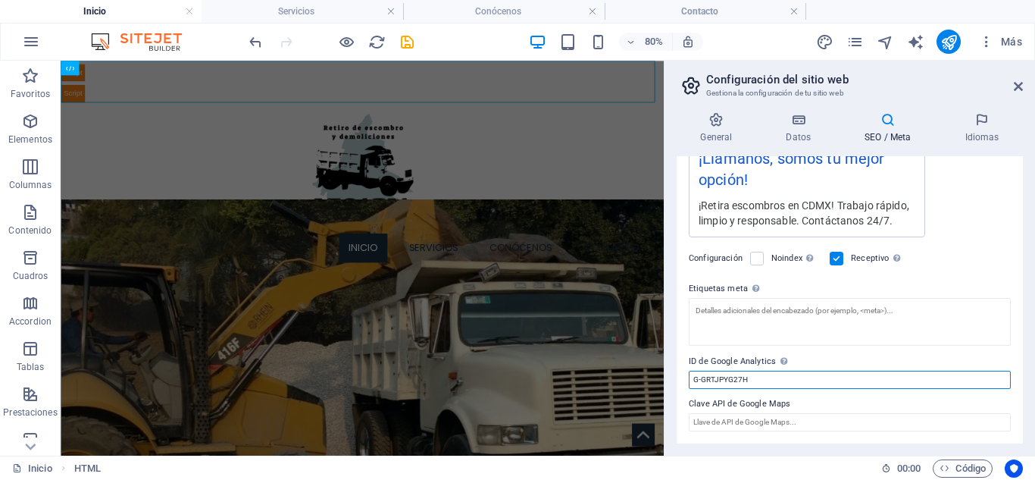
click at [863, 371] on input "G-GRTJPYG27H" at bounding box center [850, 380] width 322 height 18
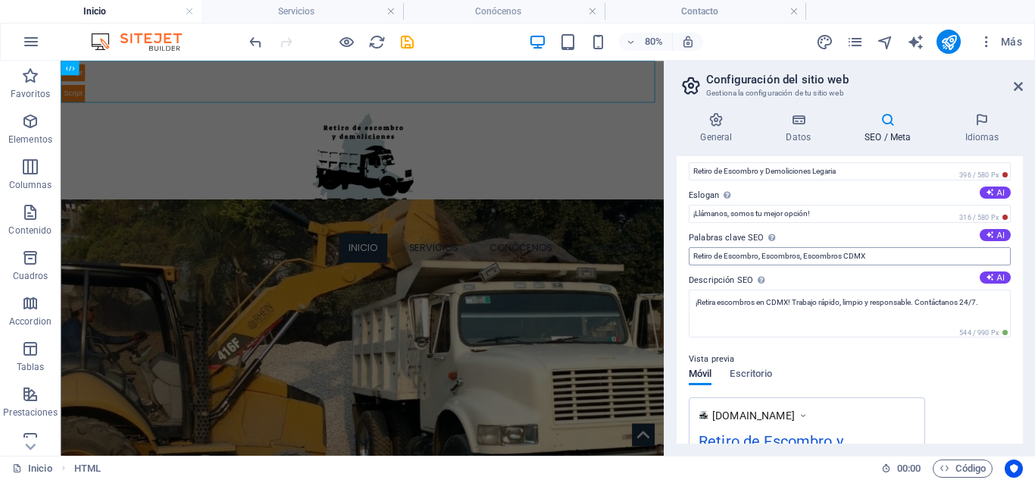
scroll to position [0, 0]
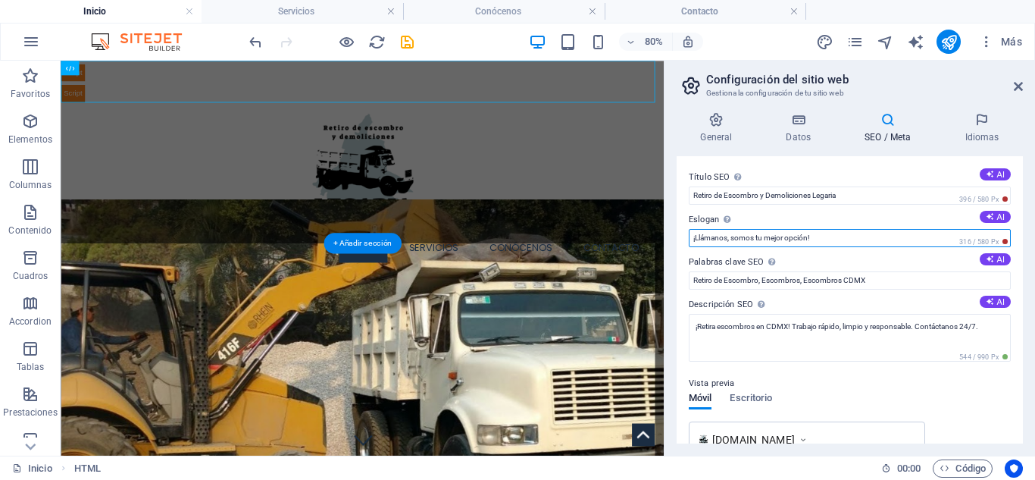
drag, startPoint x: 954, startPoint y: 299, endPoint x: 729, endPoint y: 302, distance: 225.1
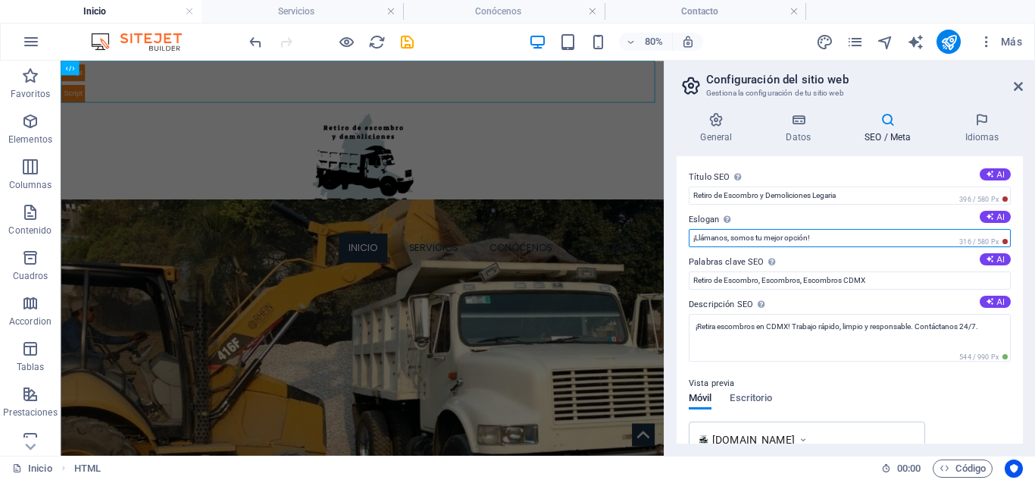
click at [816, 233] on input "¡Llámanos, somos tu mejor opción!" at bounding box center [850, 238] width 322 height 18
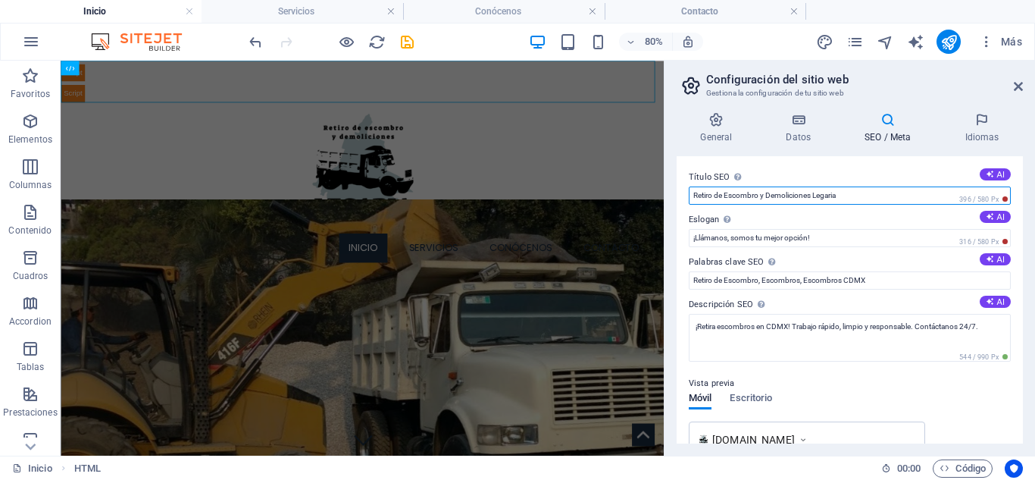
click at [814, 195] on input "Retiro de Escombro y Demoliciones Legaria" at bounding box center [850, 195] width 322 height 18
type input "Retiro de [PERSON_NAME]"
click at [864, 301] on label "Descripción SEO Describe el contenido de tu sitio web - ¡crucial para los busca…" at bounding box center [850, 305] width 322 height 18
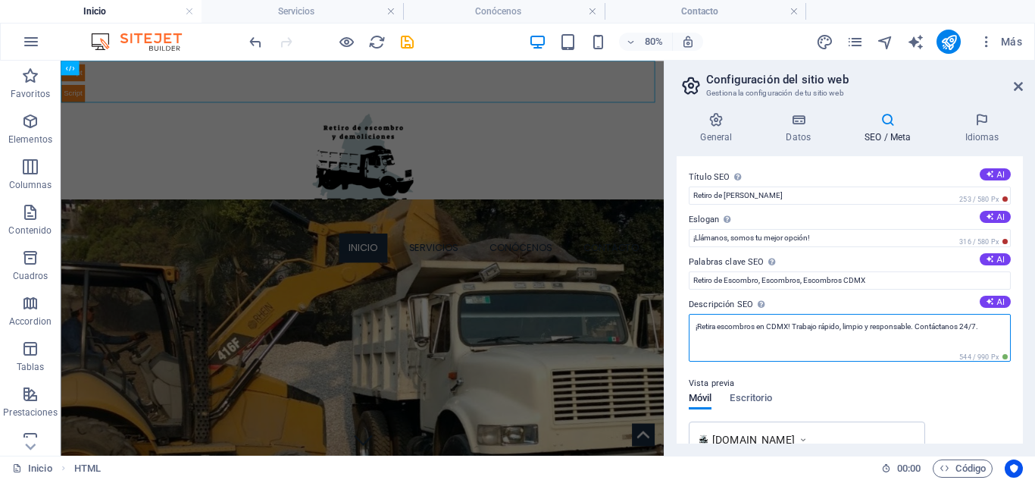
click at [864, 314] on textarea "¡Retira escombros en CDMX! Trabajo rápido, limpio y responsable. Contáctanos 24…" at bounding box center [850, 338] width 322 height 48
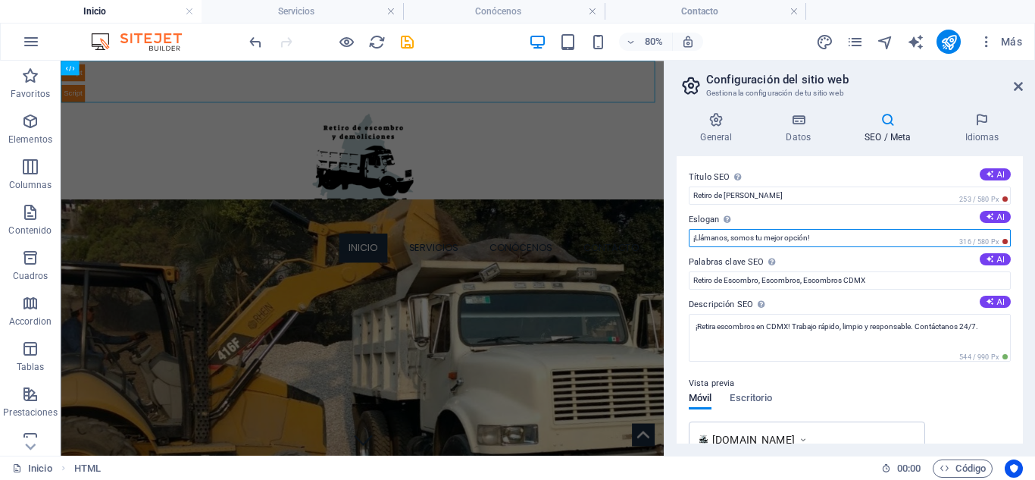
click at [809, 237] on input "¡Llámanos, somos tu mejor opción!" at bounding box center [850, 238] width 322 height 18
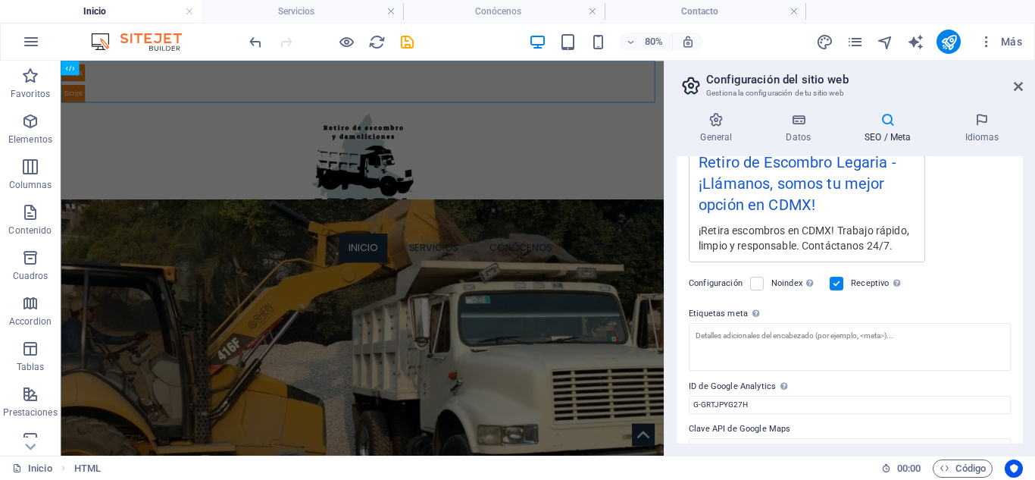
scroll to position [328, 0]
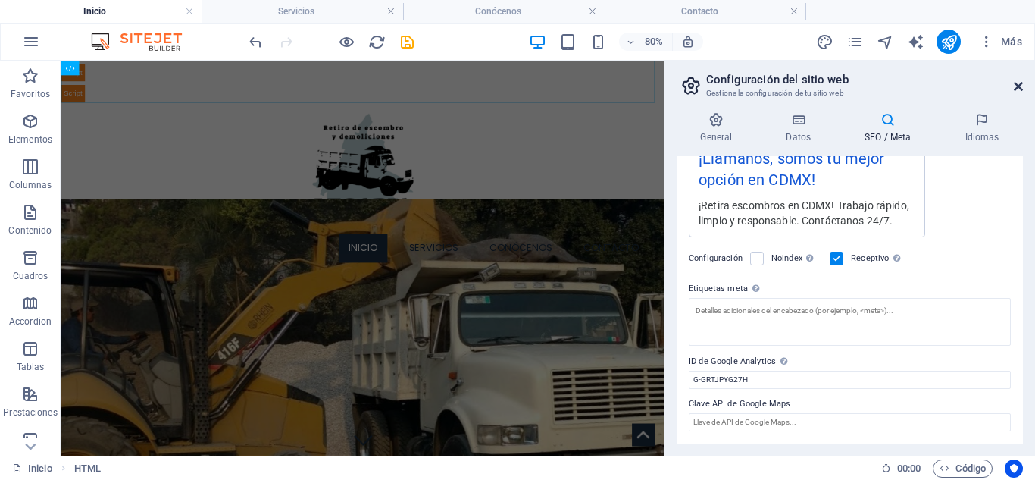
type input "¡Llámanos, somos tu mejor opción en CDMX!"
click at [1021, 82] on icon at bounding box center [1018, 86] width 9 height 12
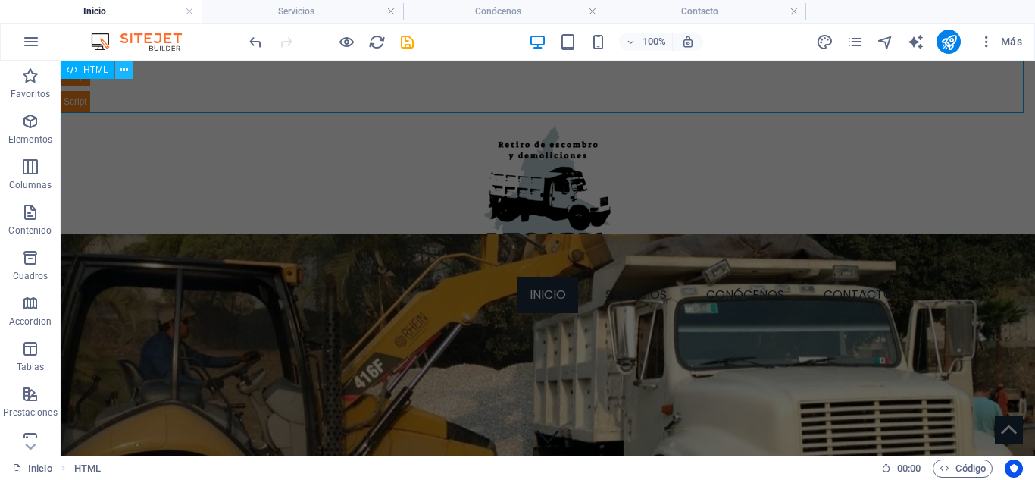
click at [121, 74] on icon at bounding box center [124, 70] width 8 height 16
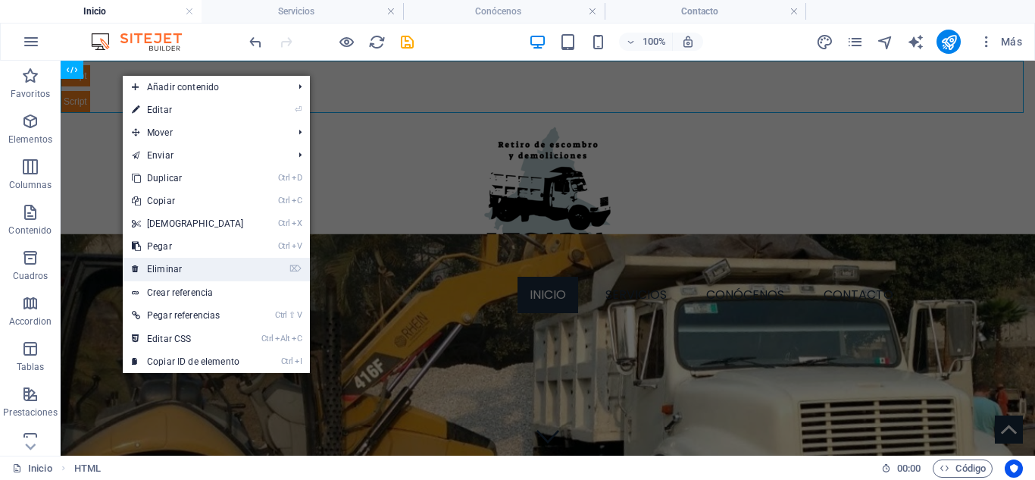
click at [182, 274] on link "⌦ Eliminar" at bounding box center [188, 269] width 130 height 23
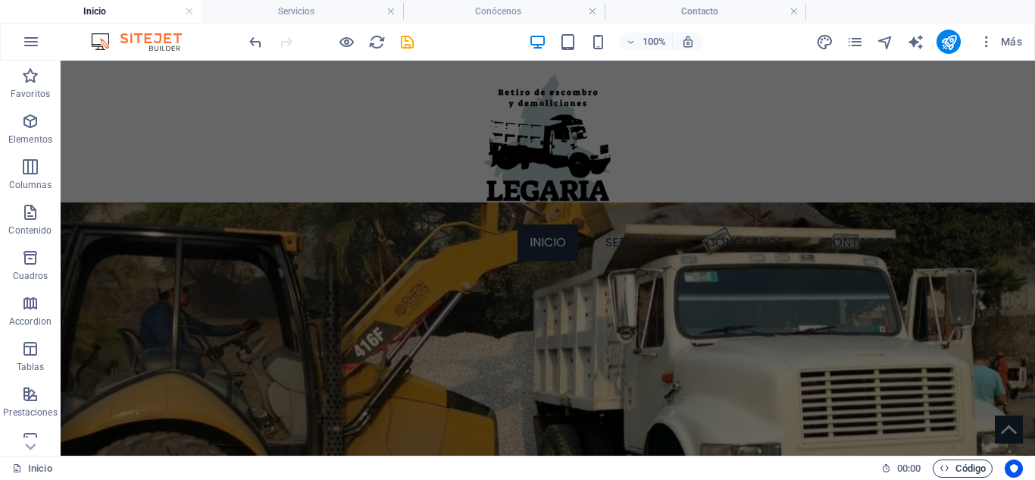
click at [968, 460] on span "Código" at bounding box center [963, 468] width 46 height 18
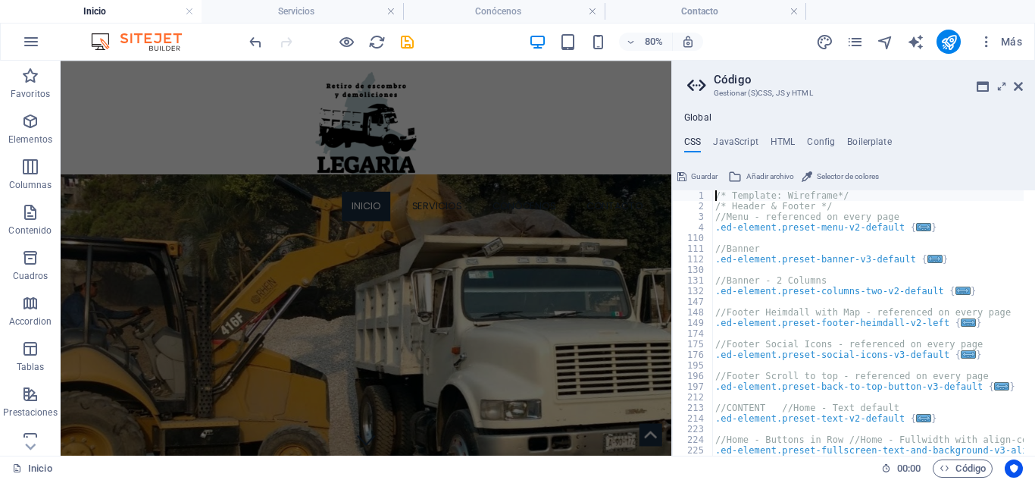
scroll to position [0, 0]
click at [740, 139] on h4 "JavaScript" at bounding box center [735, 144] width 45 height 17
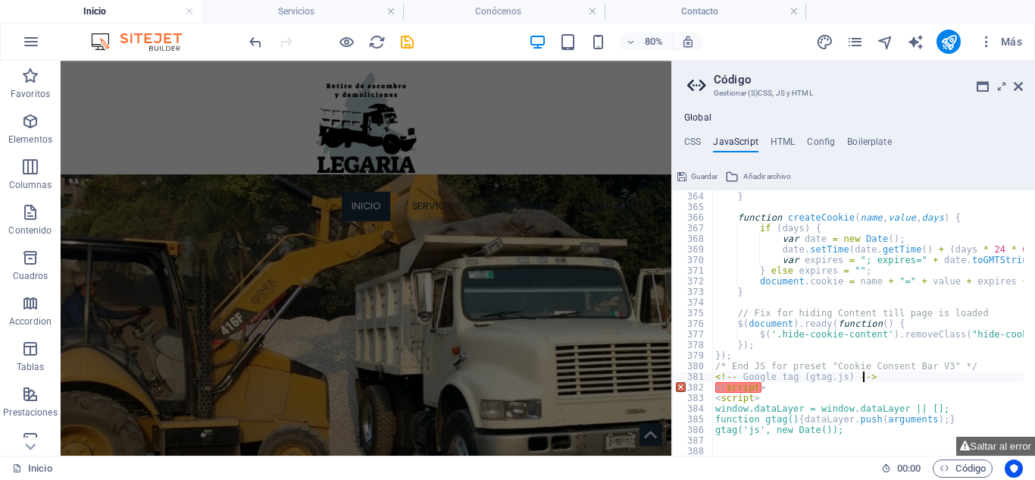
scroll to position [3850, 0]
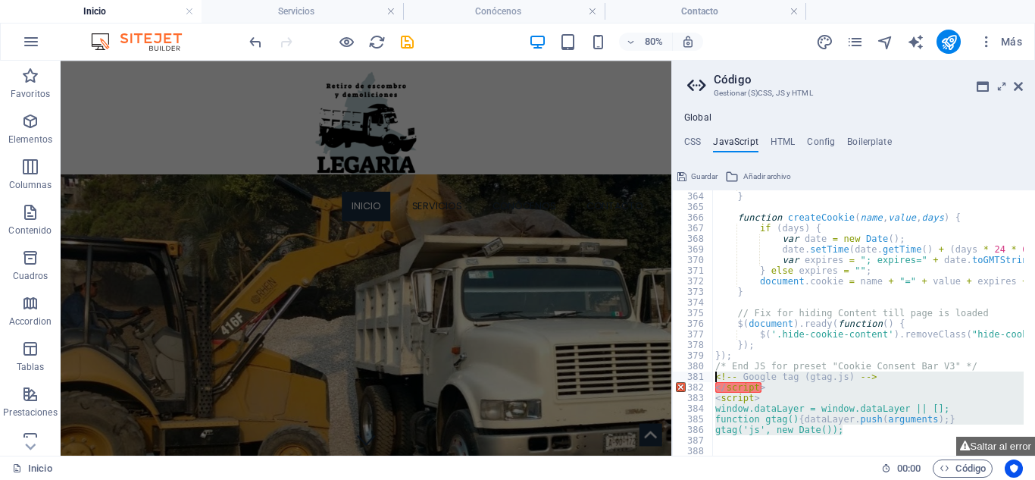
drag, startPoint x: 849, startPoint y: 433, endPoint x: 696, endPoint y: 380, distance: 162.2
click at [696, 380] on div "<!-- Google tag (gtag.js) --> 363 364 365 366 367 368 369 370 371 372 373 374 3…" at bounding box center [853, 322] width 363 height 265
type textarea "<!-- Google tag (gtag.js) --> </script>"
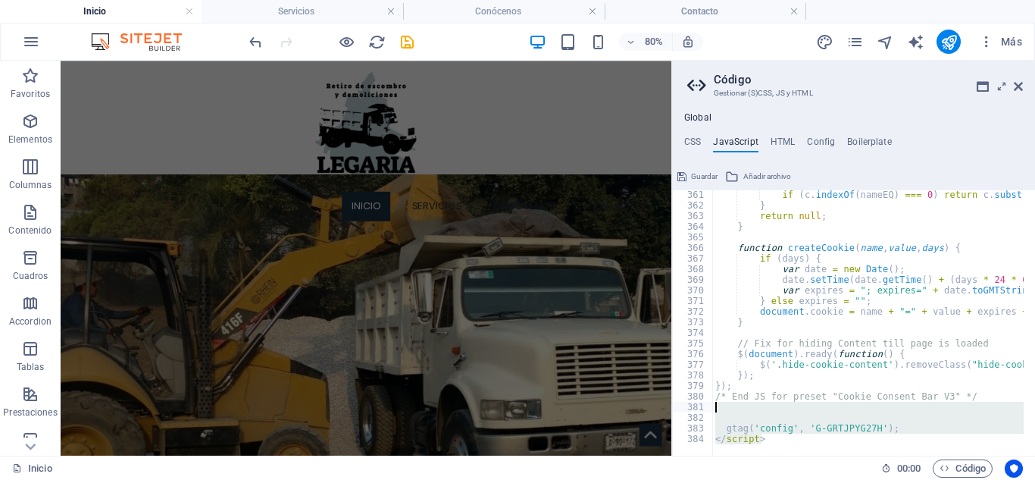
drag, startPoint x: 764, startPoint y: 440, endPoint x: 718, endPoint y: 409, distance: 55.7
click at [718, 409] on div "361 362 363 364 365 366 367 368 369 370 371 372 373 374 375 376 377 378 379 380…" at bounding box center [853, 322] width 363 height 265
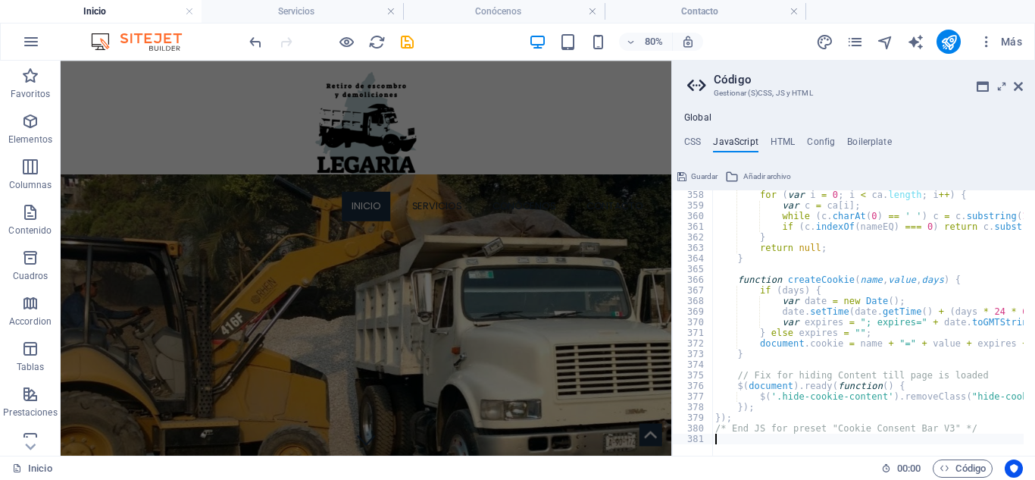
type textarea "/* End JS for preset "Cookie Consent Bar V3" */"
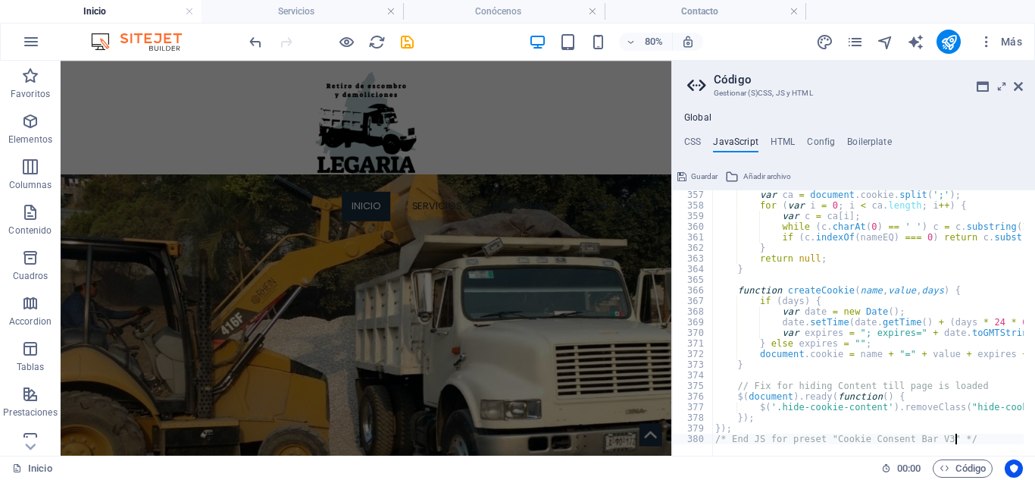
scroll to position [3777, 0]
click at [959, 177] on div "Guardar Añadir archivo" at bounding box center [853, 175] width 363 height 22
click at [1019, 83] on icon at bounding box center [1018, 86] width 9 height 12
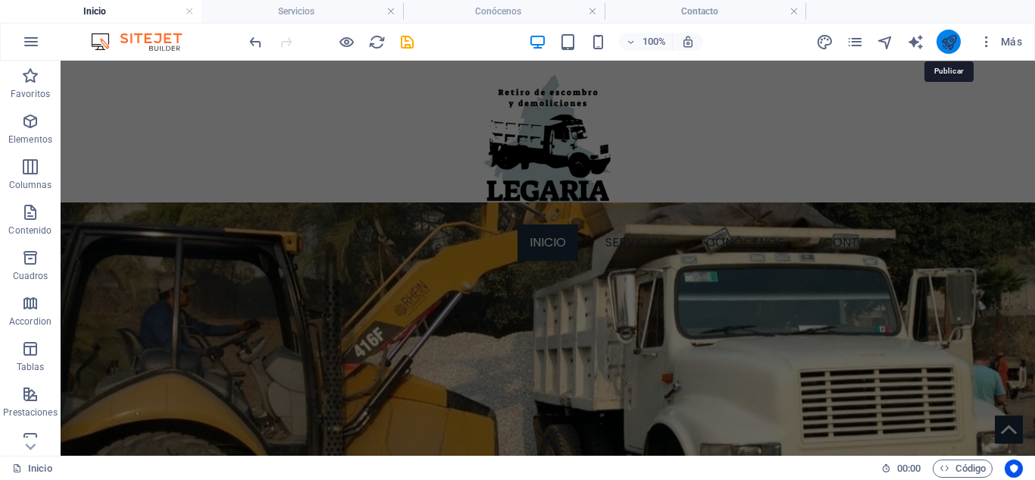
click at [946, 49] on icon "publish" at bounding box center [948, 41] width 17 height 17
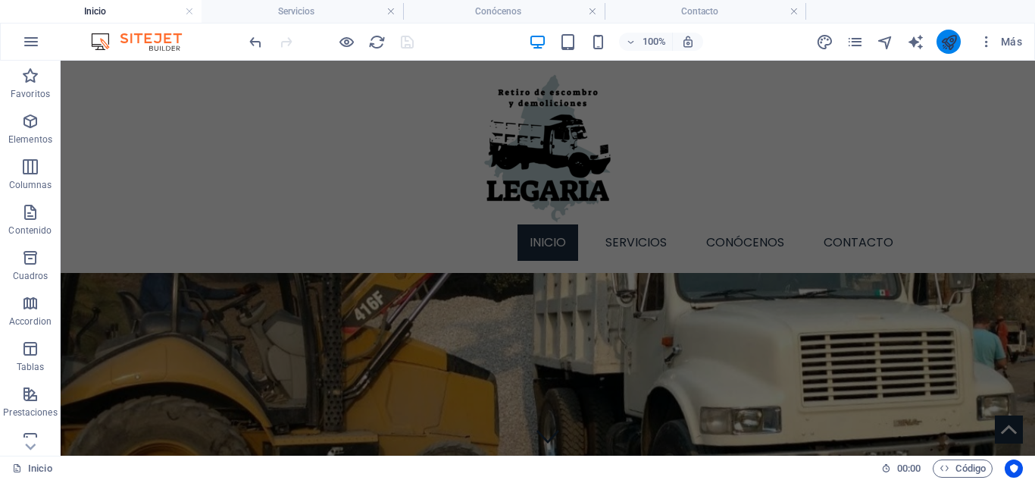
click at [954, 37] on icon "publish" at bounding box center [948, 41] width 17 height 17
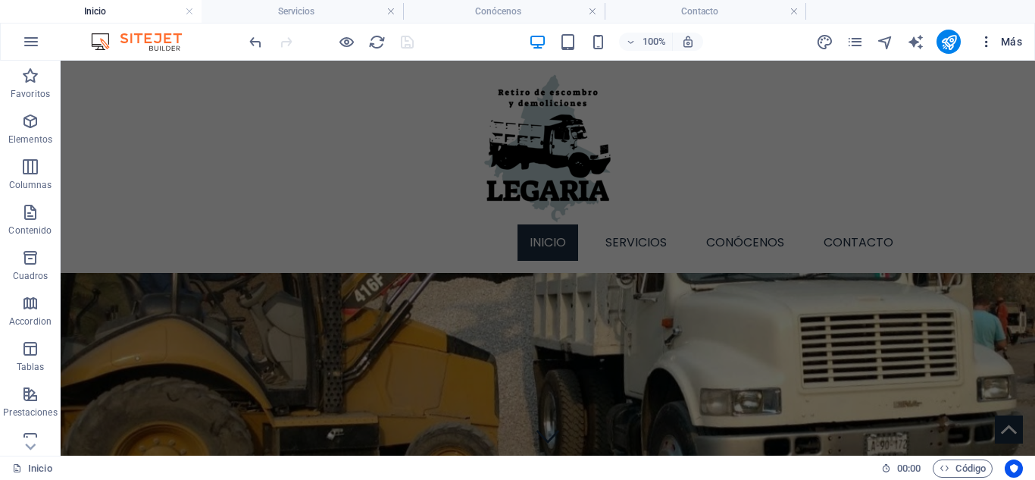
click at [988, 40] on icon "button" at bounding box center [986, 41] width 15 height 15
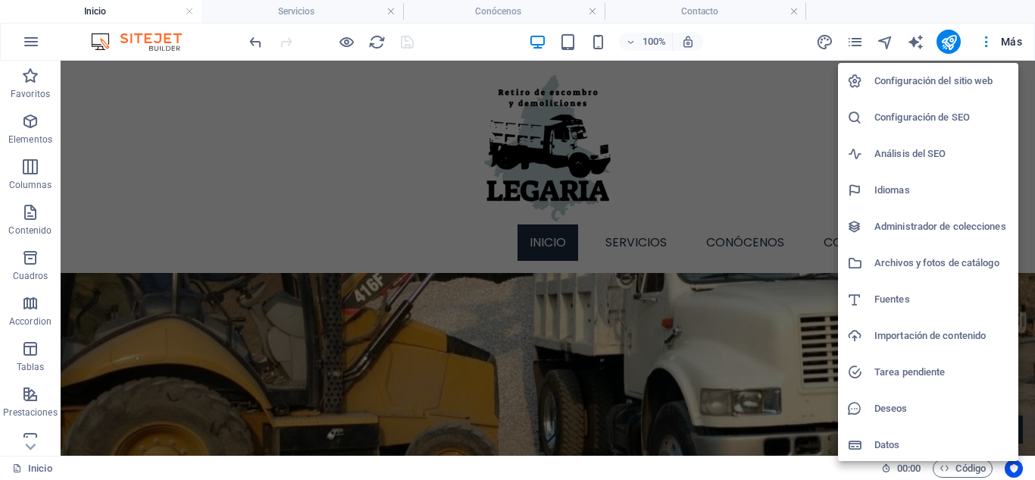
click at [968, 73] on h6 "Configuración del sitio web" at bounding box center [941, 81] width 135 height 18
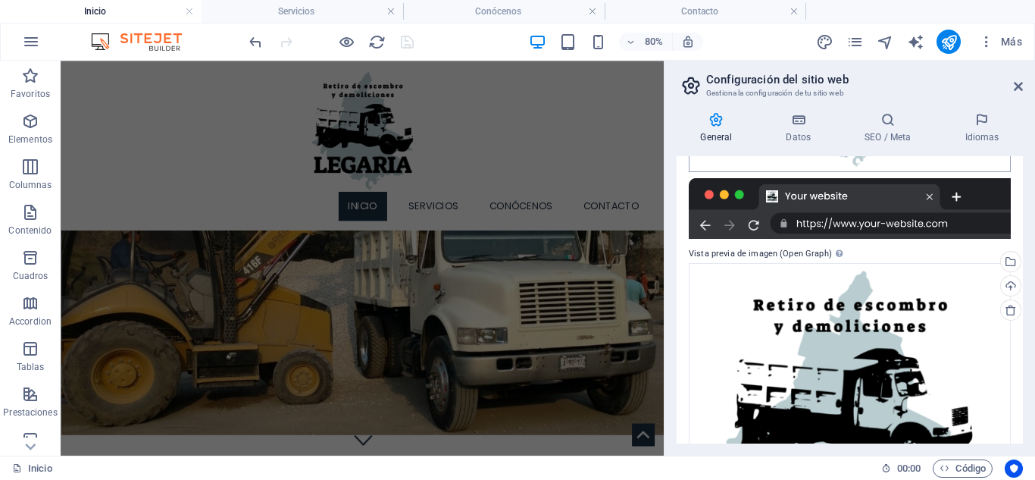
scroll to position [458, 0]
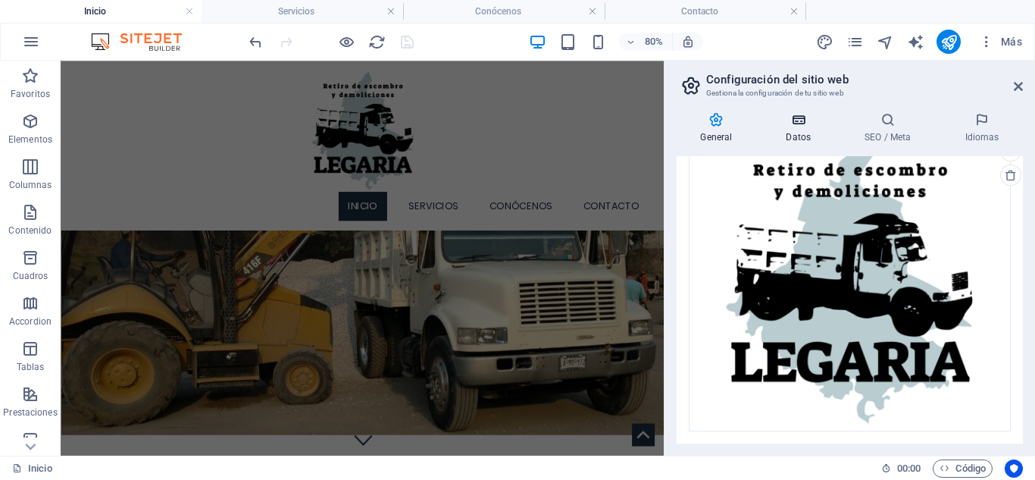
click at [811, 133] on h4 "Datos" at bounding box center [801, 128] width 79 height 32
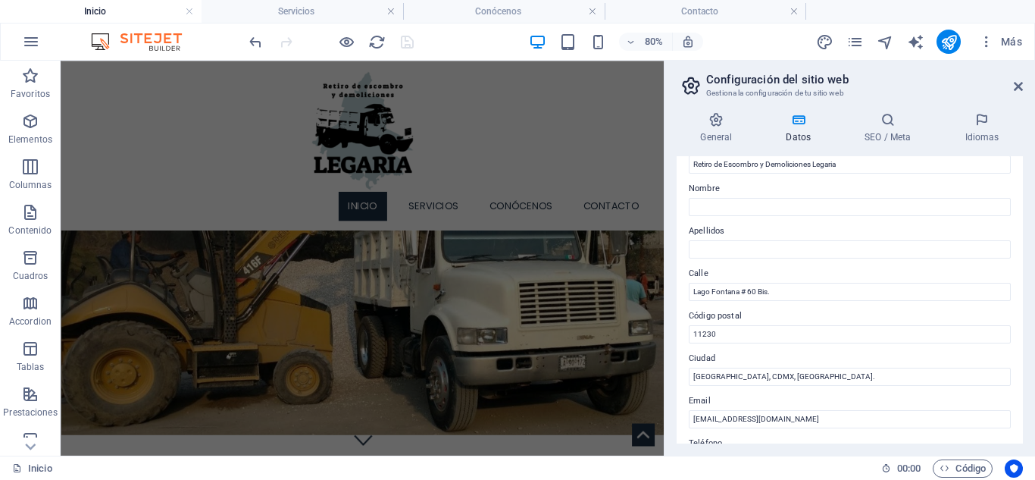
scroll to position [0, 0]
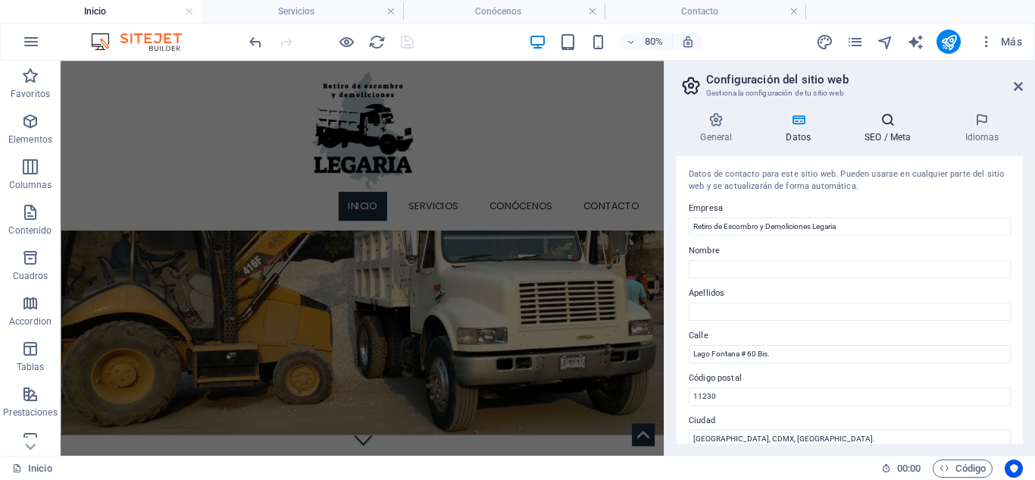
click at [893, 136] on h4 "SEO / Meta" at bounding box center [891, 128] width 100 height 32
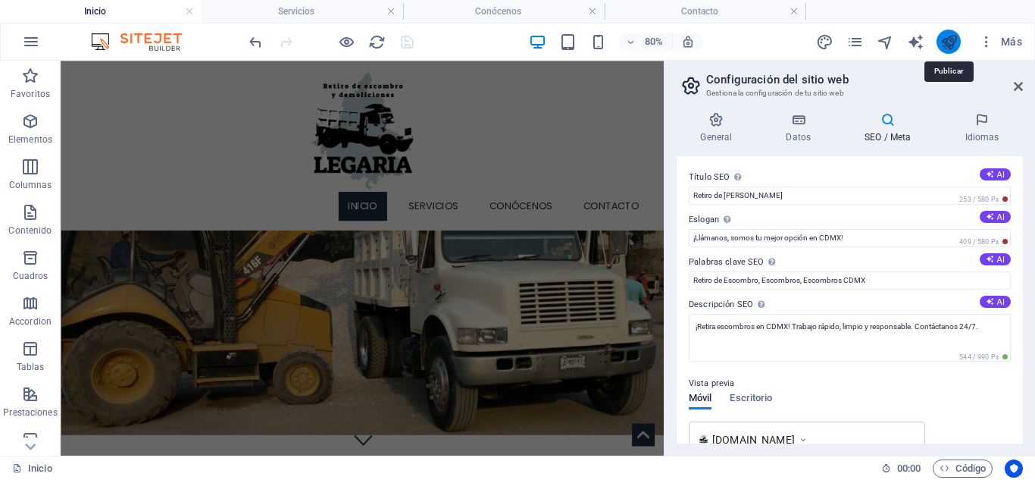
click at [957, 45] on icon "publish" at bounding box center [948, 41] width 17 height 17
